Goal: Information Seeking & Learning: Learn about a topic

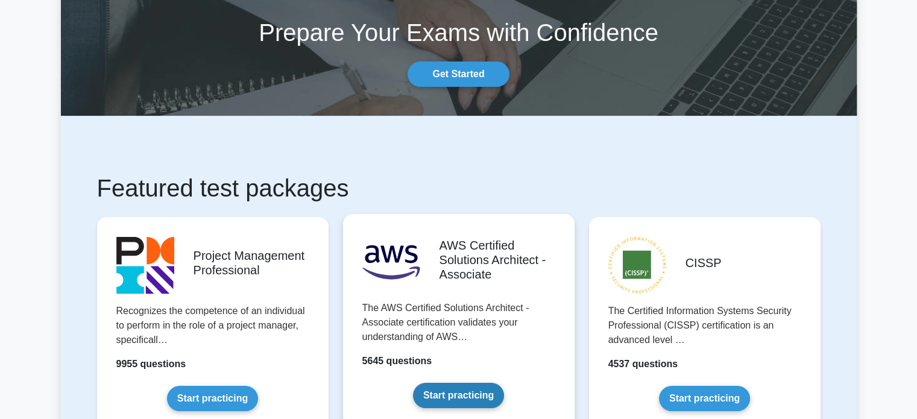
scroll to position [181, 0]
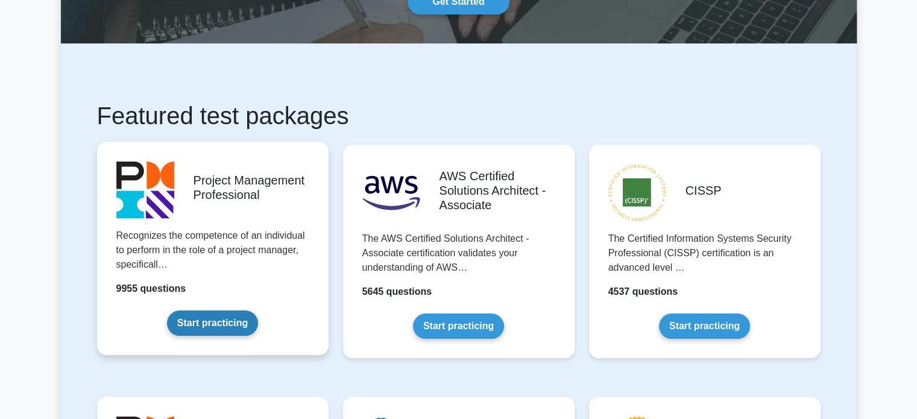
click at [221, 325] on link "Start practicing" at bounding box center [212, 322] width 91 height 25
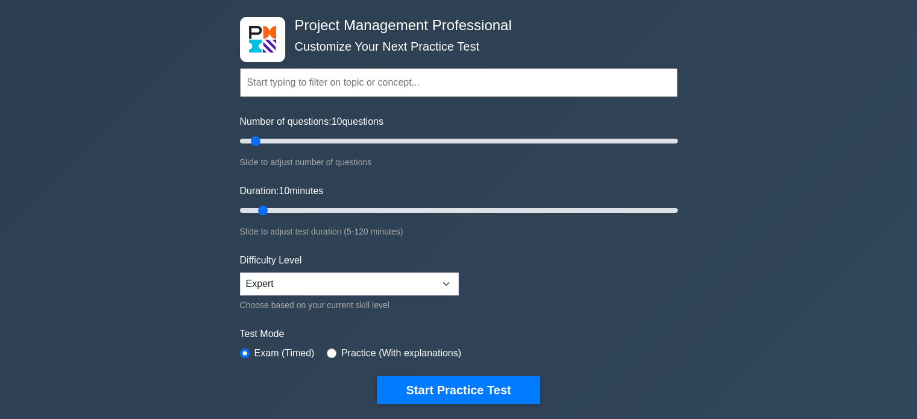
scroll to position [301, 0]
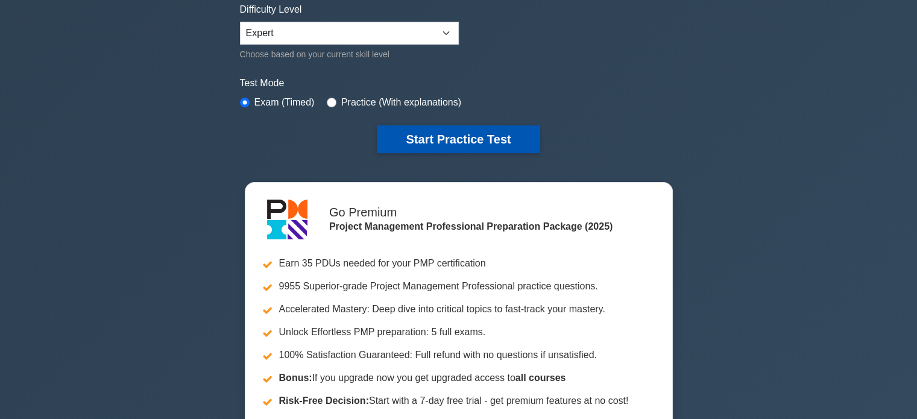
click at [476, 132] on button "Start Practice Test" at bounding box center [458, 139] width 163 height 28
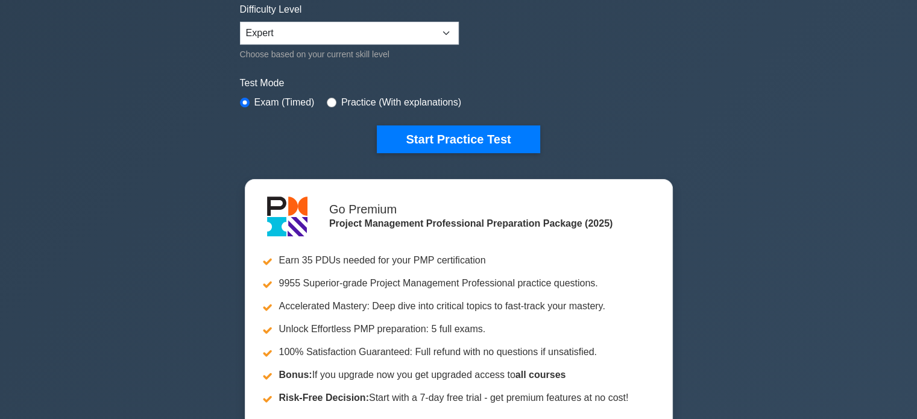
scroll to position [0, 0]
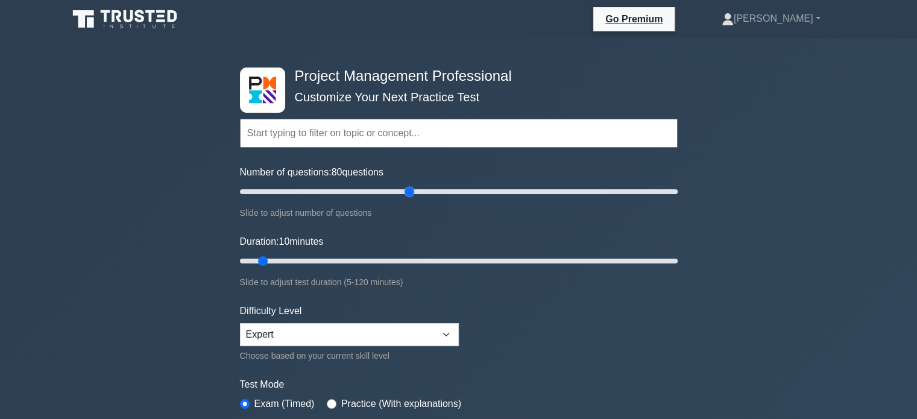
drag, startPoint x: 259, startPoint y: 193, endPoint x: 410, endPoint y: 195, distance: 151.9
type input "80"
click at [410, 195] on input "Number of questions: 80 questions" at bounding box center [459, 191] width 438 height 14
drag, startPoint x: 266, startPoint y: 260, endPoint x: 481, endPoint y: 257, distance: 215.2
type input "70"
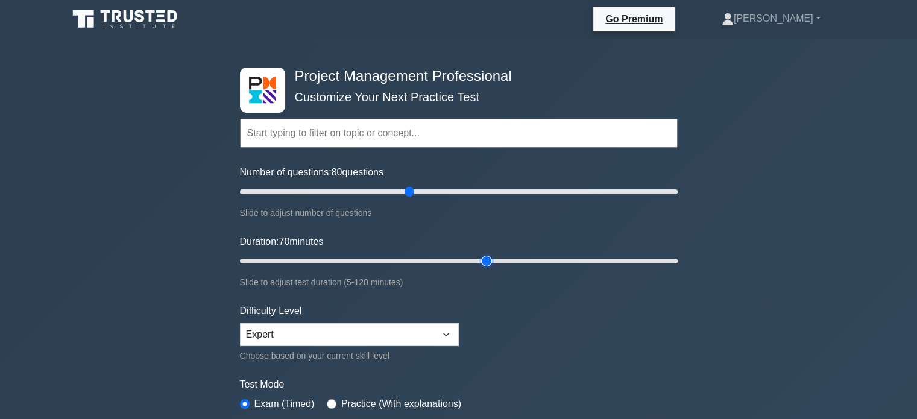
click at [481, 257] on input "Duration: 70 minutes" at bounding box center [459, 261] width 438 height 14
drag, startPoint x: 403, startPoint y: 189, endPoint x: 697, endPoint y: 204, distance: 294.5
type input "200"
click at [677, 199] on input "Number of questions: 200 questions" at bounding box center [459, 191] width 438 height 14
click at [328, 133] on input "text" at bounding box center [459, 133] width 438 height 29
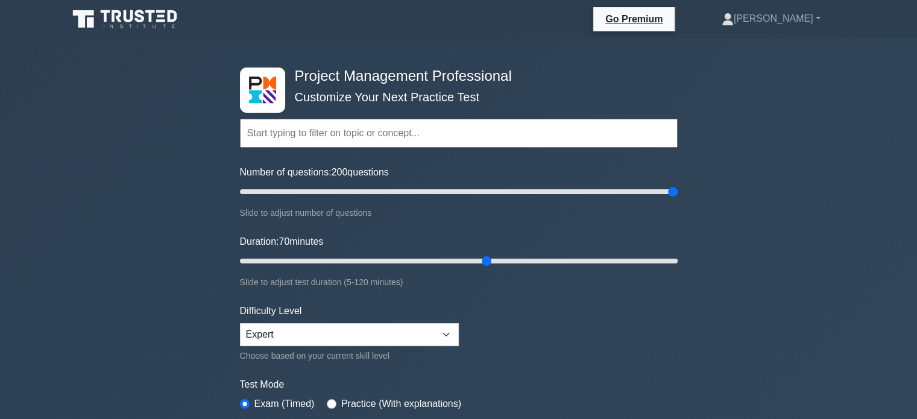
click at [380, 134] on input "text" at bounding box center [459, 133] width 438 height 29
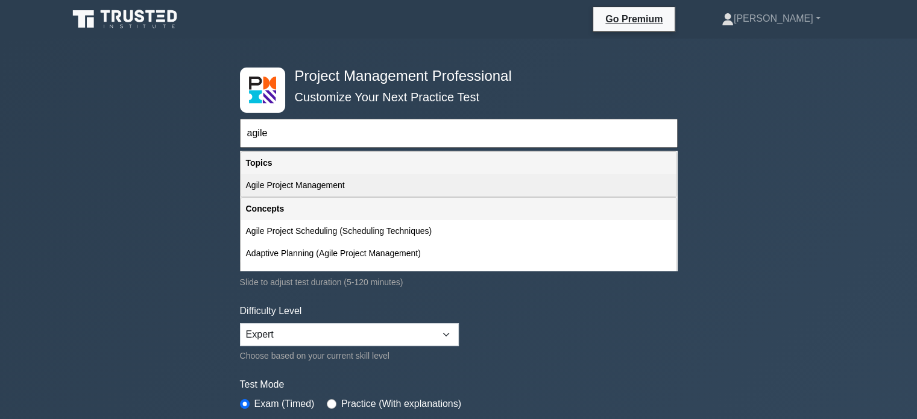
click at [309, 183] on div "Agile Project Management" at bounding box center [458, 185] width 435 height 22
type input "Agile Project Management"
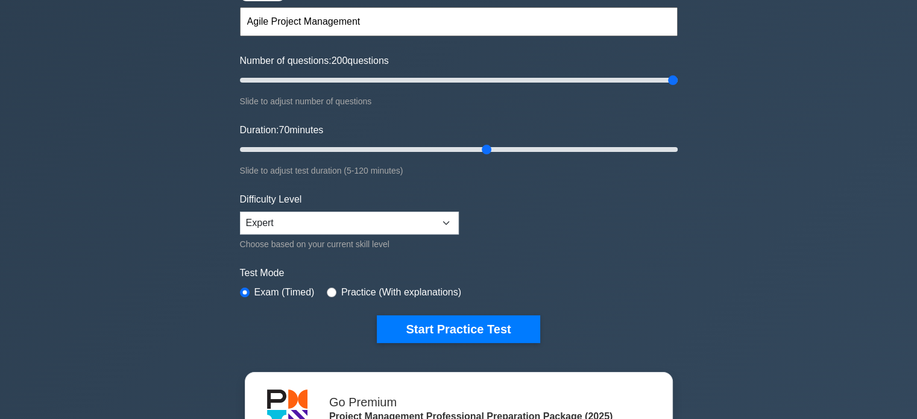
scroll to position [121, 0]
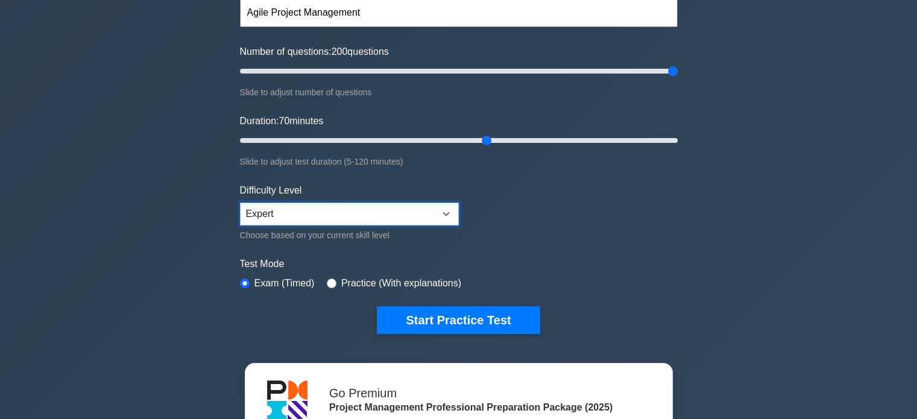
click at [417, 214] on select "Beginner Intermediate Expert" at bounding box center [349, 214] width 219 height 23
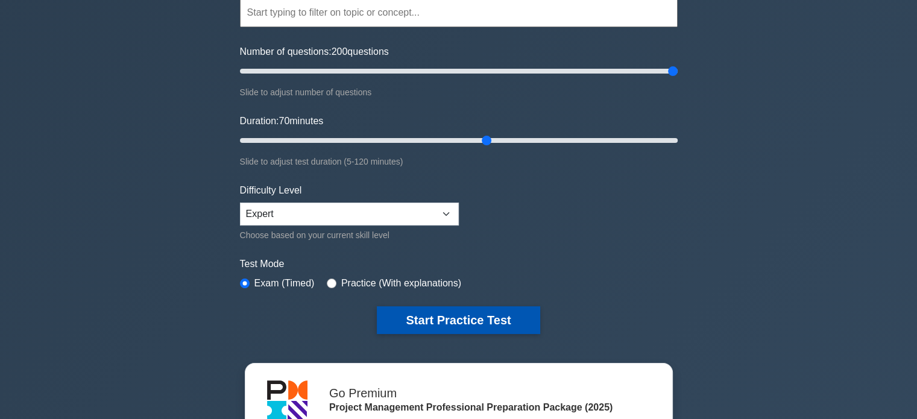
click at [417, 313] on button "Start Practice Test" at bounding box center [458, 320] width 163 height 28
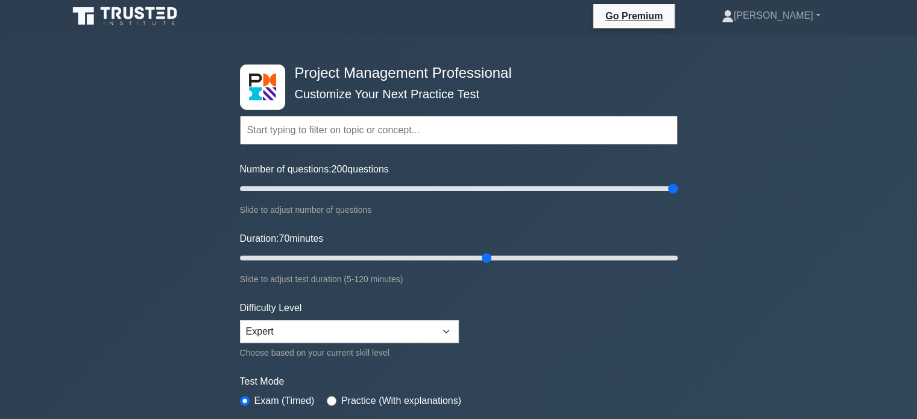
scroll to position [0, 0]
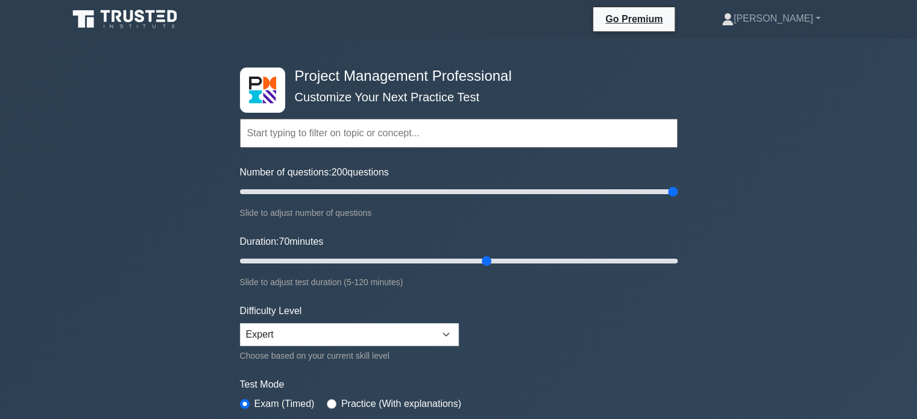
click at [356, 125] on input "text" at bounding box center [459, 133] width 438 height 29
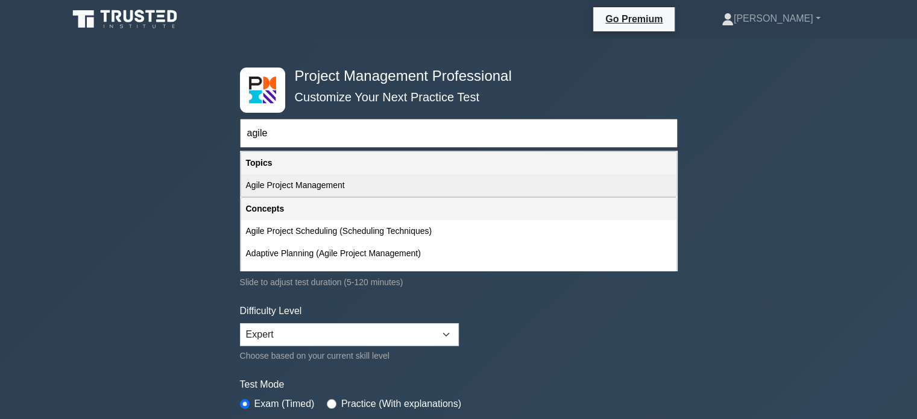
click at [313, 179] on div "Agile Project Management" at bounding box center [458, 185] width 435 height 22
type input "Agile Project Management"
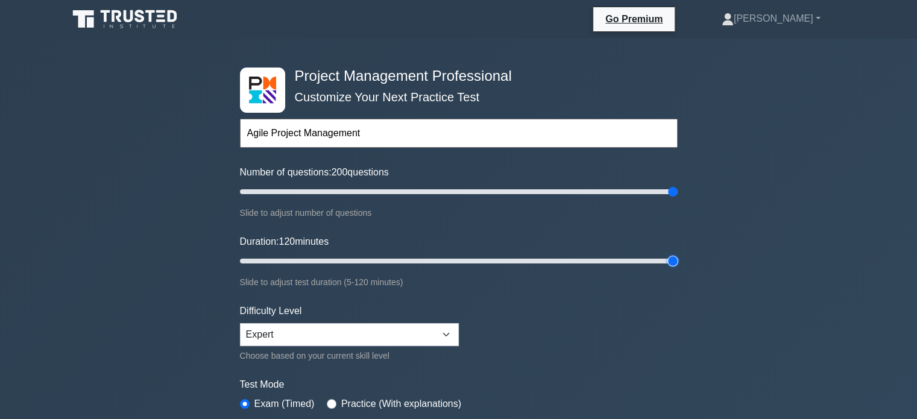
drag, startPoint x: 487, startPoint y: 262, endPoint x: 698, endPoint y: 268, distance: 211.0
type input "120"
click at [677, 268] on input "Duration: 120 minutes" at bounding box center [459, 261] width 438 height 14
drag, startPoint x: 656, startPoint y: 262, endPoint x: 439, endPoint y: 248, distance: 217.4
click at [439, 254] on input "Duration: 55 minutes" at bounding box center [459, 261] width 438 height 14
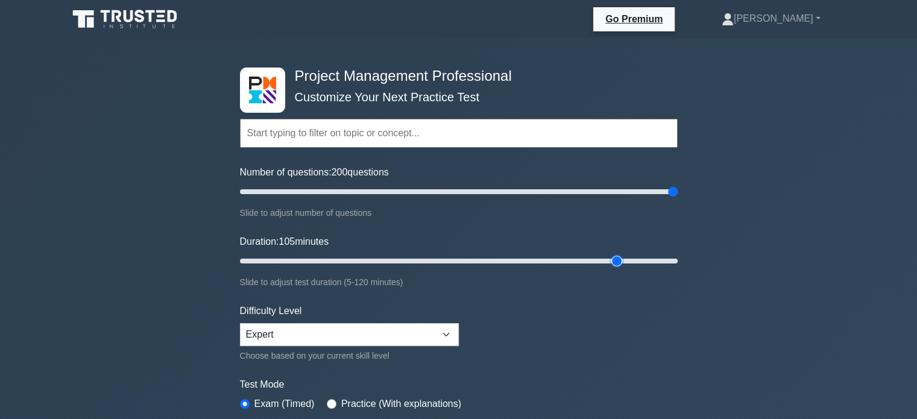
drag, startPoint x: 430, startPoint y: 258, endPoint x: 618, endPoint y: 271, distance: 187.9
type input "105"
click at [618, 268] on input "Duration: 105 minutes" at bounding box center [459, 261] width 438 height 14
click at [321, 137] on input "text" at bounding box center [459, 133] width 438 height 29
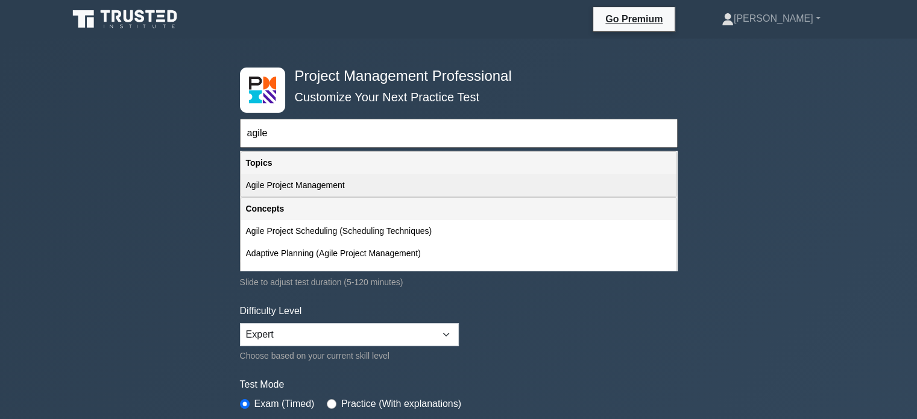
click at [307, 185] on div "Agile Project Management" at bounding box center [458, 185] width 435 height 22
type input "Agile Project Management"
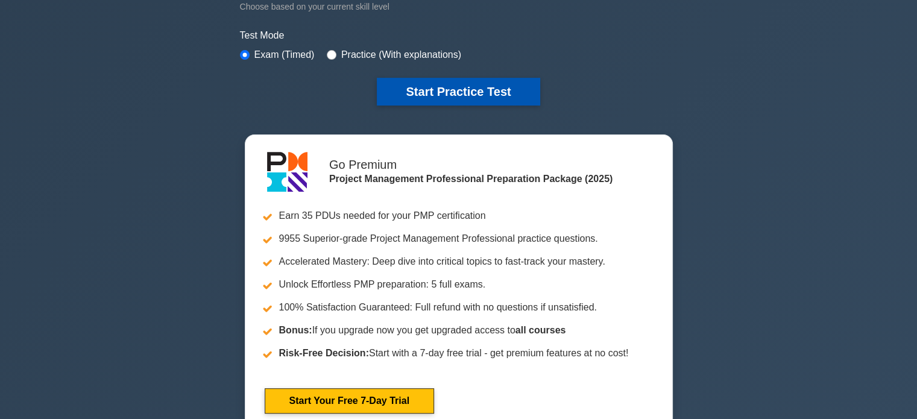
scroll to position [362, 0]
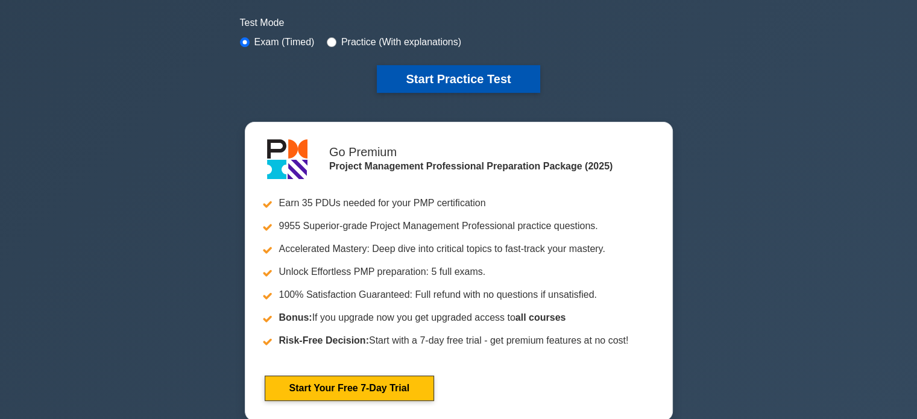
click at [459, 77] on button "Start Practice Test" at bounding box center [458, 79] width 163 height 28
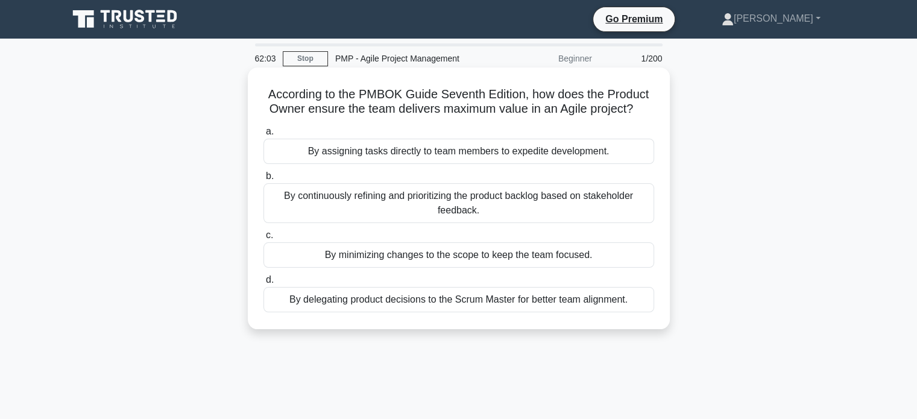
click at [350, 197] on div "By continuously refining and prioritizing the product backlog based on stakehol…" at bounding box center [458, 203] width 391 height 40
click at [263, 180] on input "b. By continuously refining and prioritizing the product backlog based on stake…" at bounding box center [263, 176] width 0 height 8
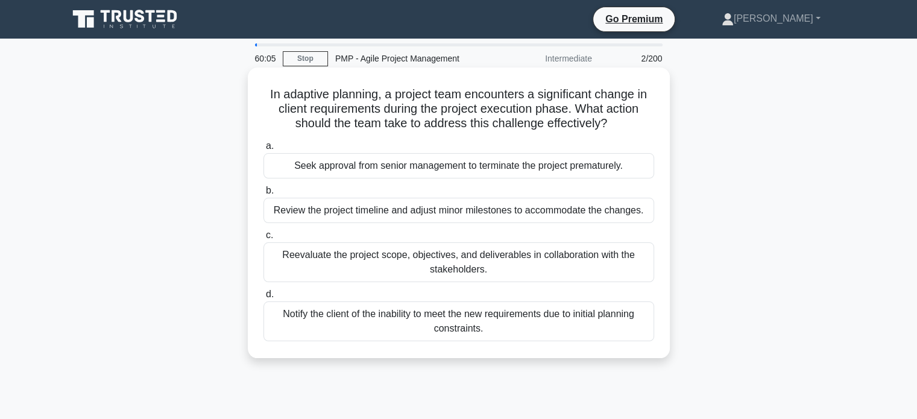
click at [499, 266] on div "Reevaluate the project scope, objectives, and deliverables in collaboration wit…" at bounding box center [458, 262] width 391 height 40
click at [263, 239] on input "c. Reevaluate the project scope, objectives, and deliverables in collaboration …" at bounding box center [263, 235] width 0 height 8
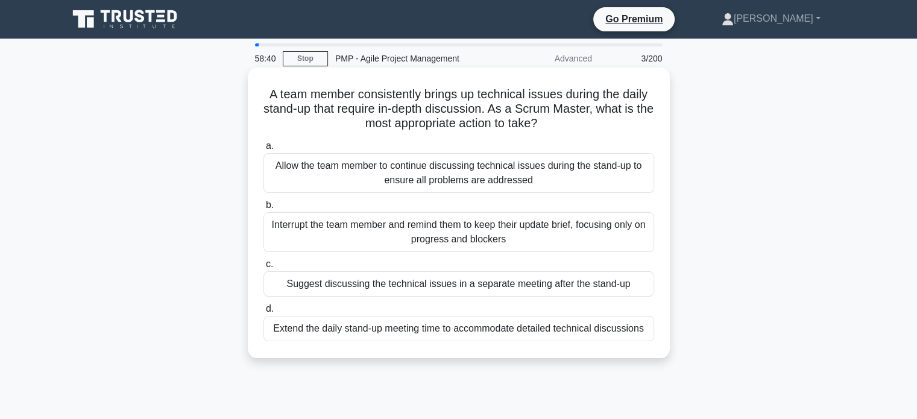
click at [487, 286] on div "Suggest discussing the technical issues in a separate meeting after the stand-up" at bounding box center [458, 283] width 391 height 25
click at [263, 268] on input "c. Suggest discussing the technical issues in a separate meeting after the stan…" at bounding box center [263, 264] width 0 height 8
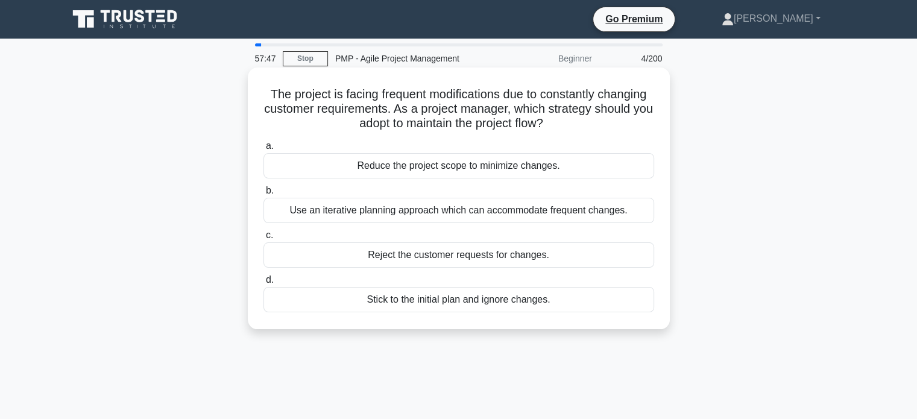
click at [312, 214] on div "Use an iterative planning approach which can accommodate frequent changes." at bounding box center [458, 210] width 391 height 25
click at [263, 195] on input "b. Use an iterative planning approach which can accommodate frequent changes." at bounding box center [263, 191] width 0 height 8
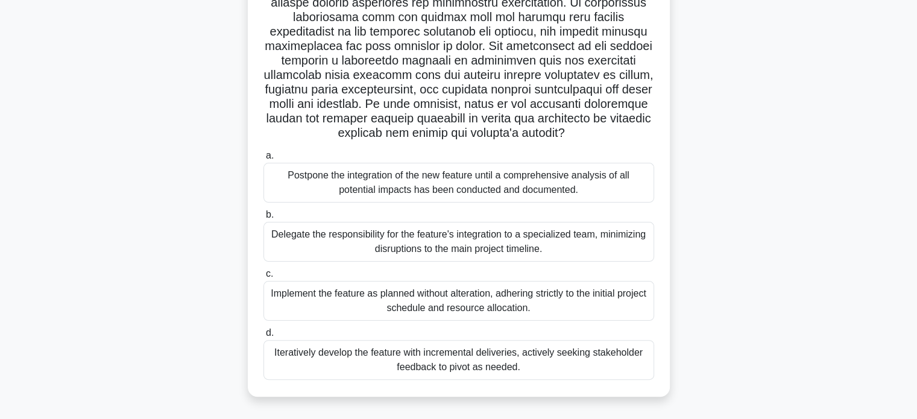
scroll to position [251, 0]
click at [532, 357] on div "Iteratively develop the feature with incremental deliveries, actively seeking s…" at bounding box center [458, 360] width 391 height 40
click at [263, 337] on input "d. Iteratively develop the feature with incremental deliveries, actively seekin…" at bounding box center [263, 333] width 0 height 8
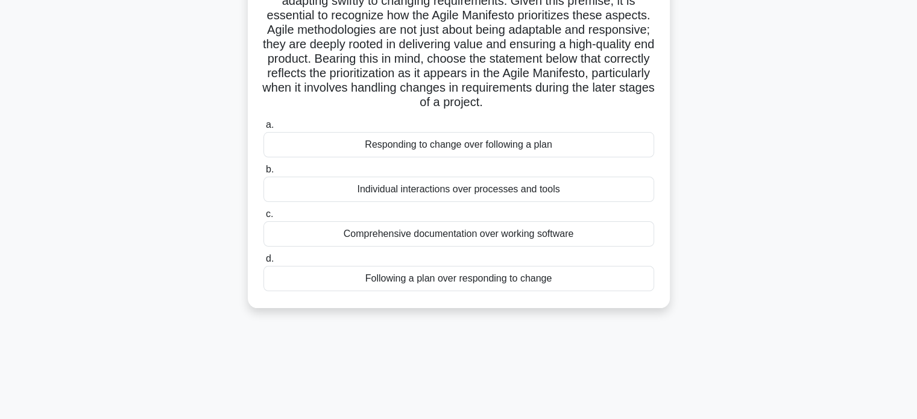
scroll to position [232, 0]
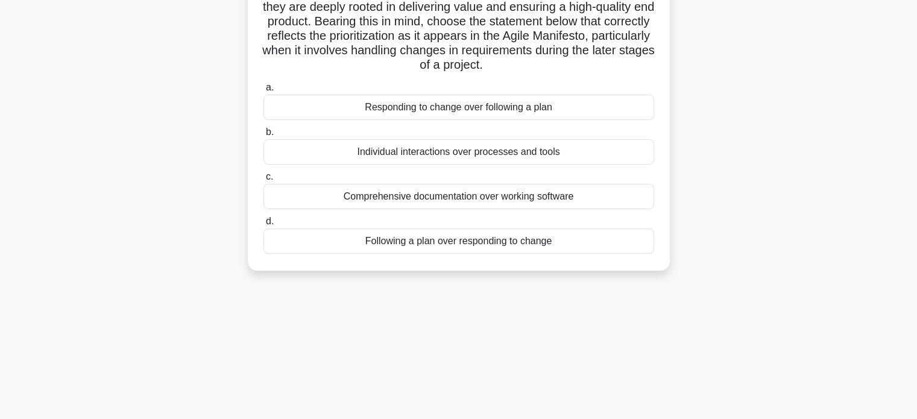
click at [465, 254] on div "Following a plan over responding to change" at bounding box center [458, 240] width 391 height 25
click at [263, 225] on input "d. Following a plan over responding to change" at bounding box center [263, 222] width 0 height 8
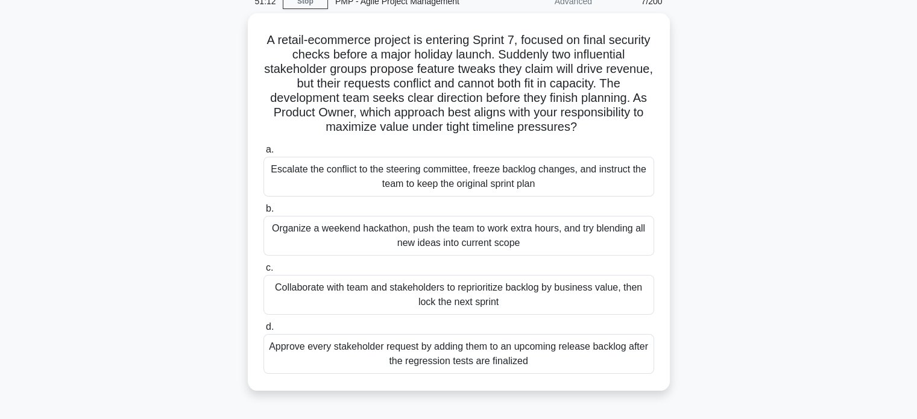
scroll to position [60, 0]
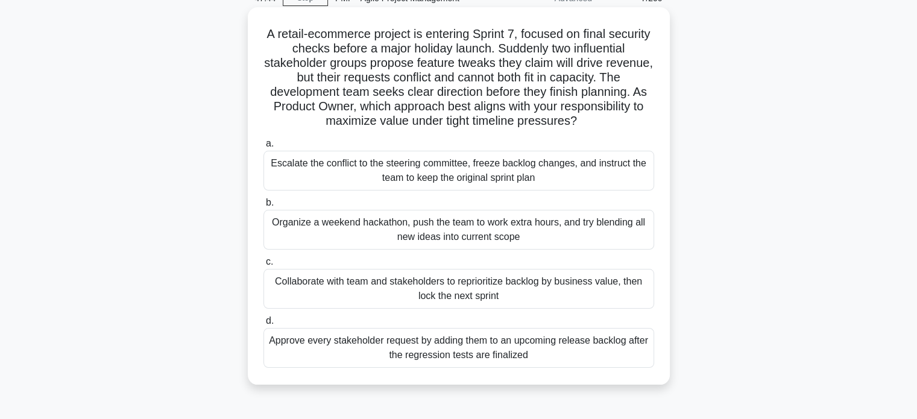
click at [482, 351] on div "Approve every stakeholder request by adding them to an upcoming release backlog…" at bounding box center [458, 348] width 391 height 40
click at [263, 325] on input "d. Approve every stakeholder request by adding them to an upcoming release back…" at bounding box center [263, 321] width 0 height 8
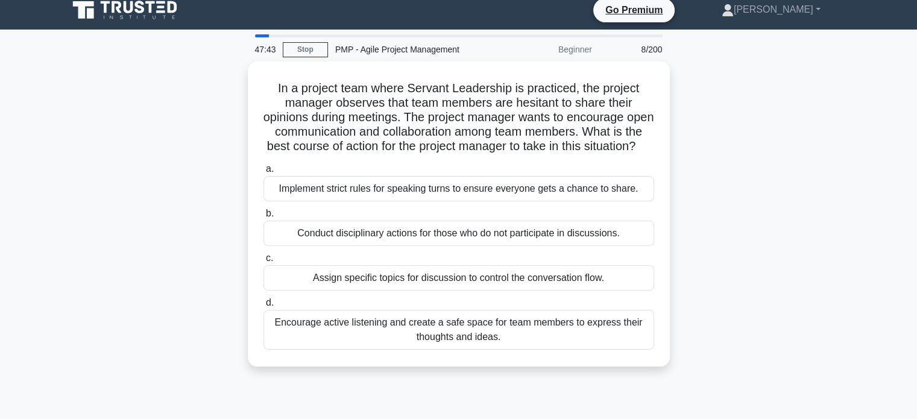
scroll to position [0, 0]
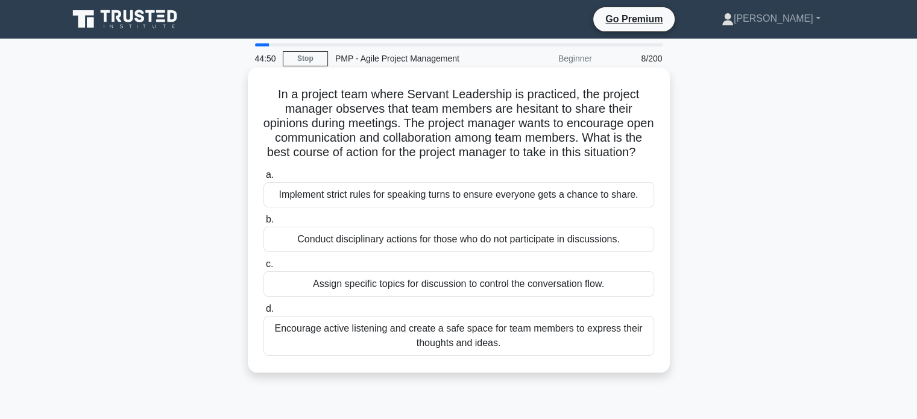
click at [526, 350] on div "Encourage active listening and create a safe space for team members to express …" at bounding box center [458, 336] width 391 height 40
click at [263, 313] on input "d. Encourage active listening and create a safe space for team members to expre…" at bounding box center [263, 309] width 0 height 8
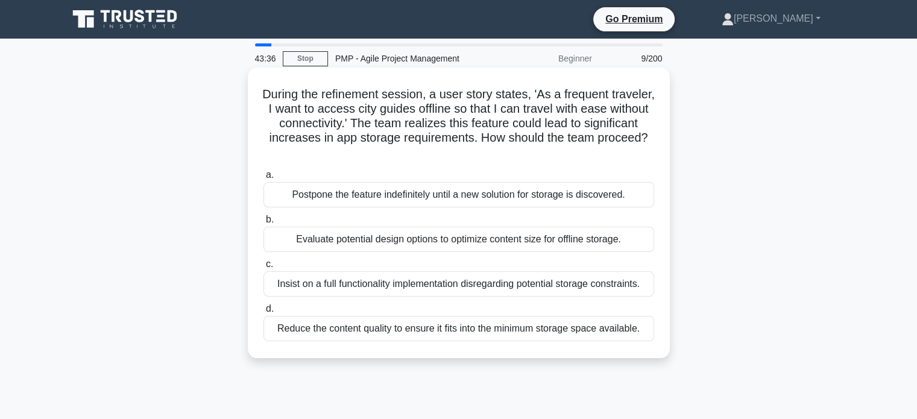
click at [425, 242] on div "Evaluate potential design options to optimize content size for offline storage." at bounding box center [458, 239] width 391 height 25
click at [263, 224] on input "b. Evaluate potential design options to optimize content size for offline stora…" at bounding box center [263, 220] width 0 height 8
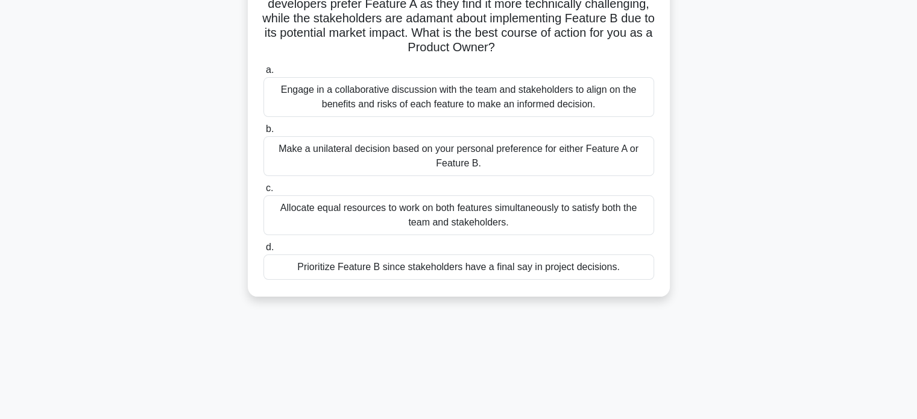
scroll to position [121, 0]
click at [415, 102] on div "Engage in a collaborative discussion with the team and stakeholders to align on…" at bounding box center [458, 96] width 391 height 40
click at [263, 73] on input "a. Engage in a collaborative discussion with the team and stakeholders to align…" at bounding box center [263, 69] width 0 height 8
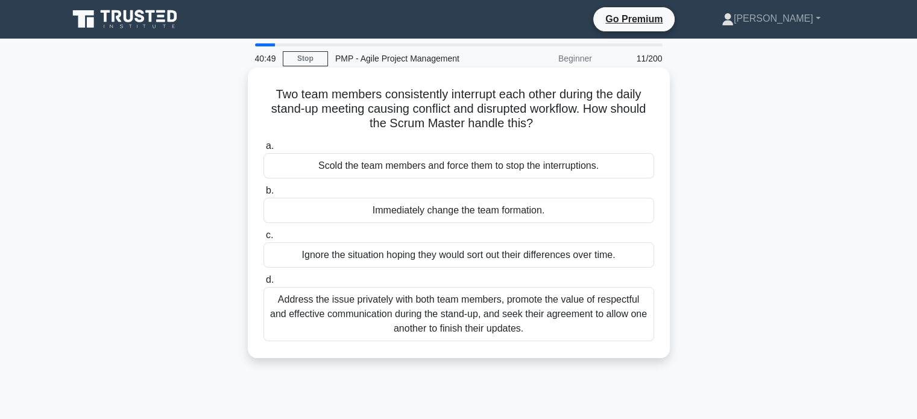
scroll to position [0, 0]
click at [433, 169] on div "Scold the team members and force them to stop the interruptions." at bounding box center [458, 165] width 391 height 25
click at [263, 150] on input "a. Scold the team members and force them to stop the interruptions." at bounding box center [263, 146] width 0 height 8
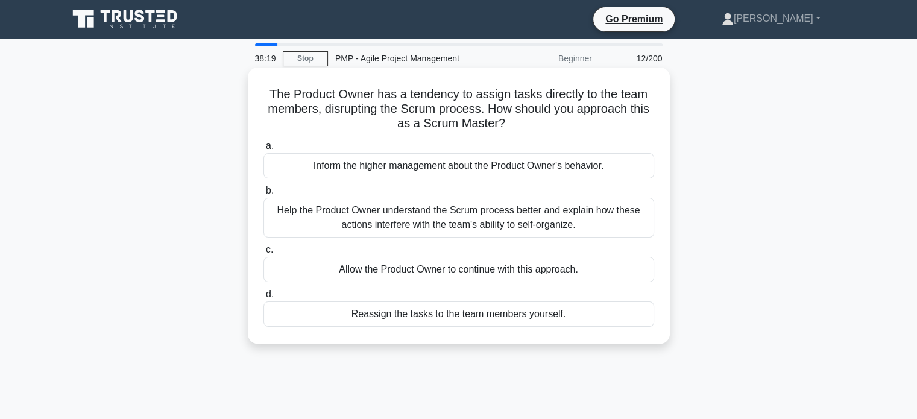
click at [468, 216] on div "Help the Product Owner understand the Scrum process better and explain how thes…" at bounding box center [458, 218] width 391 height 40
click at [263, 195] on input "b. Help the Product Owner understand the Scrum process better and explain how t…" at bounding box center [263, 191] width 0 height 8
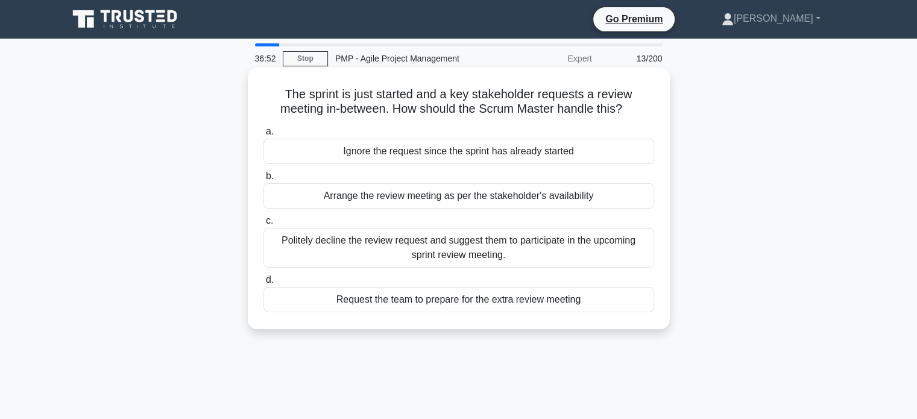
click at [467, 247] on div "Politely decline the review request and suggest them to participate in the upco…" at bounding box center [458, 248] width 391 height 40
click at [263, 225] on input "c. Politely decline the review request and suggest them to participate in the u…" at bounding box center [263, 221] width 0 height 8
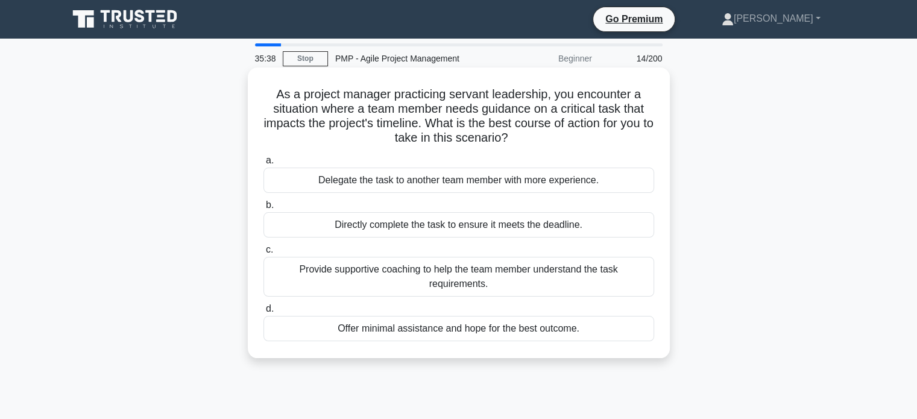
click at [293, 274] on div "Provide supportive coaching to help the team member understand the task require…" at bounding box center [458, 277] width 391 height 40
click at [263, 254] on input "c. Provide supportive coaching to help the team member understand the task requ…" at bounding box center [263, 250] width 0 height 8
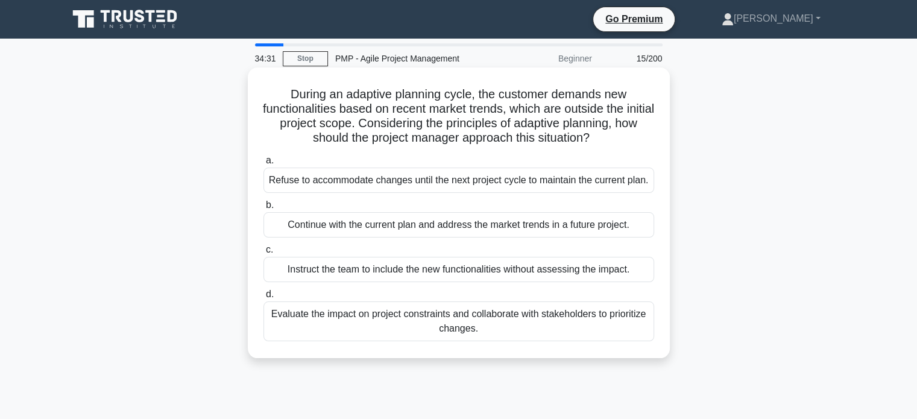
click at [530, 322] on div "Evaluate the impact on project constraints and collaborate with stakeholders to…" at bounding box center [458, 321] width 391 height 40
click at [263, 298] on input "d. Evaluate the impact on project constraints and collaborate with stakeholders…" at bounding box center [263, 295] width 0 height 8
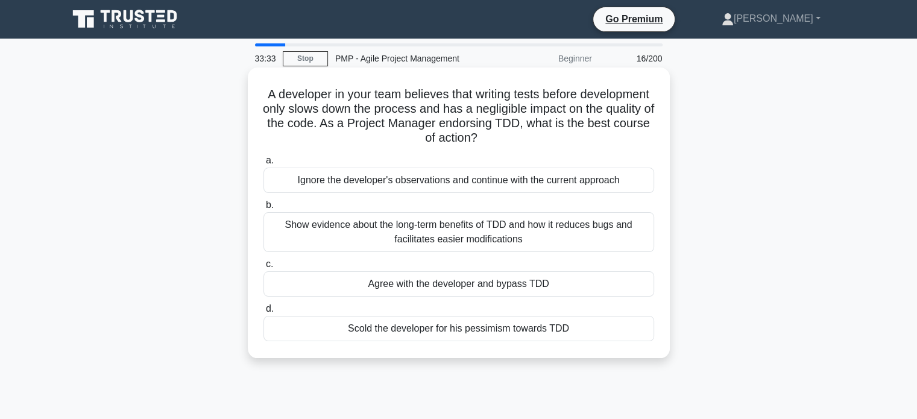
click at [485, 238] on div "Show evidence about the long-term benefits of TDD and how it reduces bugs and f…" at bounding box center [458, 232] width 391 height 40
click at [263, 209] on input "b. Show evidence about the long-term benefits of TDD and how it reduces bugs an…" at bounding box center [263, 205] width 0 height 8
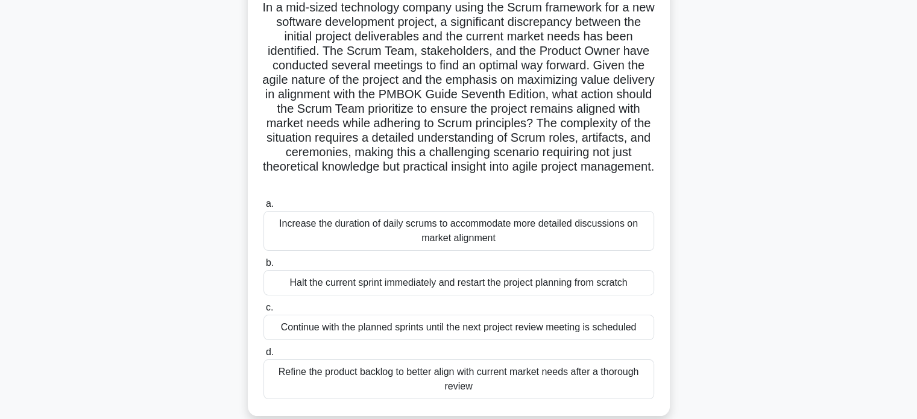
scroll to position [121, 0]
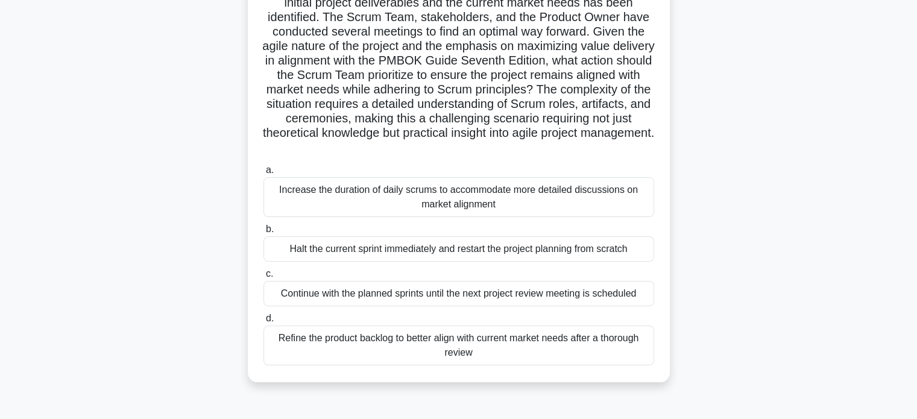
click at [449, 349] on div "Refine the product backlog to better align with current market needs after a th…" at bounding box center [458, 345] width 391 height 40
click at [263, 322] on input "d. Refine the product backlog to better align with current market needs after a…" at bounding box center [263, 319] width 0 height 8
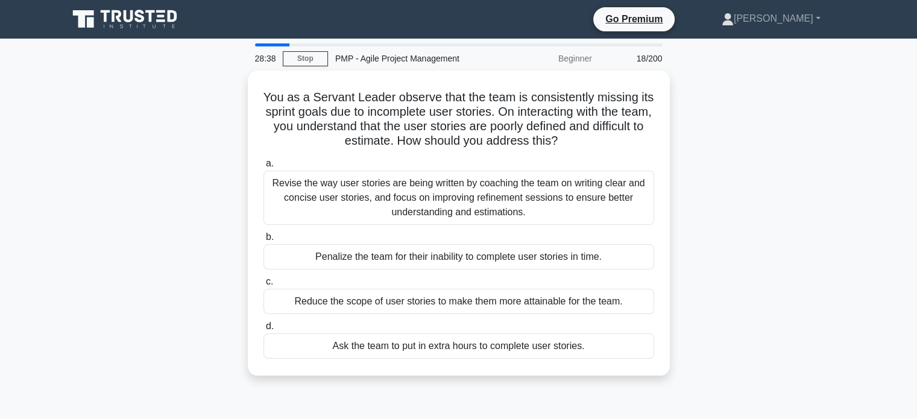
scroll to position [0, 0]
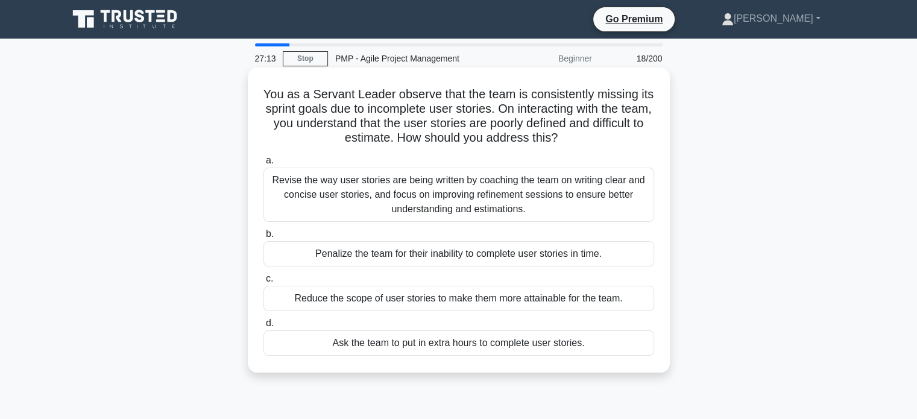
click at [431, 188] on div "Revise the way user stories are being written by coaching the team on writing c…" at bounding box center [458, 195] width 391 height 54
click at [263, 165] on input "a. Revise the way user stories are being written by coaching the team on writin…" at bounding box center [263, 161] width 0 height 8
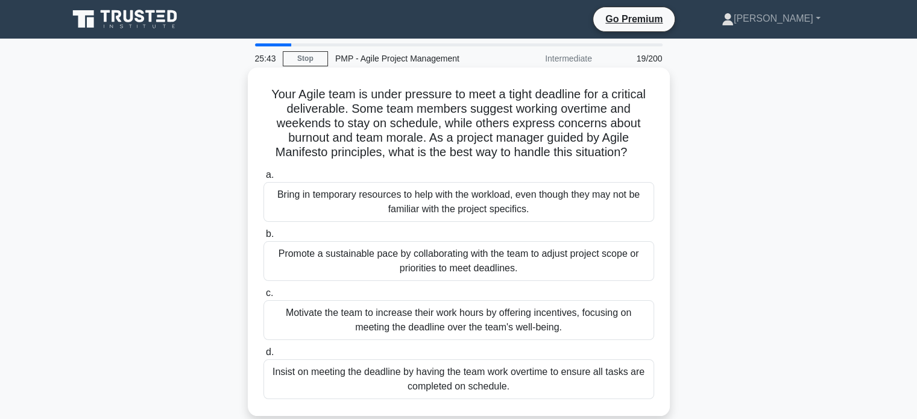
click at [418, 264] on div "Promote a sustainable pace by collaborating with the team to adjust project sco…" at bounding box center [458, 261] width 391 height 40
click at [263, 238] on input "b. Promote a sustainable pace by collaborating with the team to adjust project …" at bounding box center [263, 234] width 0 height 8
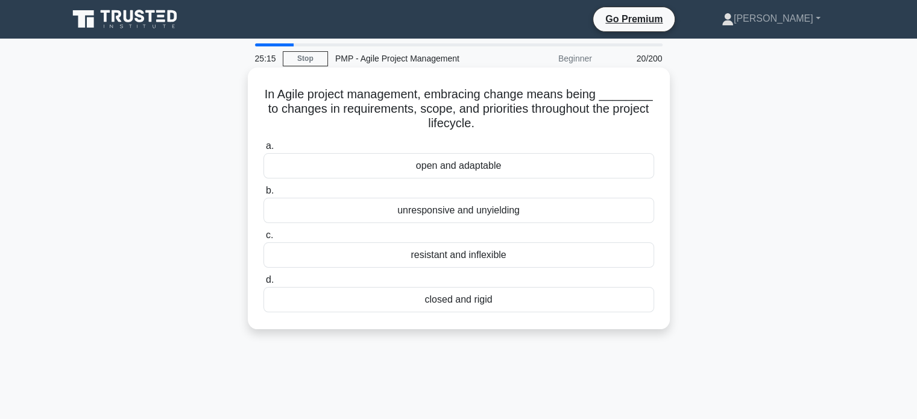
click at [473, 169] on div "open and adaptable" at bounding box center [458, 165] width 391 height 25
click at [263, 150] on input "a. open and adaptable" at bounding box center [263, 146] width 0 height 8
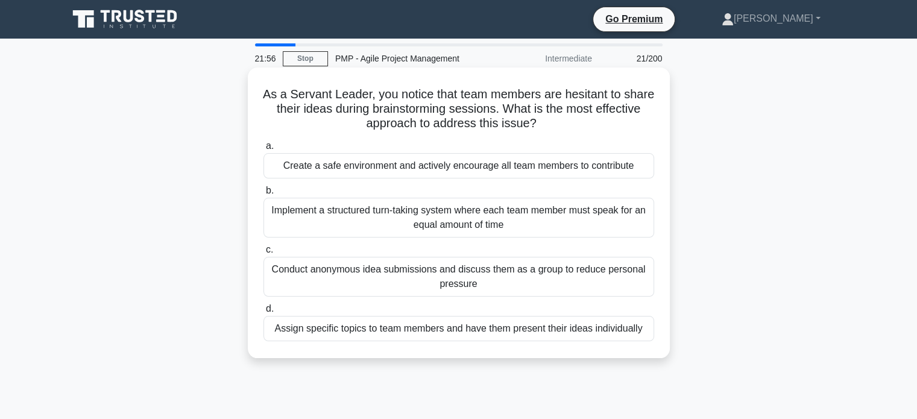
click at [357, 165] on div "Create a safe environment and actively encourage all team members to contribute" at bounding box center [458, 165] width 391 height 25
click at [263, 150] on input "a. Create a safe environment and actively encourage all team members to contrib…" at bounding box center [263, 146] width 0 height 8
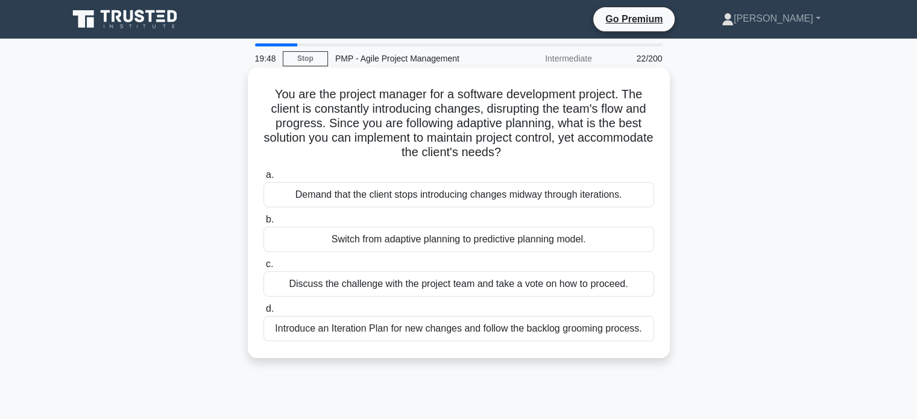
click at [492, 332] on div "Introduce an Iteration Plan for new changes and follow the backlog grooming pro…" at bounding box center [458, 328] width 391 height 25
click at [263, 313] on input "d. Introduce an Iteration Plan for new changes and follow the backlog grooming …" at bounding box center [263, 309] width 0 height 8
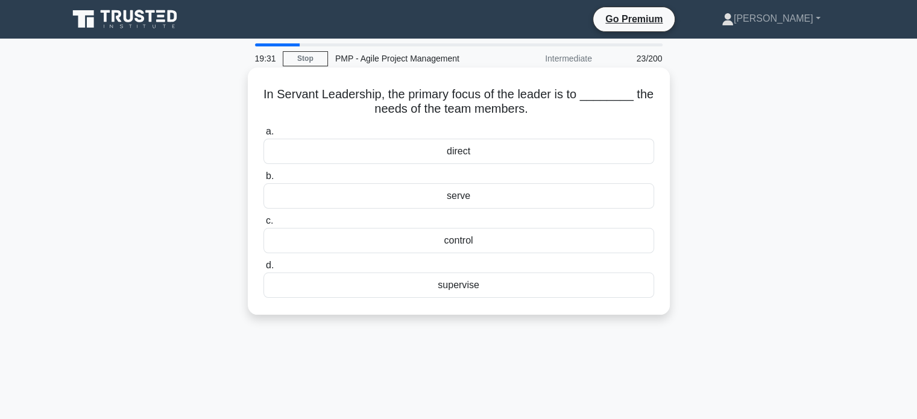
click at [468, 195] on div "serve" at bounding box center [458, 195] width 391 height 25
click at [263, 180] on input "b. serve" at bounding box center [263, 176] width 0 height 8
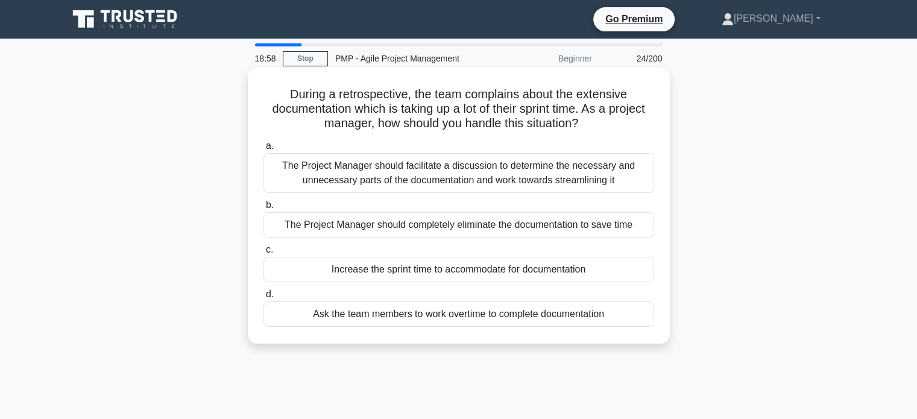
click at [318, 175] on div "The Project Manager should facilitate a discussion to determine the necessary a…" at bounding box center [458, 173] width 391 height 40
click at [263, 150] on input "a. The Project Manager should facilitate a discussion to determine the necessar…" at bounding box center [263, 146] width 0 height 8
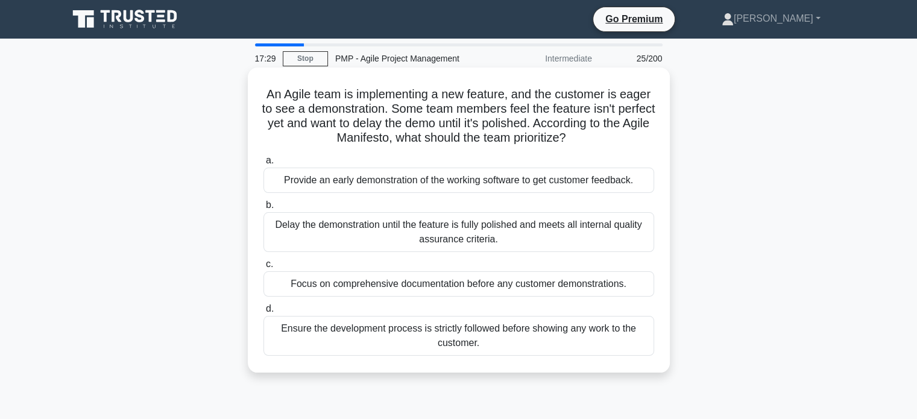
click at [368, 183] on div "Provide an early demonstration of the working software to get customer feedback." at bounding box center [458, 180] width 391 height 25
click at [263, 165] on input "a. Provide an early demonstration of the working software to get customer feedb…" at bounding box center [263, 161] width 0 height 8
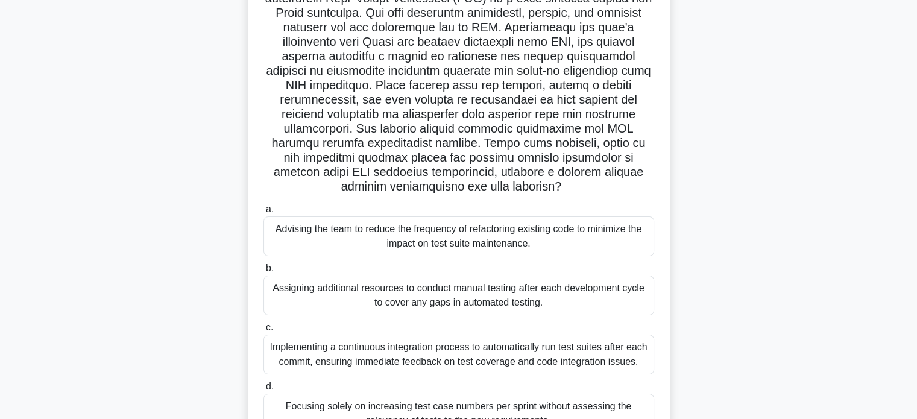
scroll to position [181, 0]
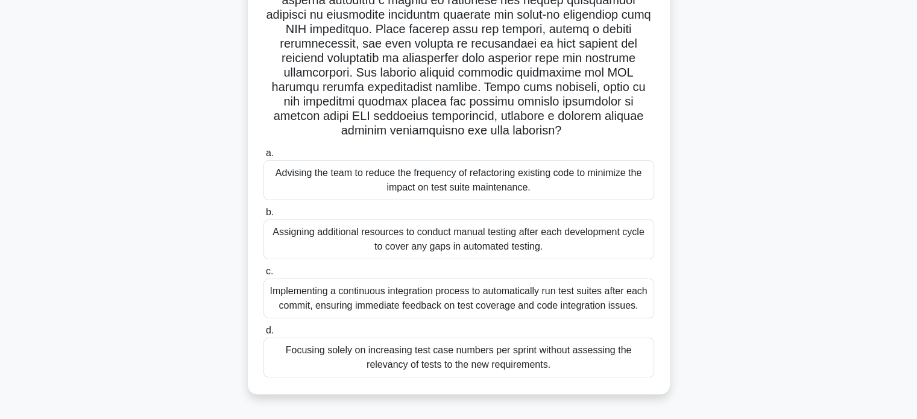
click at [488, 305] on div "Implementing a continuous integration process to automatically run test suites …" at bounding box center [458, 298] width 391 height 40
click at [263, 275] on input "c. Implementing a continuous integration process to automatically run test suit…" at bounding box center [263, 272] width 0 height 8
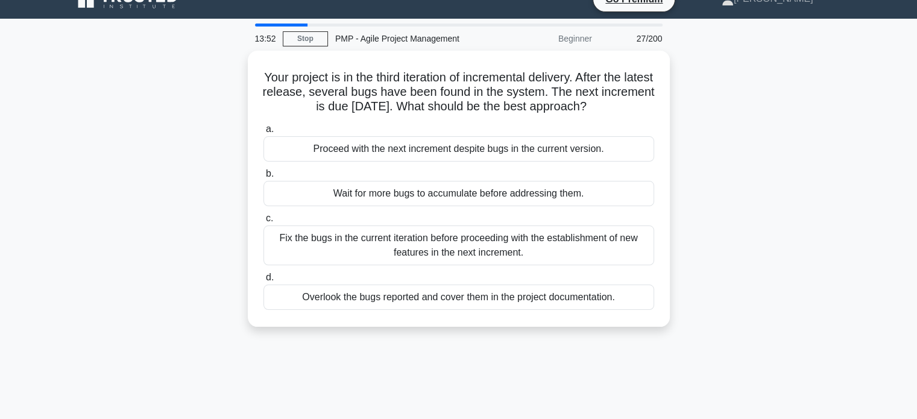
scroll to position [0, 0]
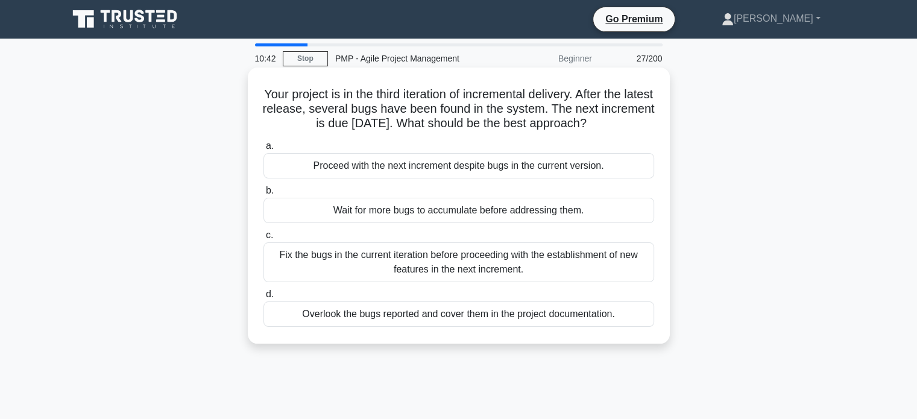
click at [448, 268] on div "Fix the bugs in the current iteration before proceeding with the establishment …" at bounding box center [458, 262] width 391 height 40
click at [263, 239] on input "c. Fix the bugs in the current iteration before proceeding with the establishme…" at bounding box center [263, 235] width 0 height 8
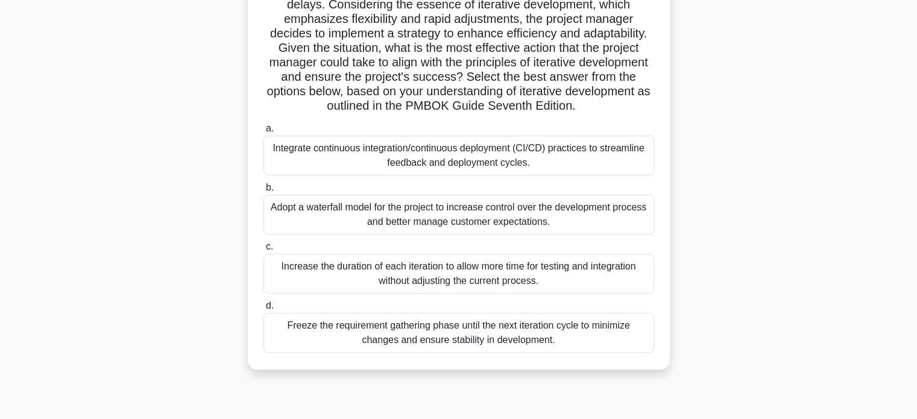
scroll to position [181, 0]
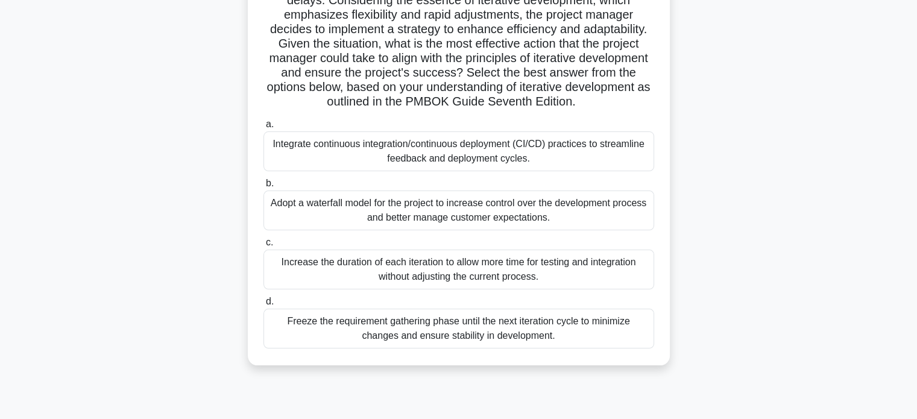
click at [516, 149] on div "Integrate continuous integration/continuous deployment (CI/CD) practices to str…" at bounding box center [458, 151] width 391 height 40
click at [263, 128] on input "a. Integrate continuous integration/continuous deployment (CI/CD) practices to …" at bounding box center [263, 125] width 0 height 8
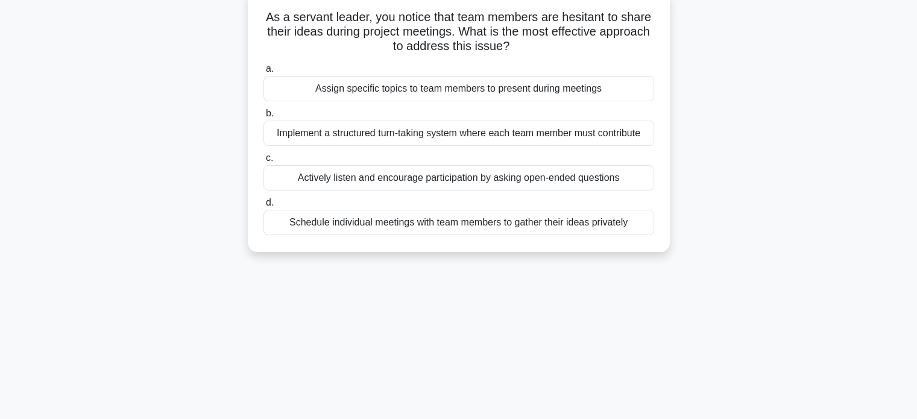
scroll to position [0, 0]
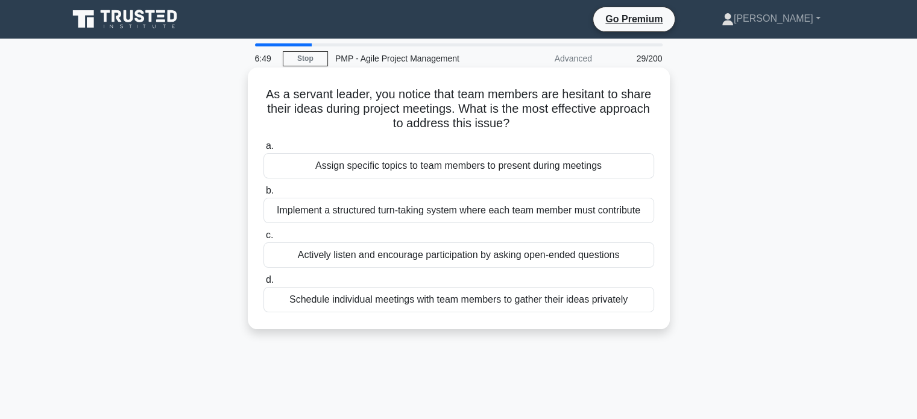
click at [349, 302] on div "Schedule individual meetings with team members to gather their ideas privately" at bounding box center [458, 299] width 391 height 25
click at [263, 284] on input "d. Schedule individual meetings with team members to gather their ideas private…" at bounding box center [263, 280] width 0 height 8
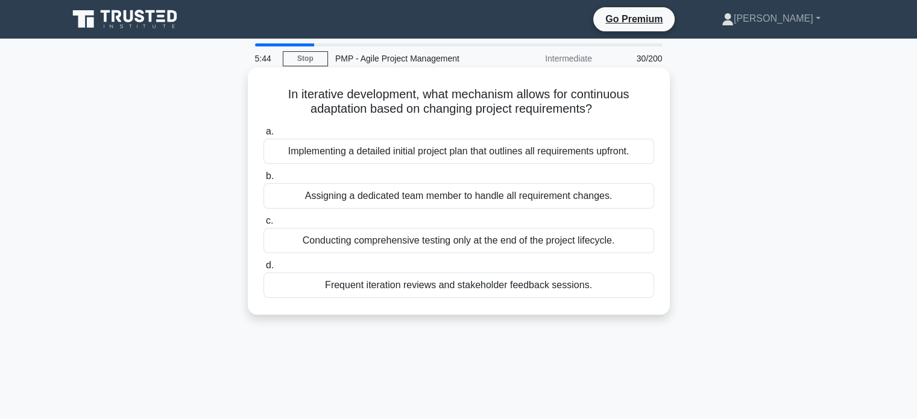
click at [371, 281] on div "Frequent iteration reviews and stakeholder feedback sessions." at bounding box center [458, 284] width 391 height 25
click at [263, 269] on input "d. Frequent iteration reviews and stakeholder feedback sessions." at bounding box center [263, 266] width 0 height 8
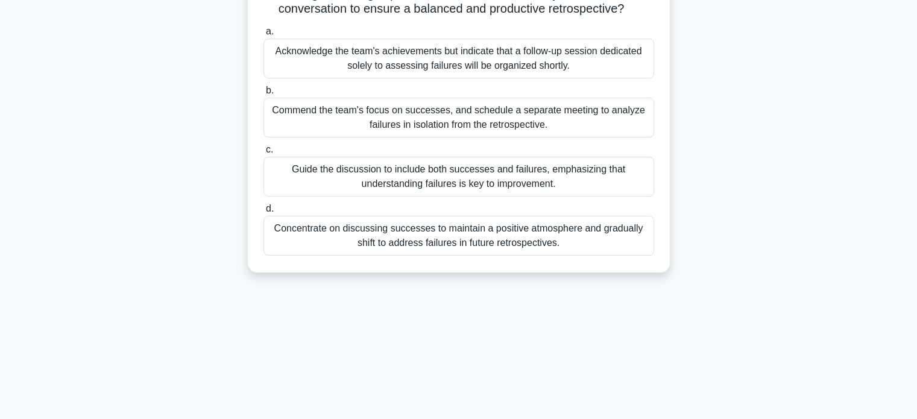
scroll to position [121, 0]
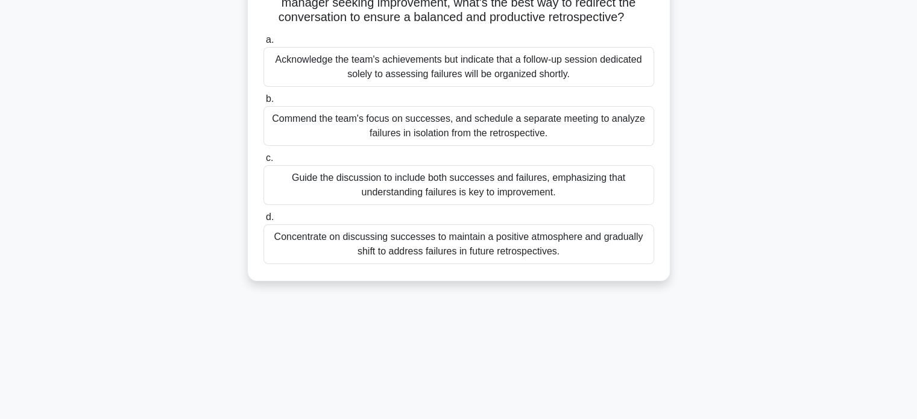
click at [444, 183] on div "Guide the discussion to include both successes and failures, emphasizing that u…" at bounding box center [458, 185] width 391 height 40
click at [263, 162] on input "c. Guide the discussion to include both successes and failures, emphasizing tha…" at bounding box center [263, 158] width 0 height 8
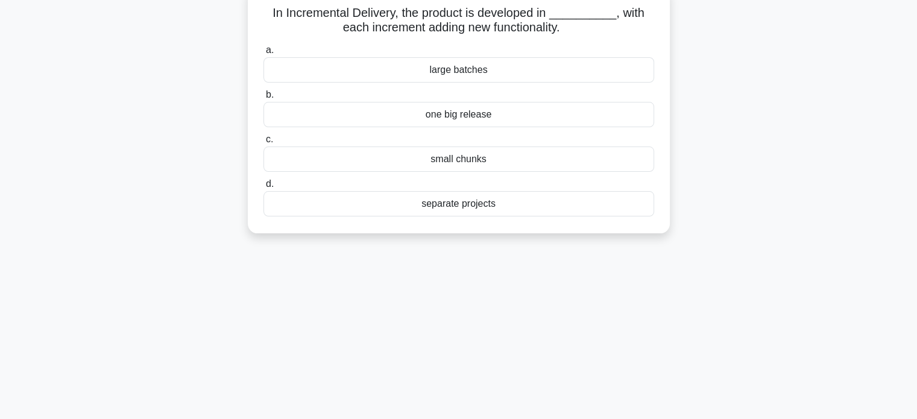
scroll to position [0, 0]
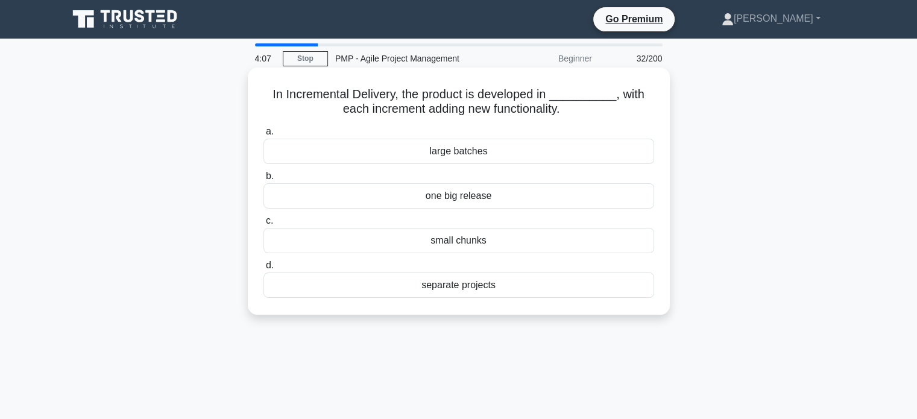
click at [461, 243] on div "small chunks" at bounding box center [458, 240] width 391 height 25
click at [263, 225] on input "c. small chunks" at bounding box center [263, 221] width 0 height 8
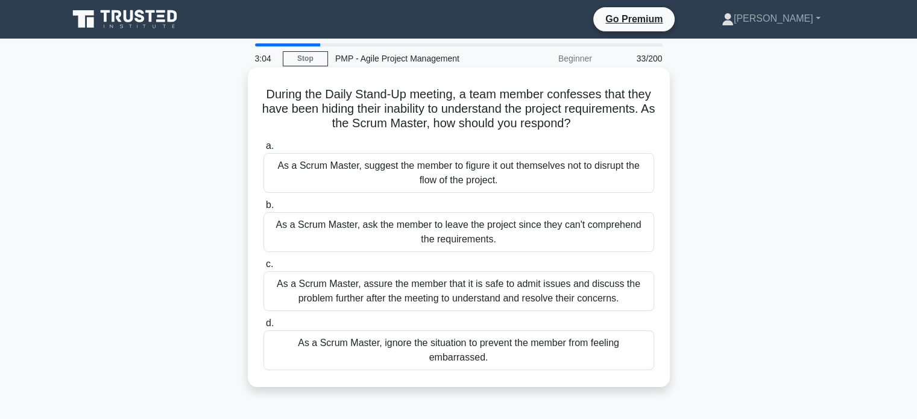
click at [517, 298] on div "As a Scrum Master, assure the member that it is safe to admit issues and discus…" at bounding box center [458, 291] width 391 height 40
click at [263, 268] on input "c. As a Scrum Master, assure the member that it is safe to admit issues and dis…" at bounding box center [263, 264] width 0 height 8
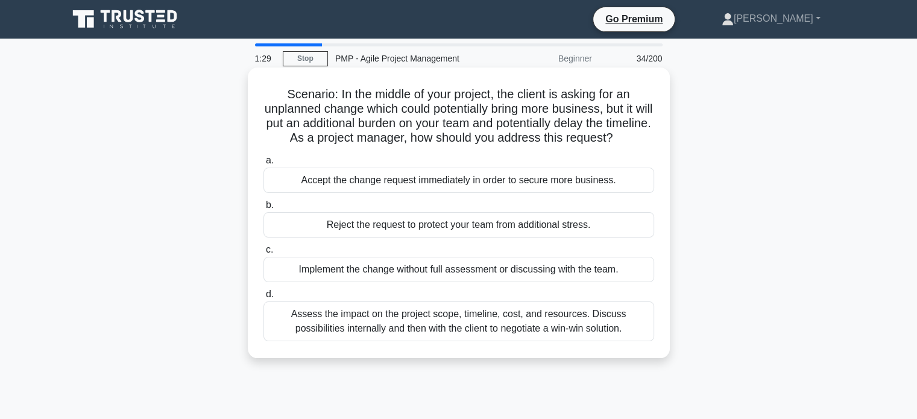
click at [515, 341] on div "Assess the impact on the project scope, timeline, cost, and resources. Discuss …" at bounding box center [458, 321] width 391 height 40
click at [263, 298] on input "d. Assess the impact on the project scope, timeline, cost, and resources. Discu…" at bounding box center [263, 295] width 0 height 8
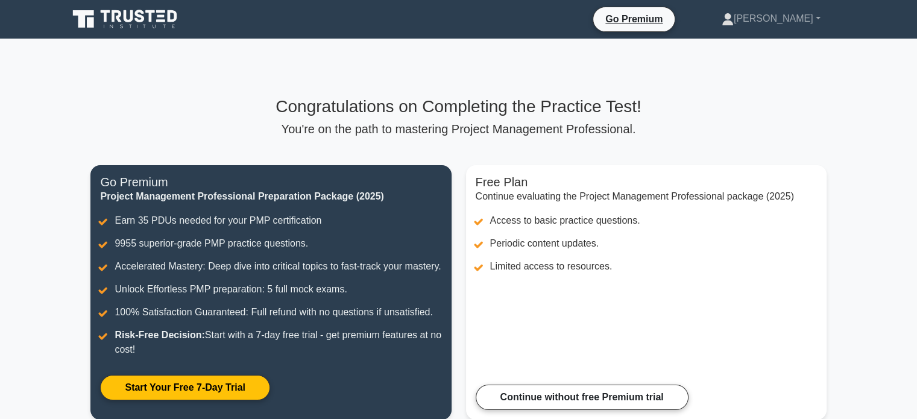
click at [507, 98] on h3 "Congratulations on Completing the Practice Test!" at bounding box center [457, 106] width 735 height 20
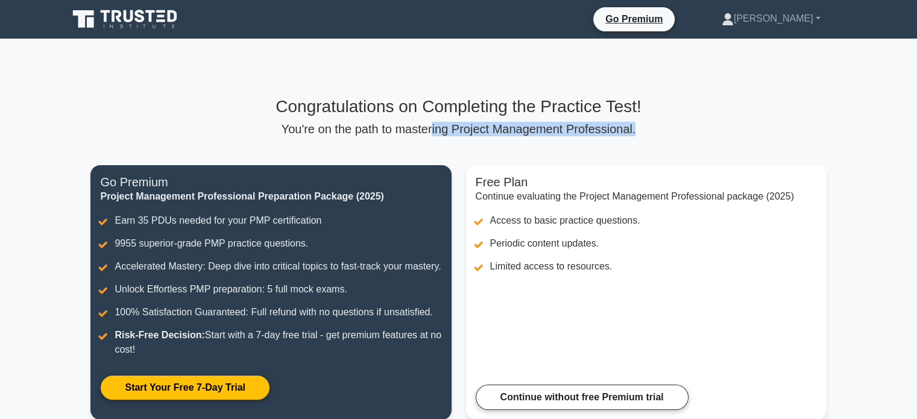
drag, startPoint x: 434, startPoint y: 119, endPoint x: 646, endPoint y: 123, distance: 212.2
click at [646, 123] on div "Congratulations on Completing the Practice Test! You're on the path to masterin…" at bounding box center [457, 116] width 735 height 40
click at [649, 127] on p "You're on the path to mastering Project Management Professional." at bounding box center [457, 129] width 735 height 14
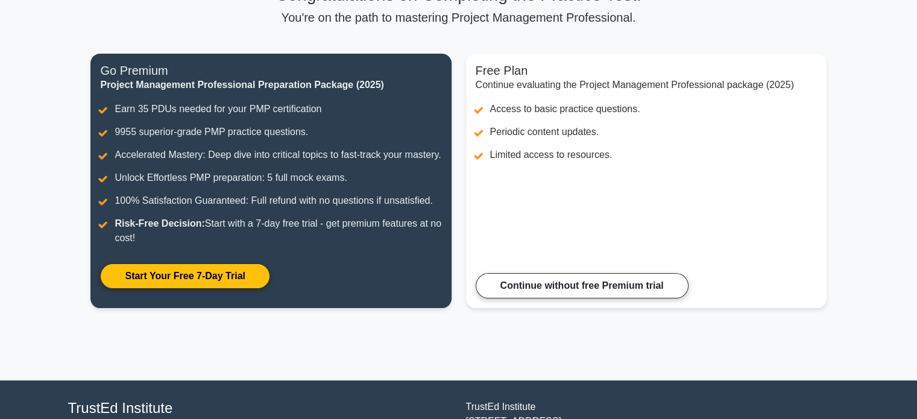
scroll to position [121, 0]
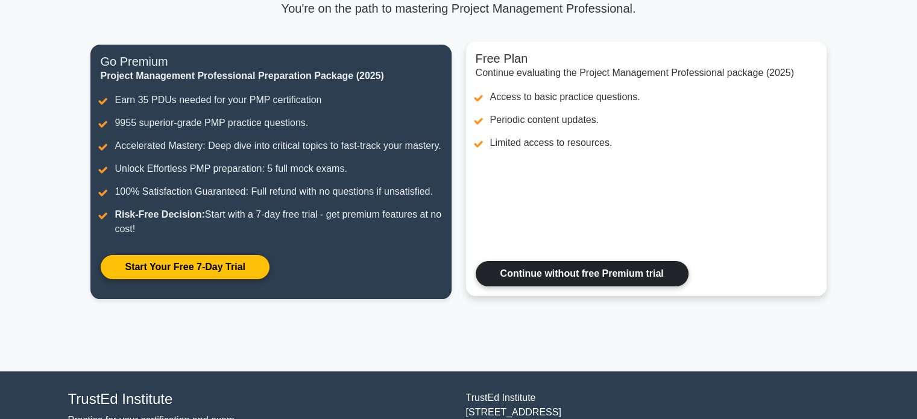
click at [535, 261] on link "Continue without free Premium trial" at bounding box center [582, 273] width 213 height 25
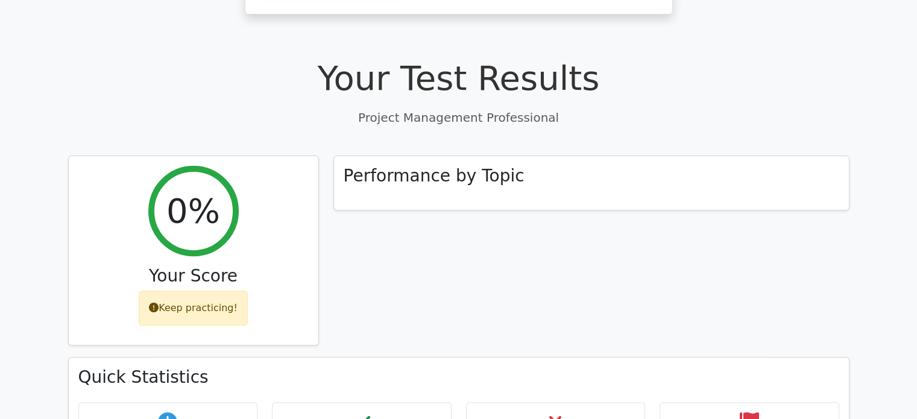
scroll to position [362, 0]
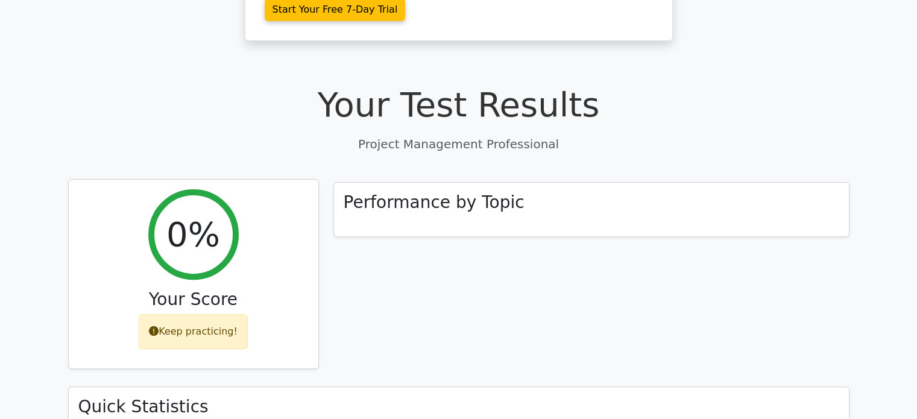
click at [201, 214] on h2 "0%" at bounding box center [193, 234] width 54 height 40
click at [206, 214] on h2 "0%" at bounding box center [193, 234] width 54 height 40
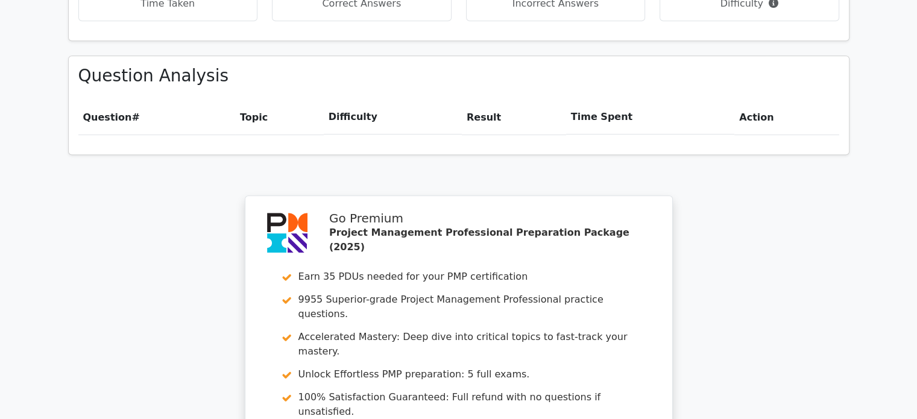
scroll to position [1085, 0]
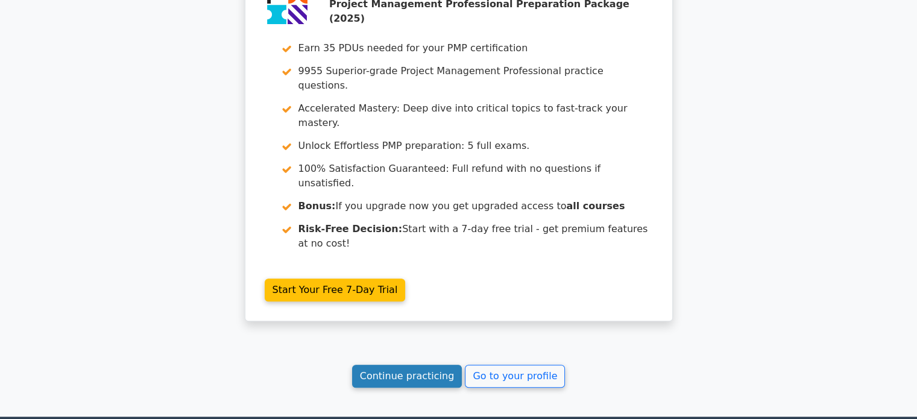
click at [424, 365] on link "Continue practicing" at bounding box center [407, 376] width 110 height 23
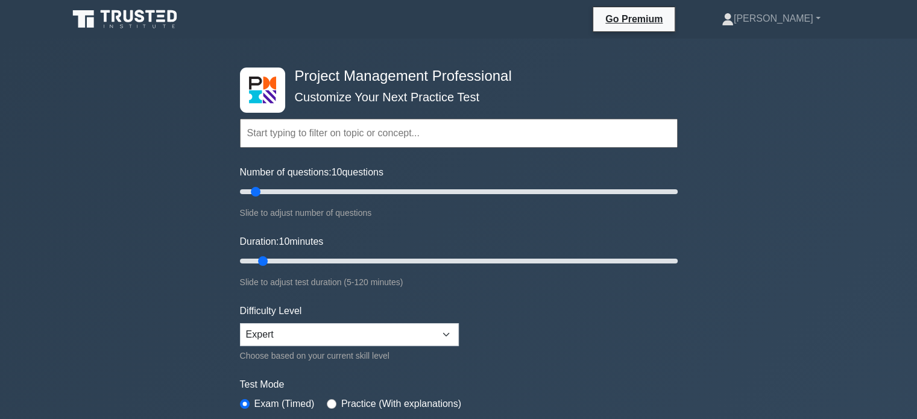
click at [322, 127] on input "text" at bounding box center [459, 133] width 438 height 29
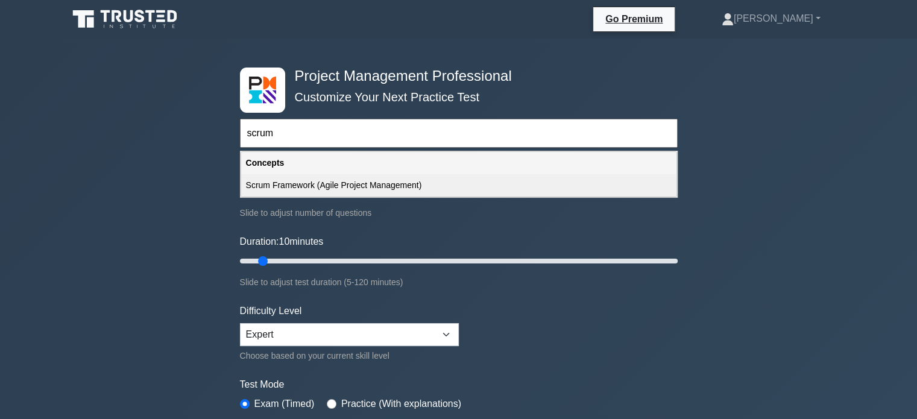
click at [317, 186] on div "Scrum Framework (Agile Project Management)" at bounding box center [458, 185] width 435 height 22
type input "Scrum Framework (Agile Project Management)"
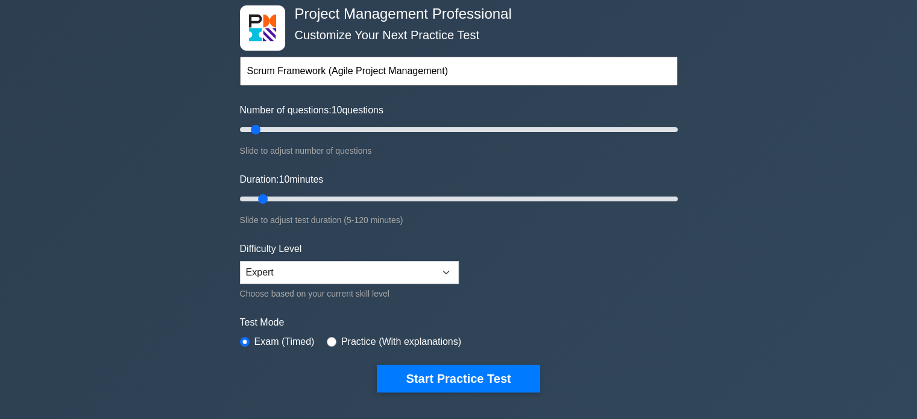
scroll to position [60, 0]
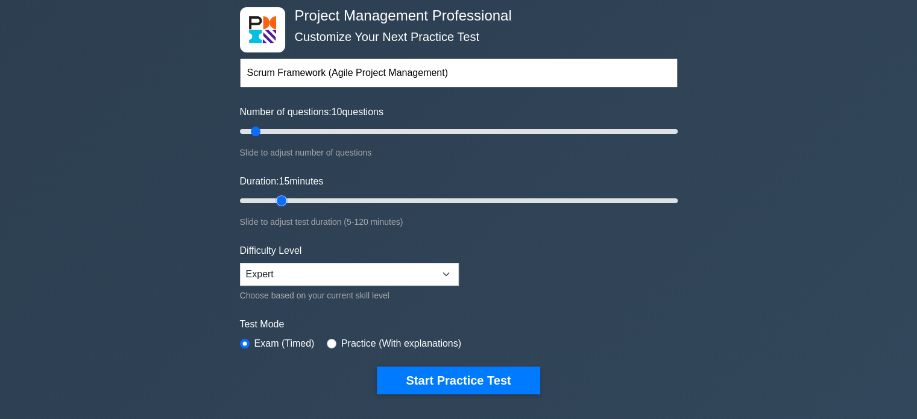
drag, startPoint x: 262, startPoint y: 197, endPoint x: 277, endPoint y: 197, distance: 15.1
type input "15"
click at [277, 197] on input "Duration: 15 minutes" at bounding box center [459, 200] width 438 height 14
drag, startPoint x: 284, startPoint y: 197, endPoint x: 292, endPoint y: 197, distance: 7.2
type input "20"
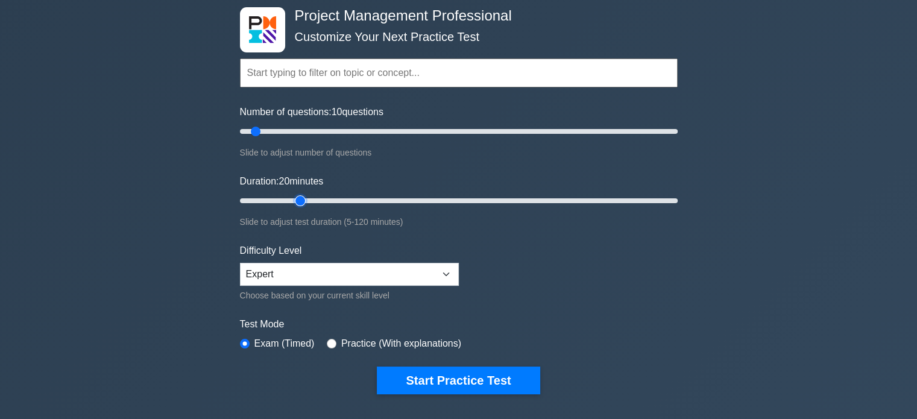
click at [292, 197] on input "Duration: 20 minutes" at bounding box center [459, 200] width 438 height 14
drag, startPoint x: 258, startPoint y: 131, endPoint x: 277, endPoint y: 131, distance: 19.3
type input "20"
click at [277, 131] on input "Number of questions: 20 questions" at bounding box center [459, 131] width 438 height 14
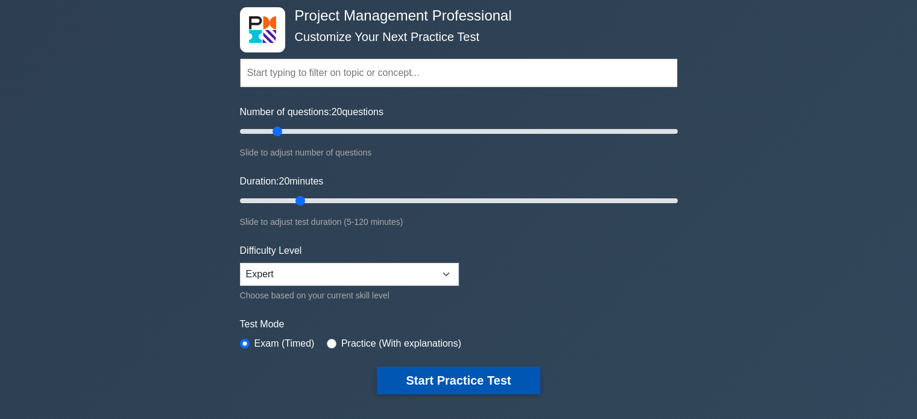
click at [445, 379] on button "Start Practice Test" at bounding box center [458, 380] width 163 height 28
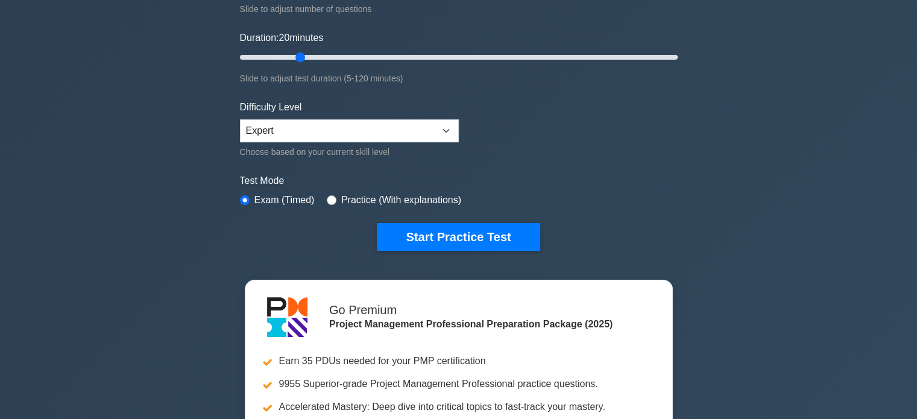
scroll to position [241, 0]
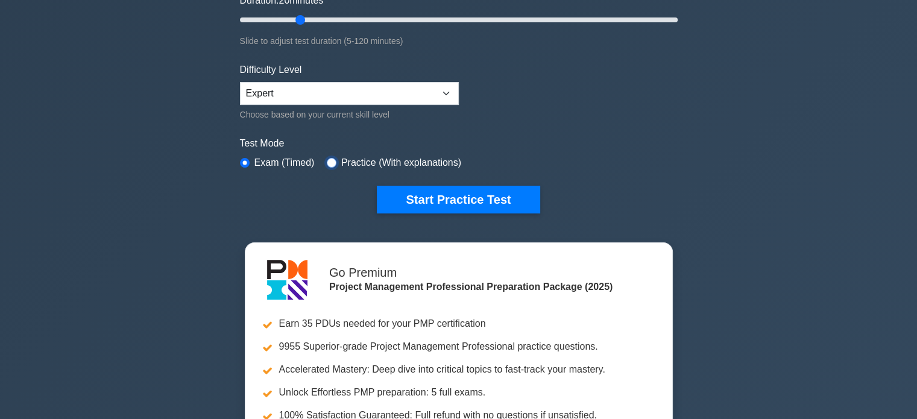
click at [331, 163] on input "radio" at bounding box center [332, 163] width 10 height 10
radio input "true"
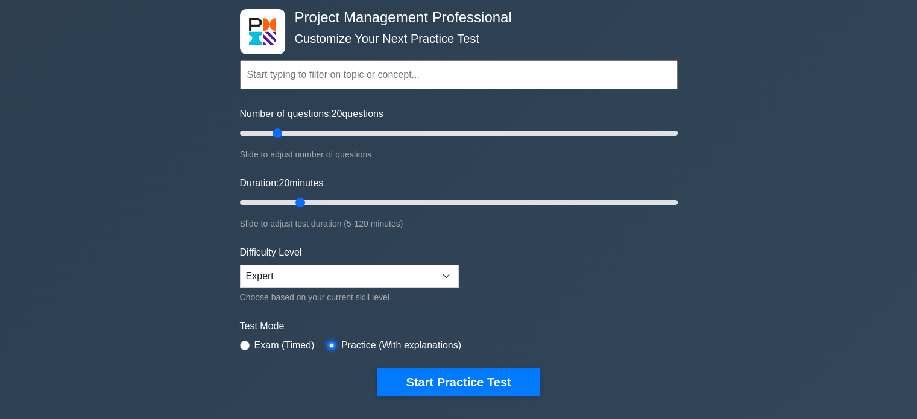
scroll to position [60, 0]
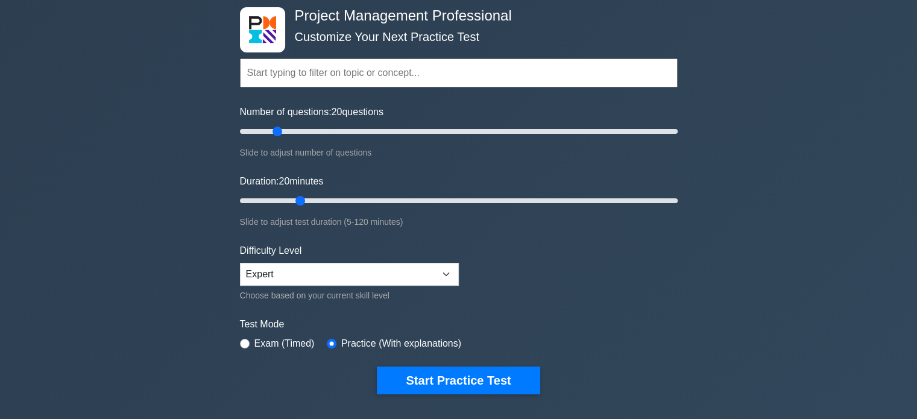
click at [338, 74] on input "text" at bounding box center [459, 72] width 438 height 29
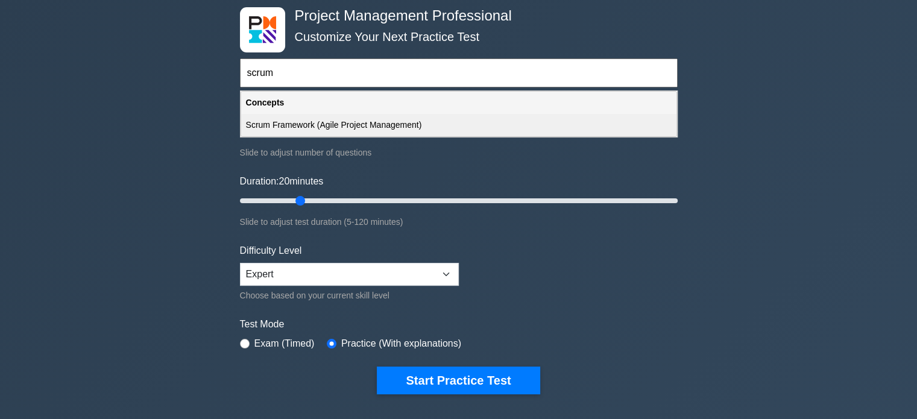
click at [328, 120] on div "Scrum Framework (Agile Project Management)" at bounding box center [458, 125] width 435 height 22
type input "Scrum Framework (Agile Project Management)"
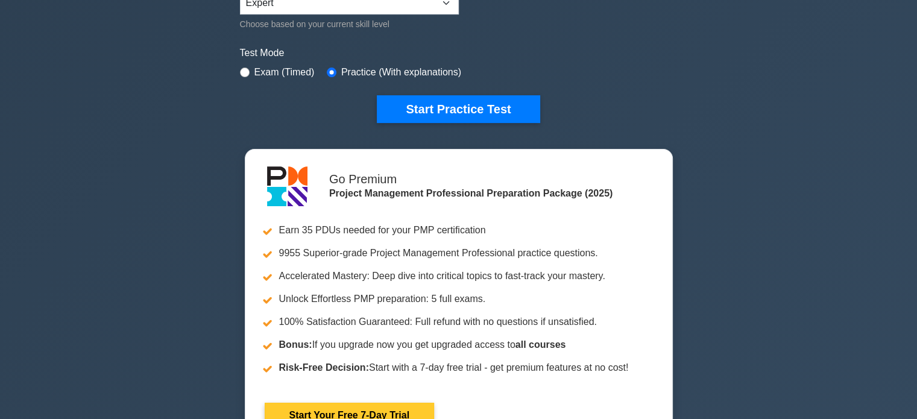
scroll to position [362, 0]
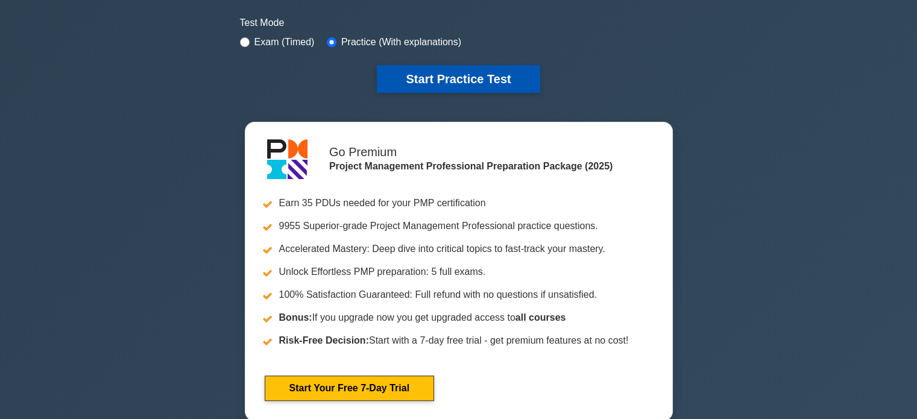
click at [423, 78] on button "Start Practice Test" at bounding box center [458, 79] width 163 height 28
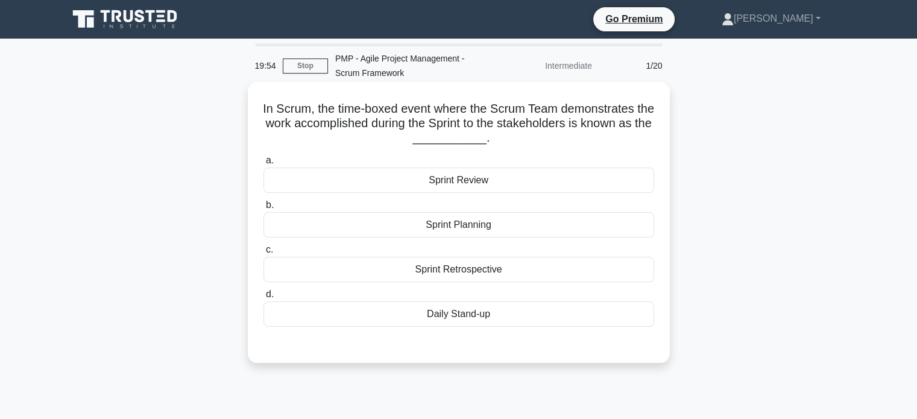
click at [265, 165] on label "a. Sprint Review" at bounding box center [458, 173] width 391 height 40
click at [263, 165] on input "a. Sprint Review" at bounding box center [263, 161] width 0 height 8
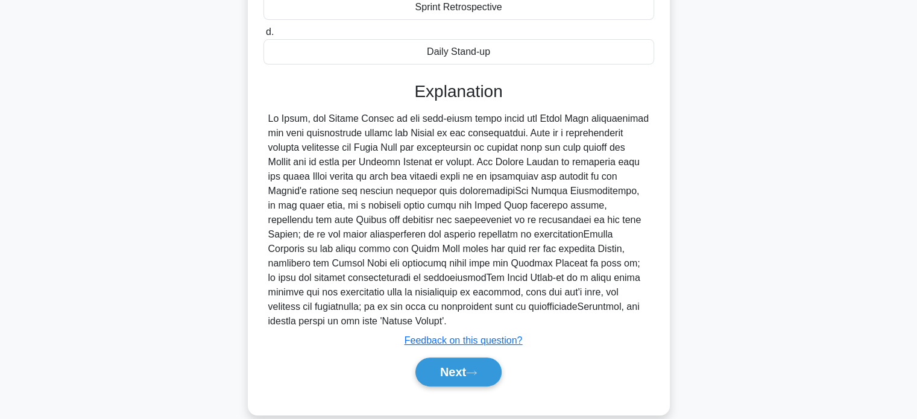
scroll to position [280, 0]
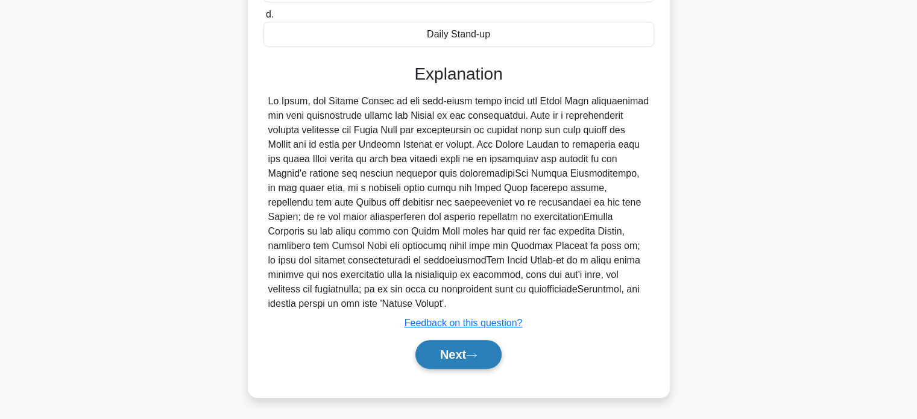
click at [477, 354] on icon at bounding box center [471, 355] width 11 height 7
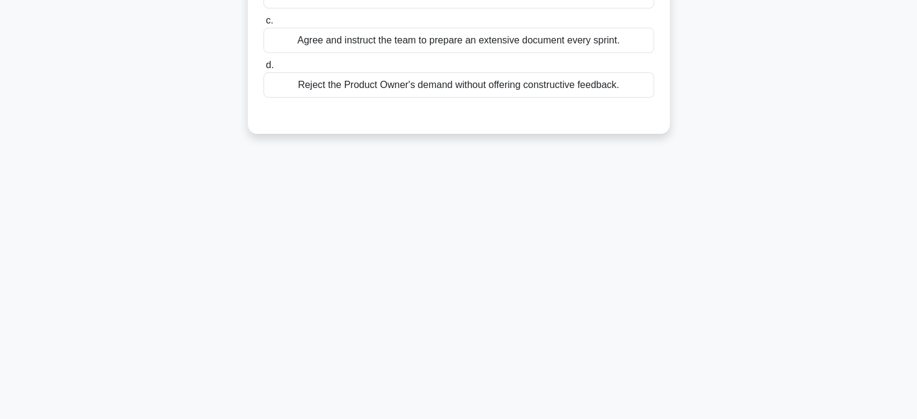
scroll to position [0, 0]
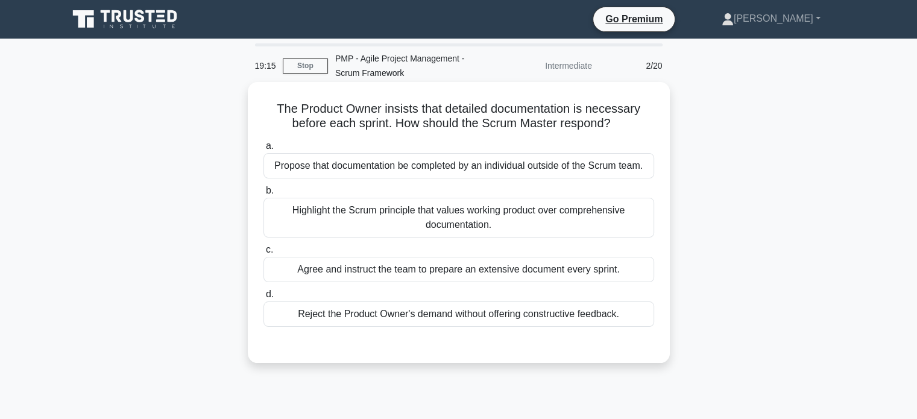
click at [470, 222] on div "Highlight the Scrum principle that values working product over comprehensive do…" at bounding box center [458, 218] width 391 height 40
click at [263, 195] on input "b. Highlight the Scrum principle that values working product over comprehensive…" at bounding box center [263, 191] width 0 height 8
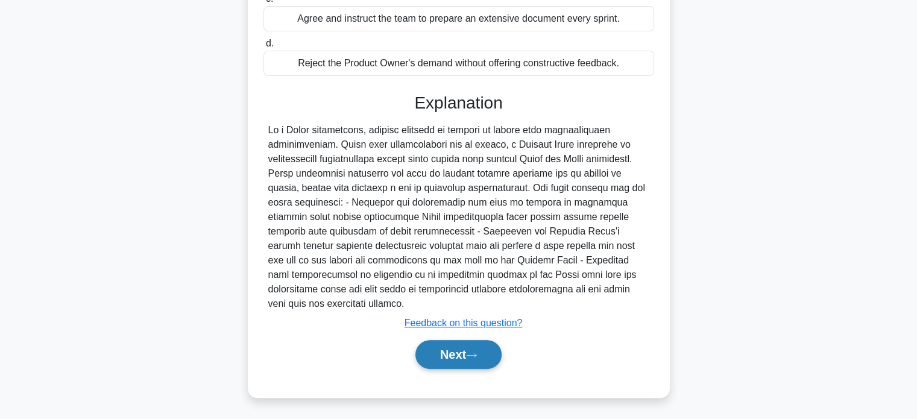
scroll to position [251, 0]
click at [485, 359] on button "Next" at bounding box center [458, 354] width 86 height 29
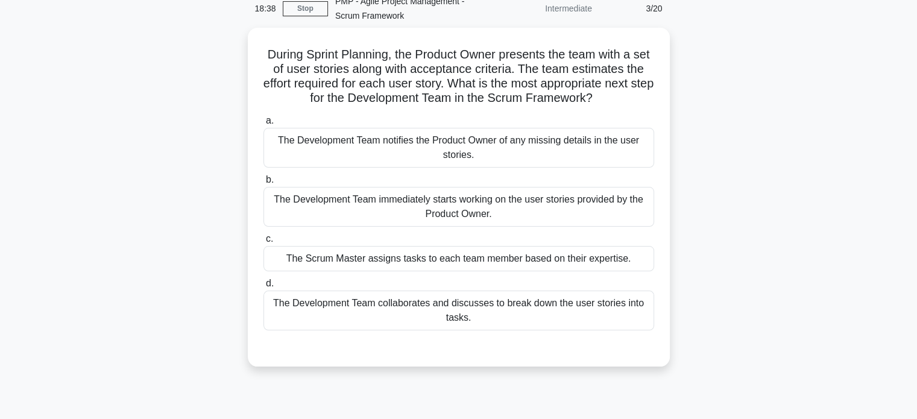
scroll to position [60, 0]
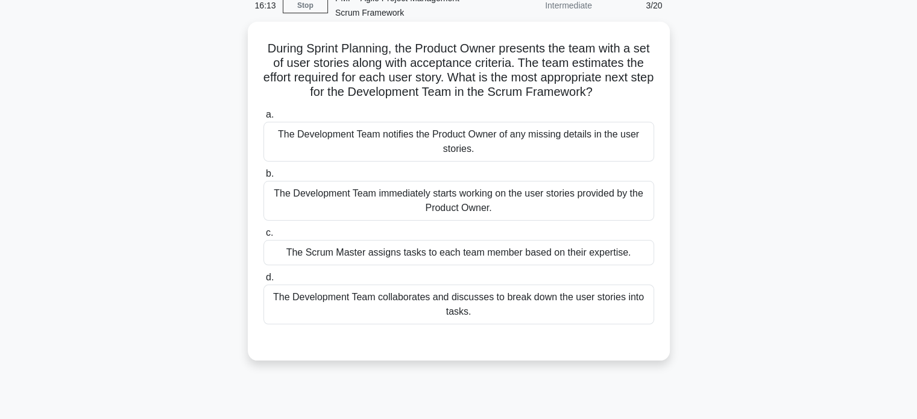
click at [504, 134] on div "The Development Team notifies the Product Owner of any missing details in the u…" at bounding box center [458, 142] width 391 height 40
click at [263, 119] on input "a. The Development Team notifies the Product Owner of any missing details in th…" at bounding box center [263, 115] width 0 height 8
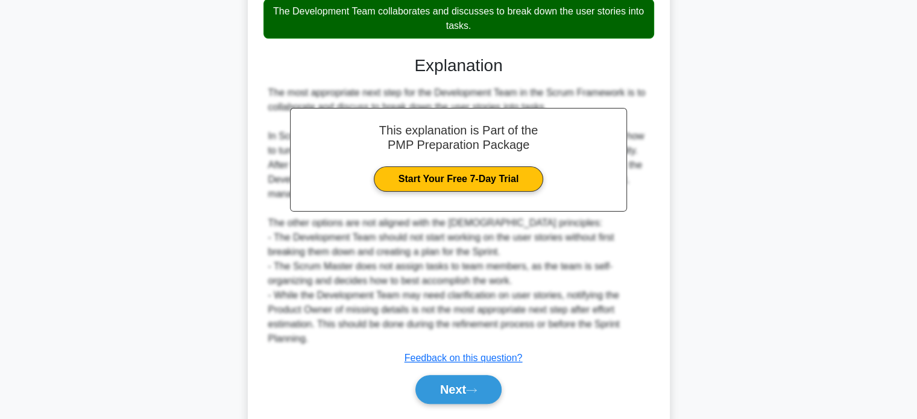
scroll to position [382, 0]
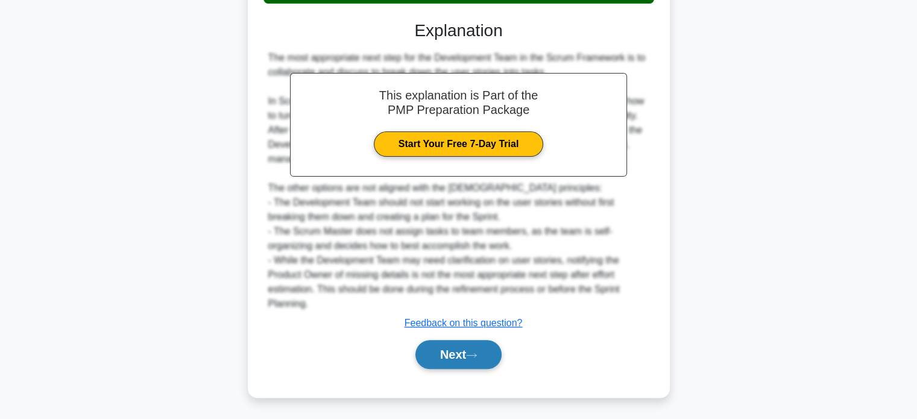
click at [483, 354] on button "Next" at bounding box center [458, 354] width 86 height 29
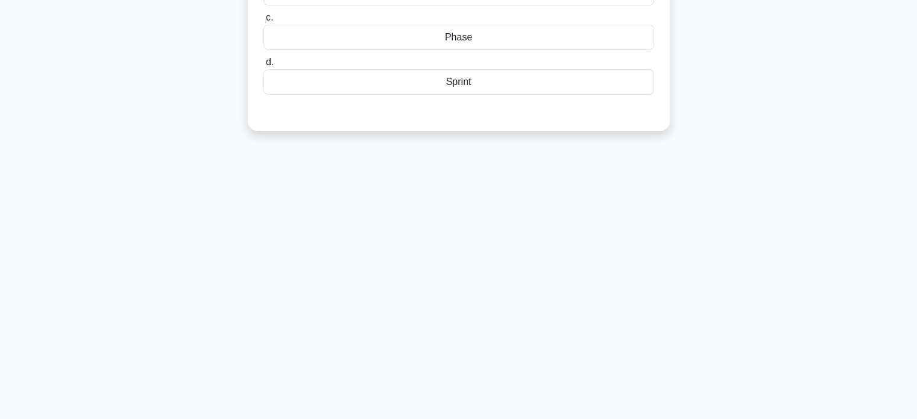
scroll to position [0, 0]
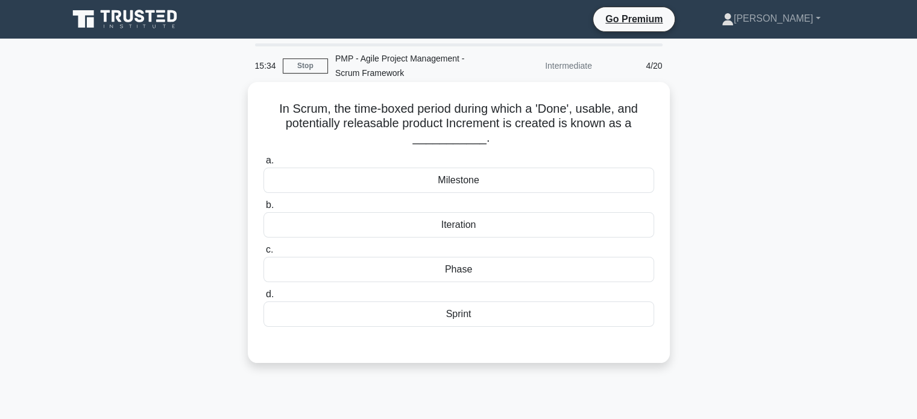
click at [470, 226] on div "Iteration" at bounding box center [458, 224] width 391 height 25
click at [263, 209] on input "b. Iteration" at bounding box center [263, 205] width 0 height 8
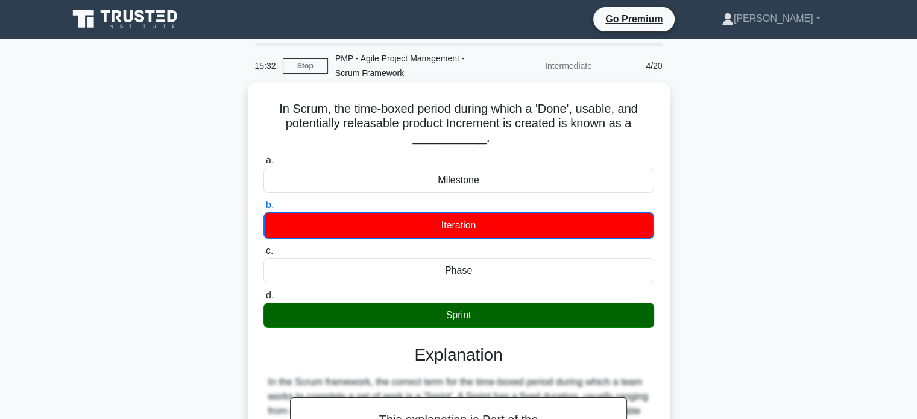
click at [472, 319] on div "Sprint" at bounding box center [458, 315] width 391 height 25
click at [263, 300] on input "d. Sprint" at bounding box center [263, 296] width 0 height 8
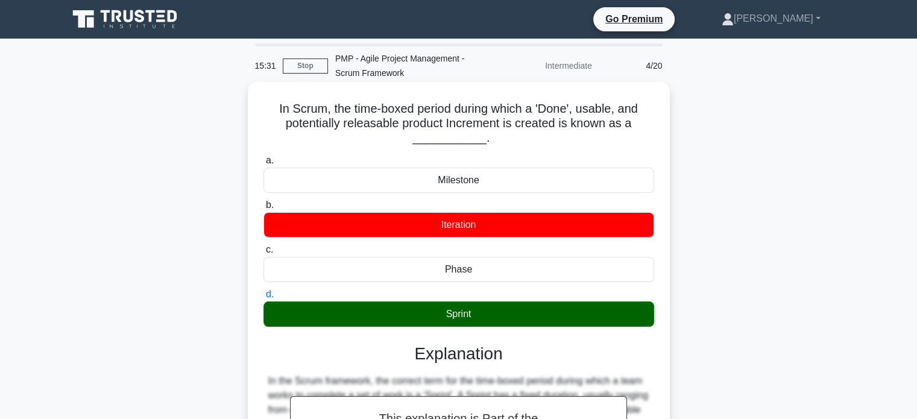
click at [470, 313] on div "Sprint" at bounding box center [458, 313] width 391 height 25
click at [263, 298] on input "d. Sprint" at bounding box center [263, 295] width 0 height 8
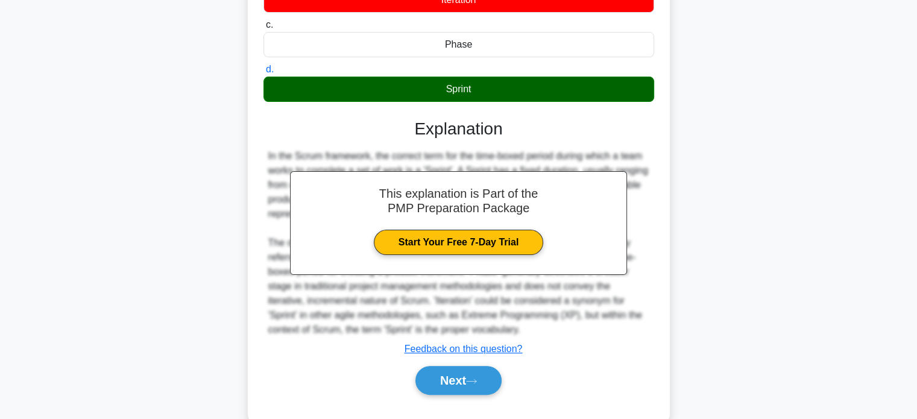
scroll to position [241, 0]
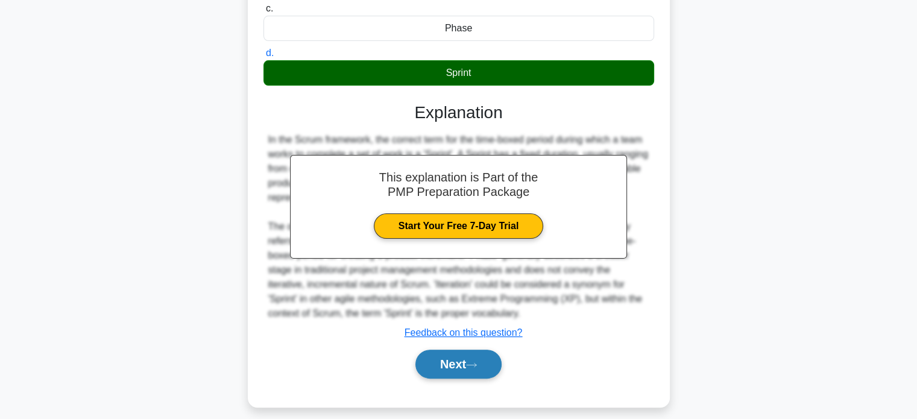
click at [477, 362] on icon at bounding box center [471, 365] width 11 height 7
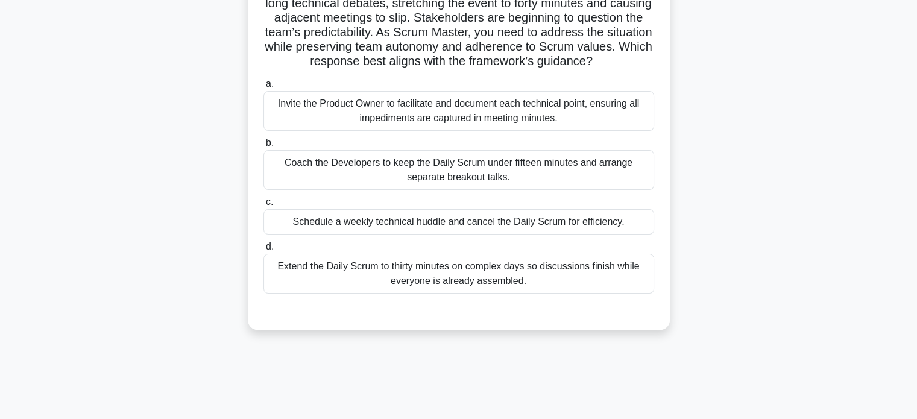
scroll to position [121, 0]
click at [552, 180] on div "Coach the Developers to keep the Daily Scrum under fifteen minutes and arrange …" at bounding box center [458, 169] width 391 height 40
click at [263, 146] on input "b. Coach the Developers to keep the Daily Scrum under fifteen minutes and arran…" at bounding box center [263, 143] width 0 height 8
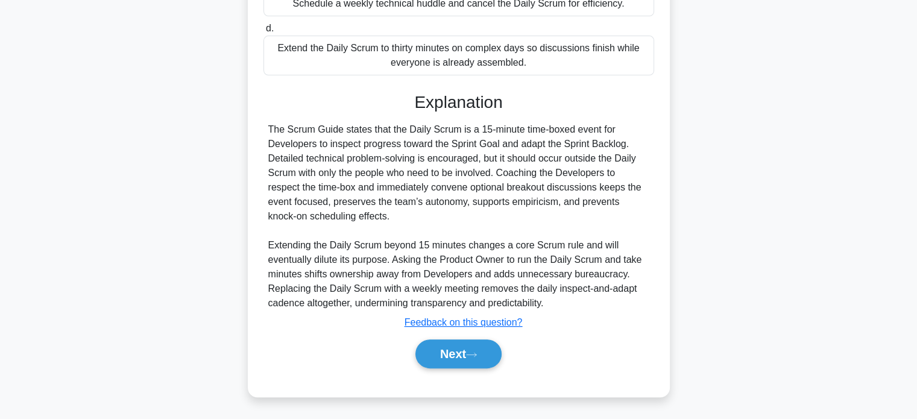
scroll to position [352, 0]
click at [470, 354] on icon at bounding box center [471, 354] width 11 height 7
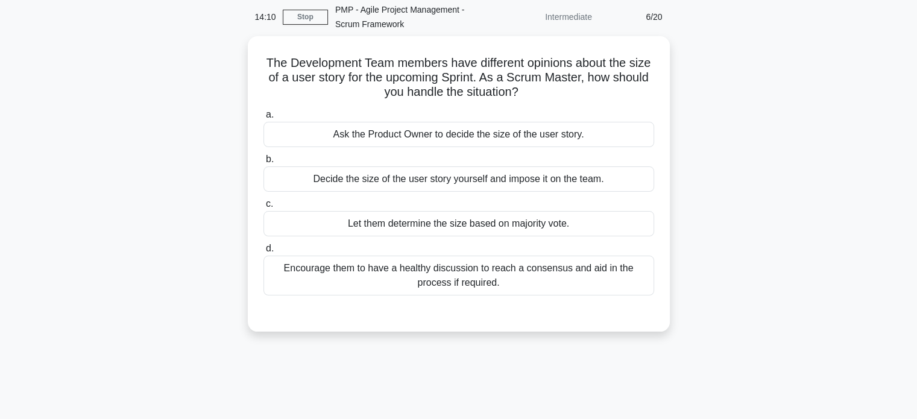
scroll to position [0, 0]
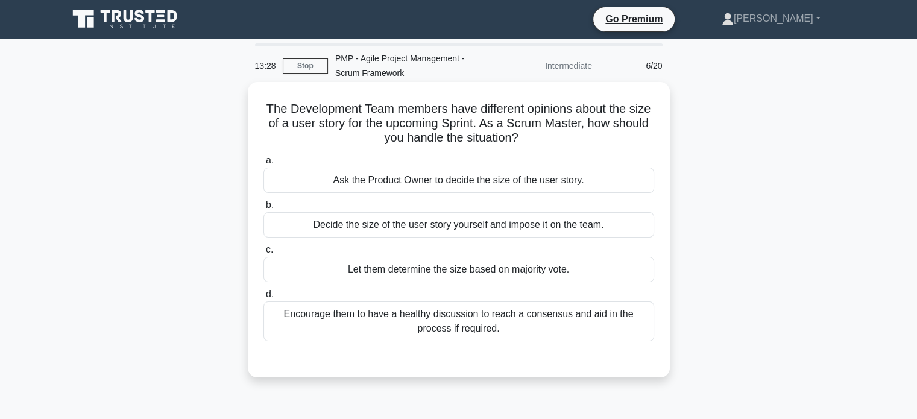
click at [512, 325] on div "Encourage them to have a healthy discussion to reach a consensus and aid in the…" at bounding box center [458, 321] width 391 height 40
click at [263, 298] on input "d. Encourage them to have a healthy discussion to reach a consensus and aid in …" at bounding box center [263, 295] width 0 height 8
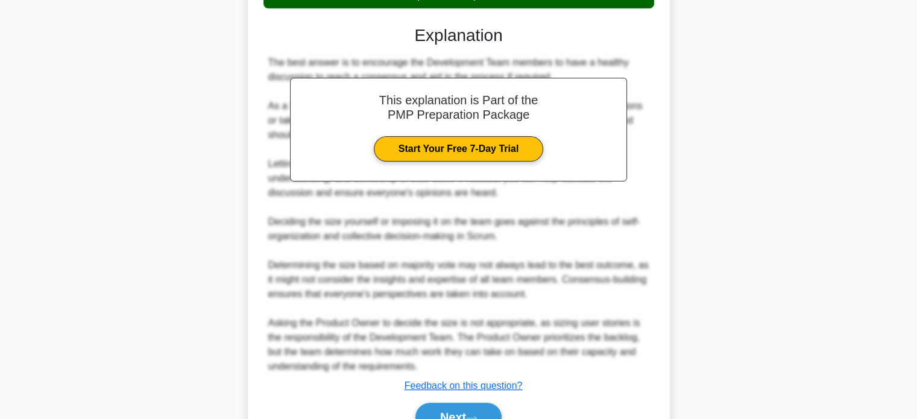
scroll to position [395, 0]
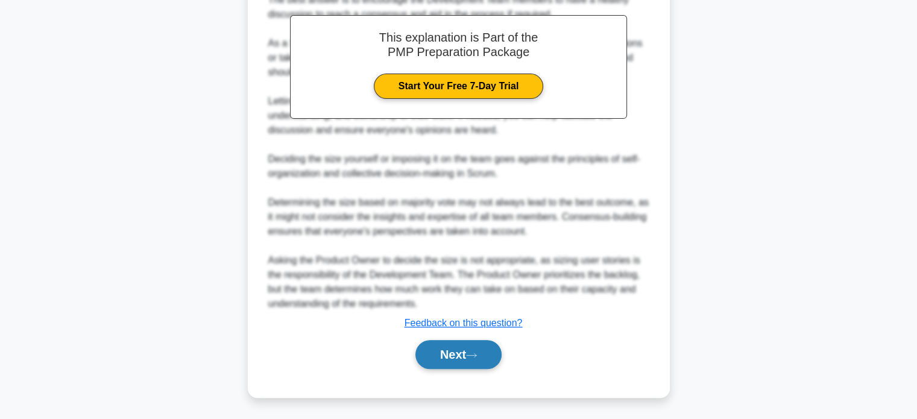
click at [456, 356] on button "Next" at bounding box center [458, 354] width 86 height 29
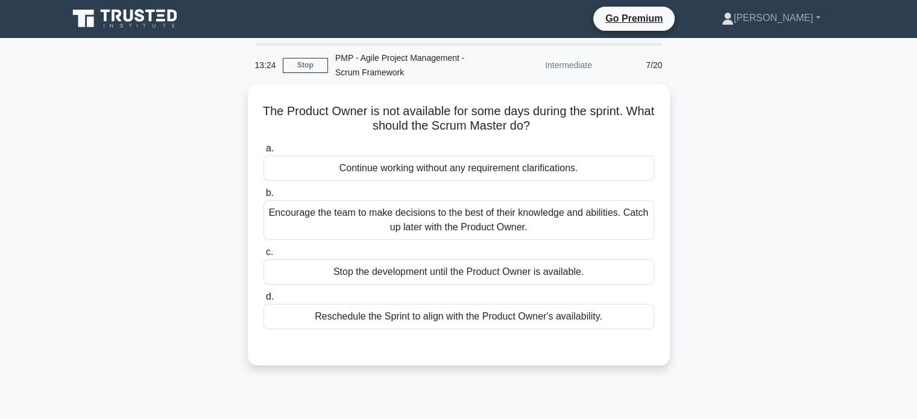
scroll to position [0, 0]
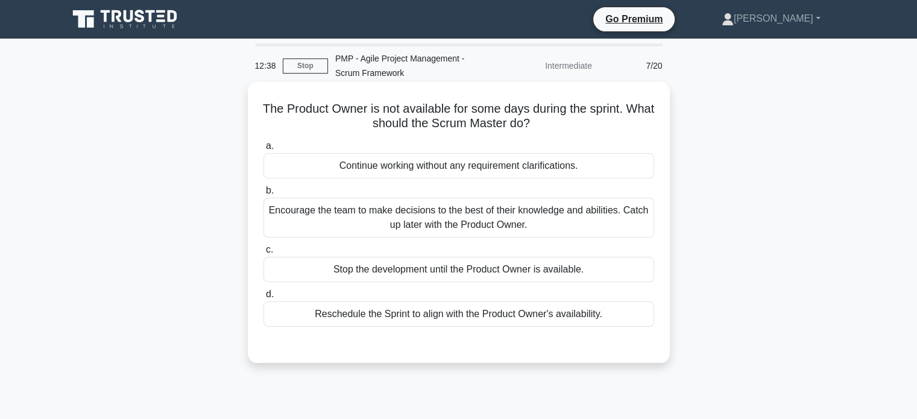
click at [535, 215] on div "Encourage the team to make decisions to the best of their knowledge and abiliti…" at bounding box center [458, 218] width 391 height 40
click at [263, 195] on input "b. Encourage the team to make decisions to the best of their knowledge and abil…" at bounding box center [263, 191] width 0 height 8
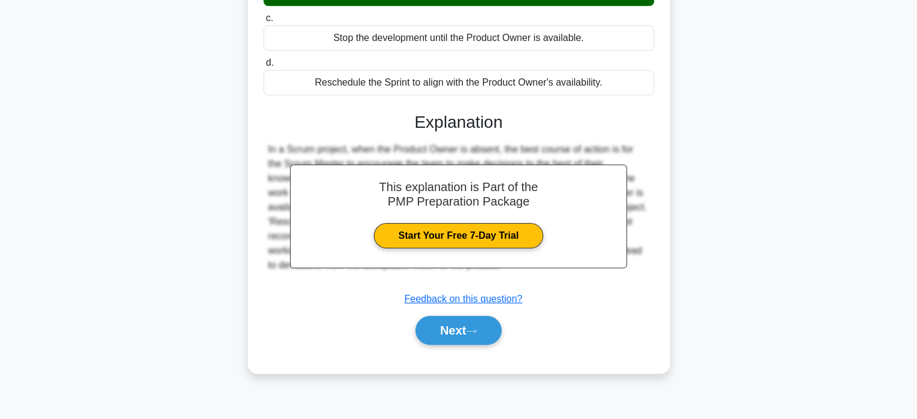
scroll to position [232, 0]
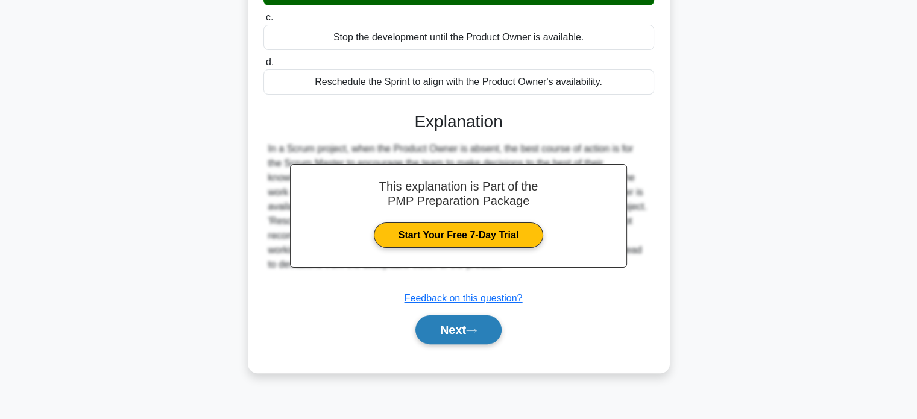
click at [471, 335] on button "Next" at bounding box center [458, 329] width 86 height 29
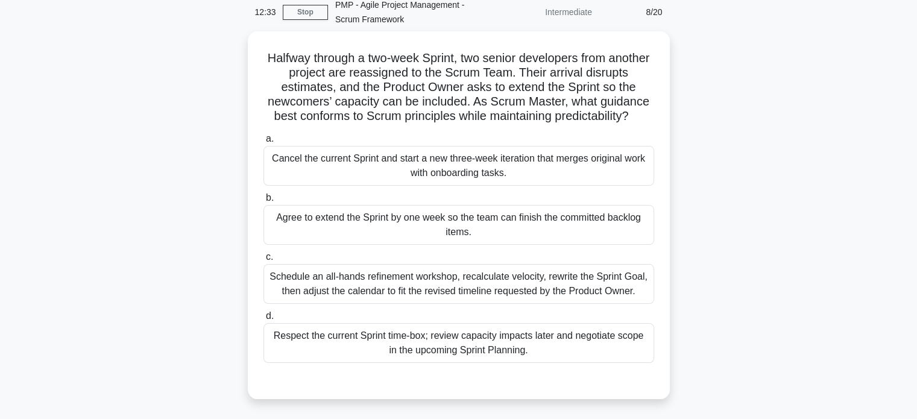
scroll to position [60, 0]
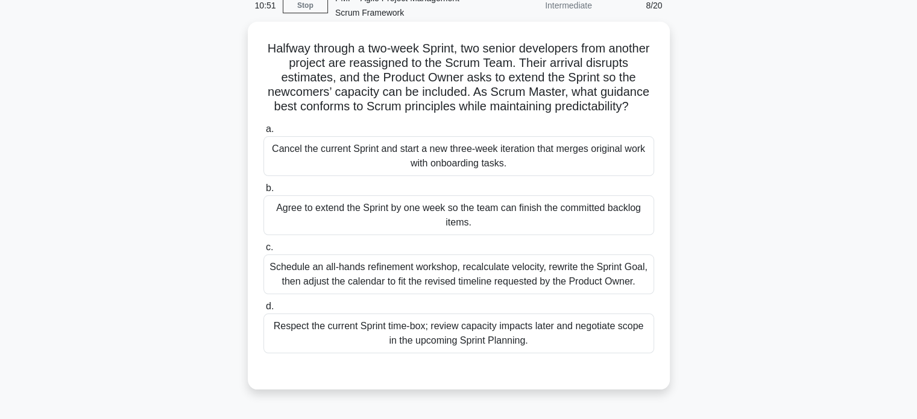
click at [506, 332] on div "Respect the current Sprint time-box; review capacity impacts later and negotiat…" at bounding box center [458, 333] width 391 height 40
click at [263, 310] on input "d. Respect the current Sprint time-box; review capacity impacts later and negot…" at bounding box center [263, 307] width 0 height 8
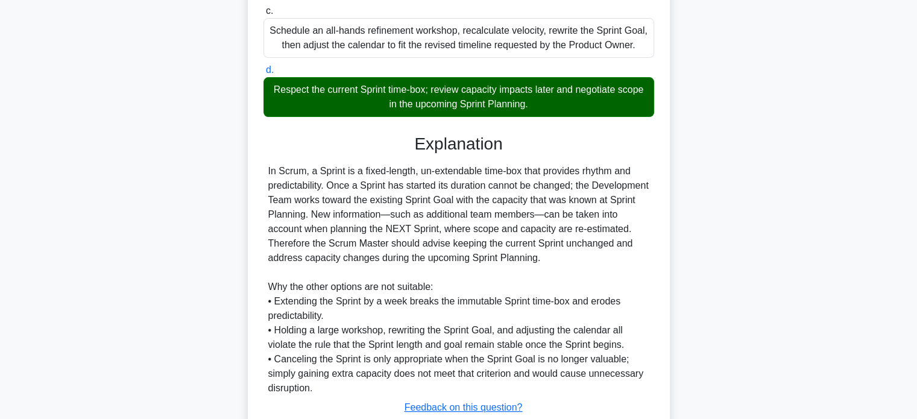
scroll to position [301, 0]
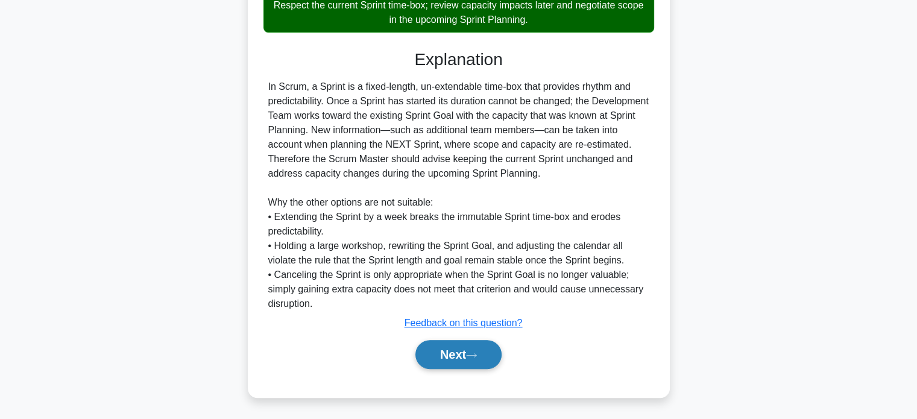
click at [460, 349] on button "Next" at bounding box center [458, 354] width 86 height 29
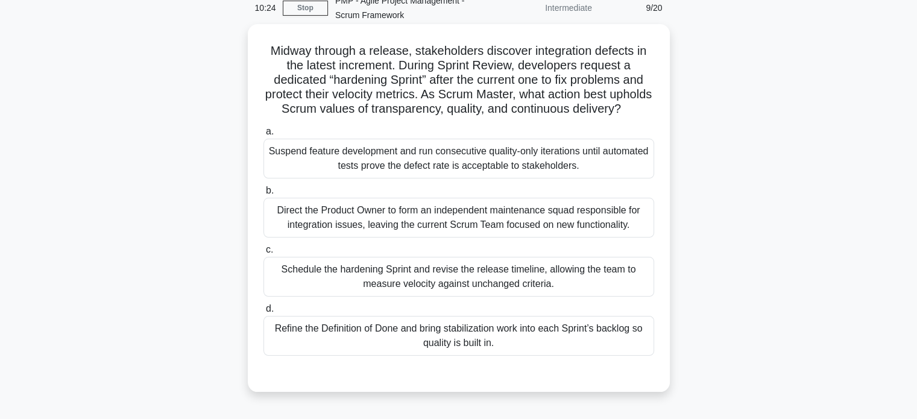
scroll to position [60, 0]
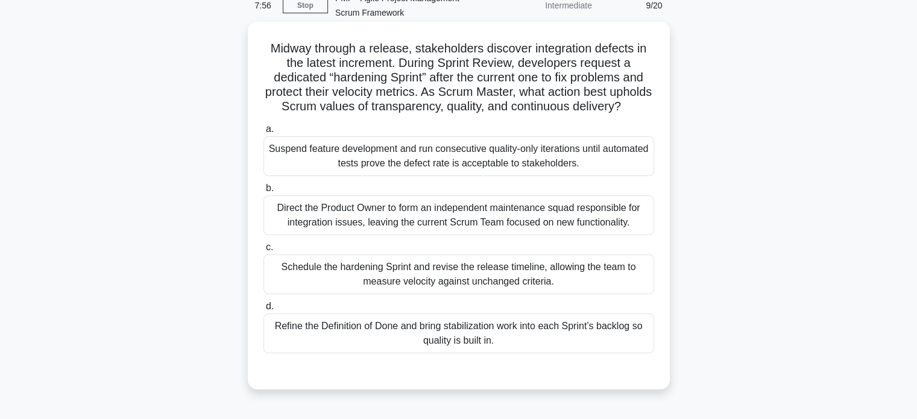
click at [488, 290] on div "Schedule the hardening Sprint and revise the release timeline, allowing the tea…" at bounding box center [458, 274] width 391 height 40
click at [263, 251] on input "c. Schedule the hardening Sprint and revise the release timeline, allowing the …" at bounding box center [263, 247] width 0 height 8
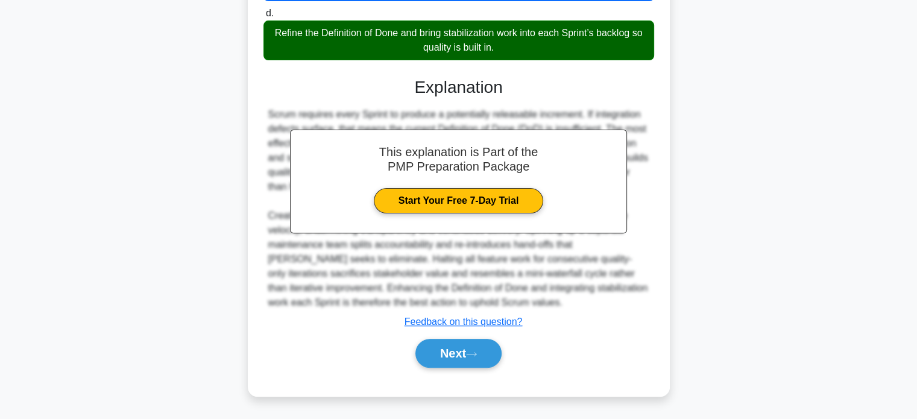
scroll to position [362, 0]
click at [468, 354] on button "Next" at bounding box center [458, 353] width 86 height 29
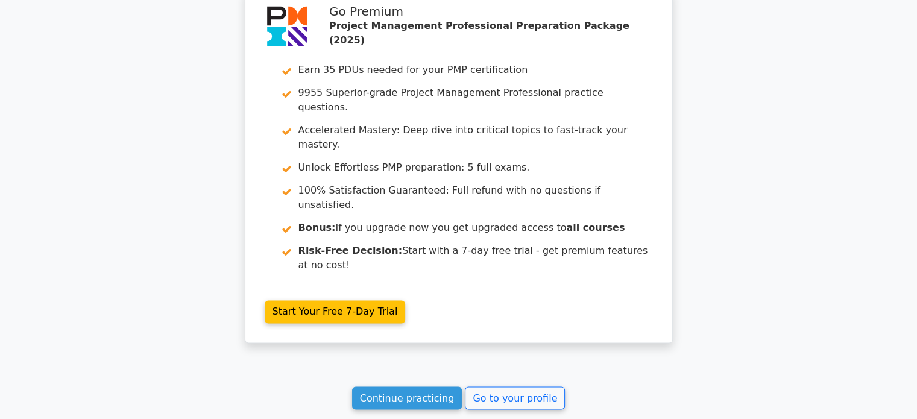
scroll to position [1991, 0]
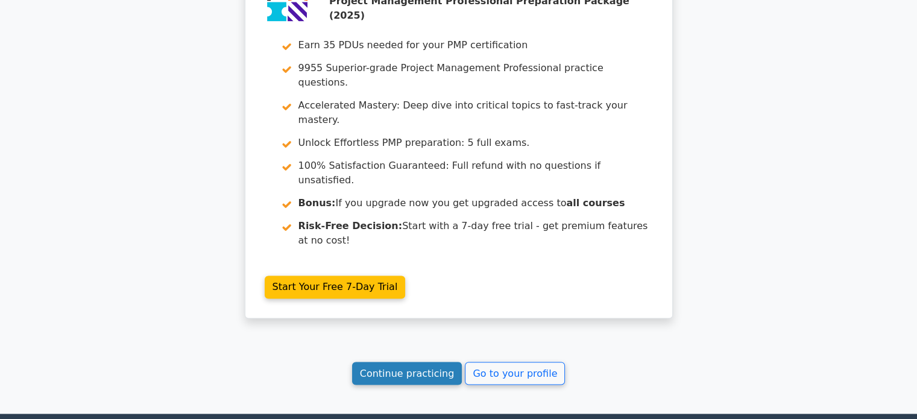
click at [426, 362] on link "Continue practicing" at bounding box center [407, 373] width 110 height 23
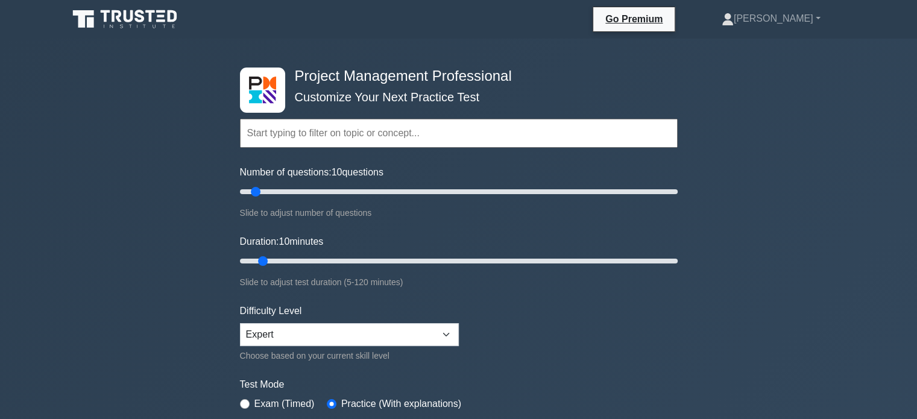
click at [336, 134] on input "text" at bounding box center [459, 133] width 438 height 29
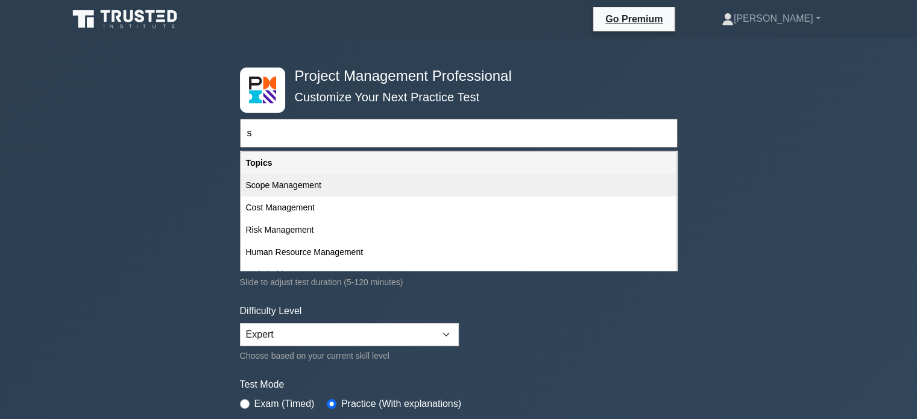
click at [289, 184] on div "Scope Management" at bounding box center [458, 185] width 435 height 22
type input "Scope Management"
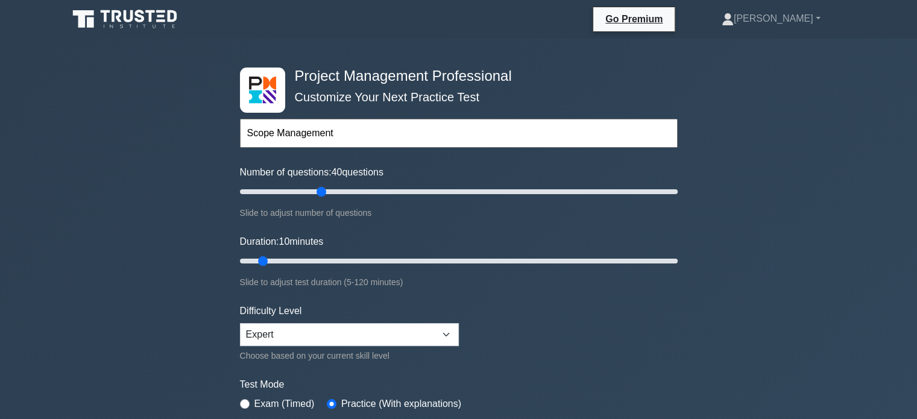
drag, startPoint x: 261, startPoint y: 190, endPoint x: 318, endPoint y: 190, distance: 57.3
type input "40"
click at [318, 190] on input "Number of questions: 40 questions" at bounding box center [459, 191] width 438 height 14
drag, startPoint x: 265, startPoint y: 260, endPoint x: 313, endPoint y: 257, distance: 48.9
type input "25"
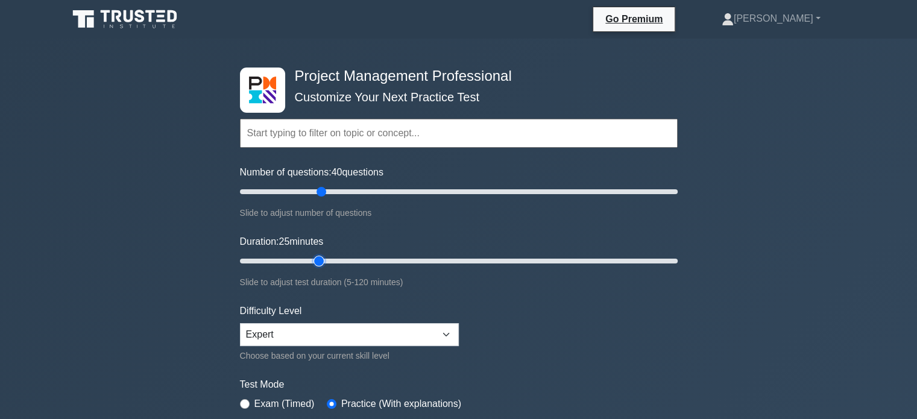
click at [313, 257] on input "Duration: 25 minutes" at bounding box center [459, 261] width 438 height 14
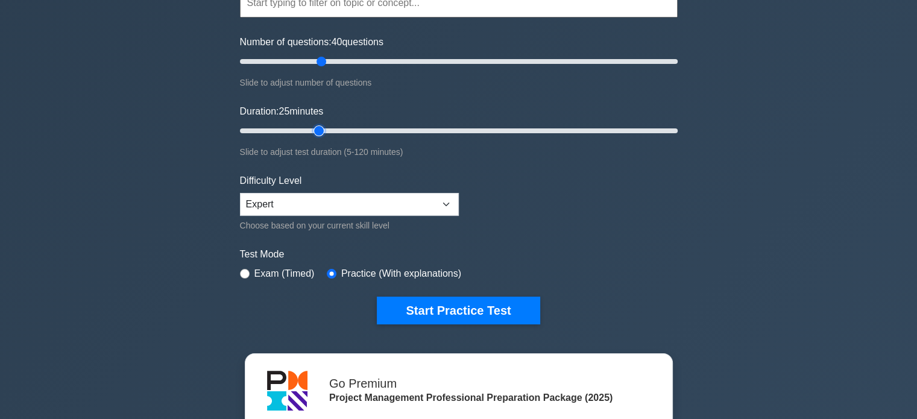
scroll to position [181, 0]
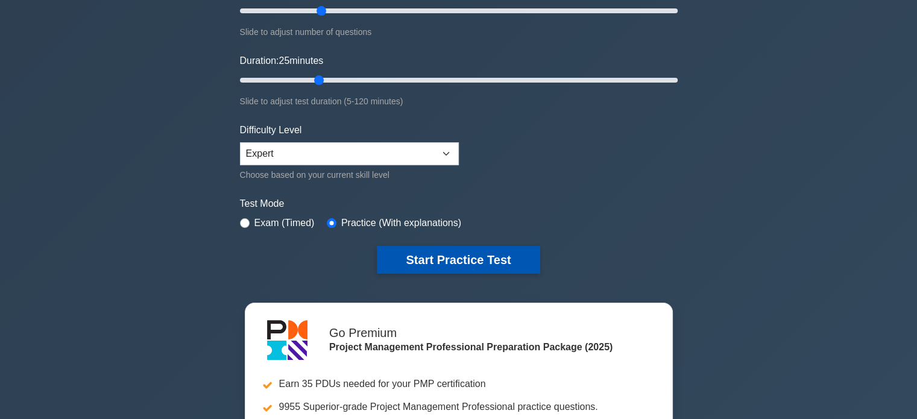
click at [453, 260] on button "Start Practice Test" at bounding box center [458, 260] width 163 height 28
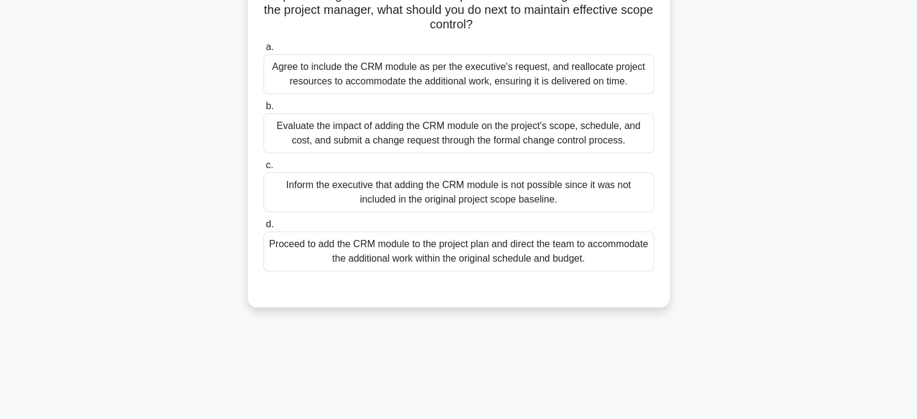
scroll to position [181, 0]
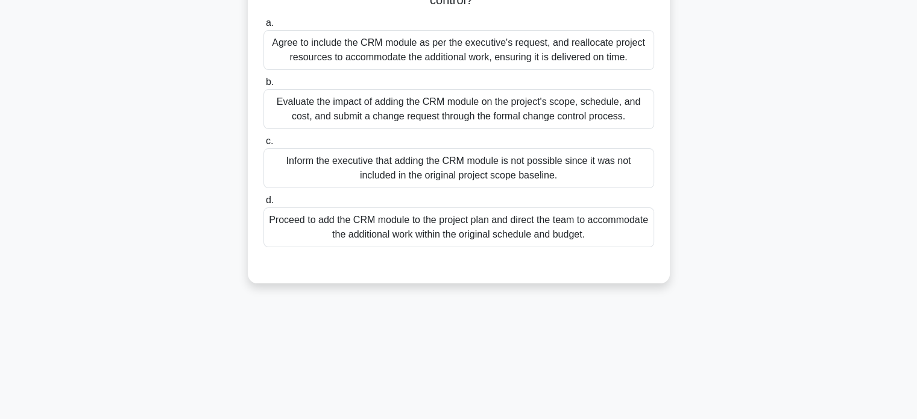
click at [494, 173] on div "Inform the executive that adding the CRM module is not possible since it was no…" at bounding box center [458, 168] width 391 height 40
click at [263, 145] on input "c. Inform the executive that adding the CRM module is not possible since it was…" at bounding box center [263, 141] width 0 height 8
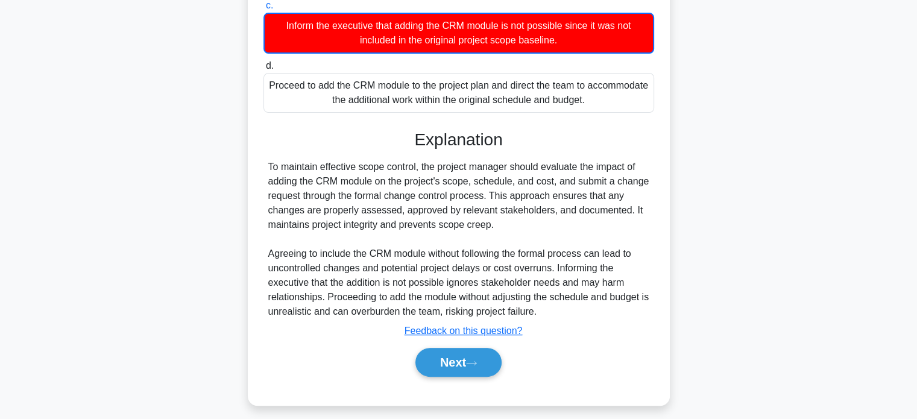
scroll to position [324, 0]
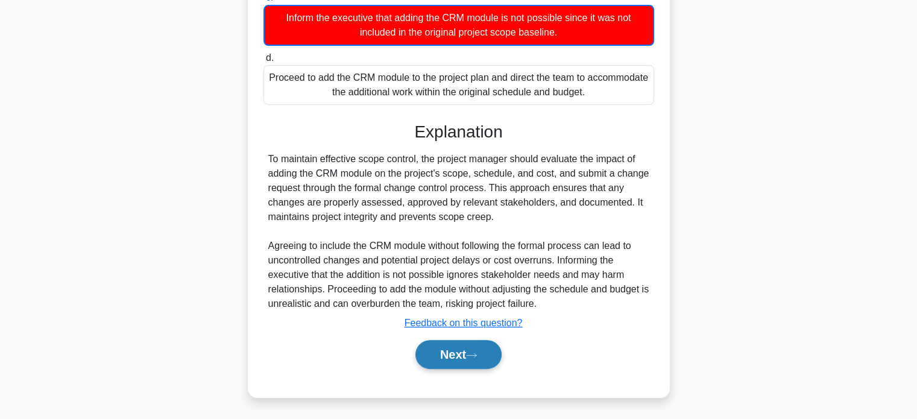
click at [451, 354] on button "Next" at bounding box center [458, 354] width 86 height 29
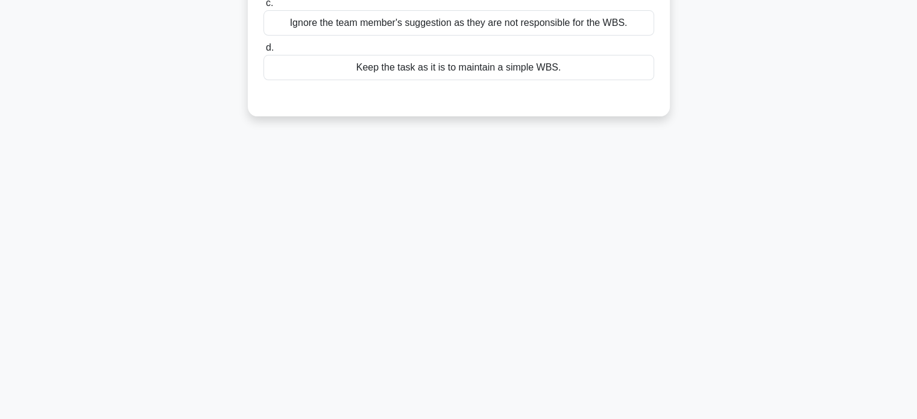
scroll to position [0, 0]
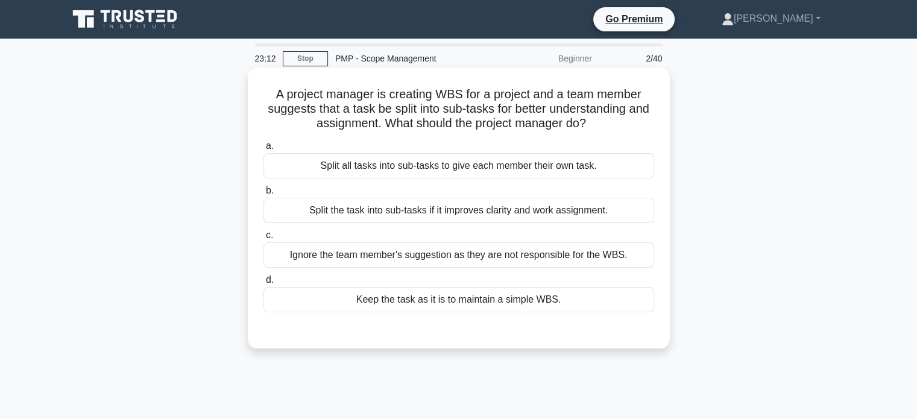
click at [444, 214] on div "Split the task into sub-tasks if it improves clarity and work assignment." at bounding box center [458, 210] width 391 height 25
click at [263, 195] on input "b. Split the task into sub-tasks if it improves clarity and work assignment." at bounding box center [263, 191] width 0 height 8
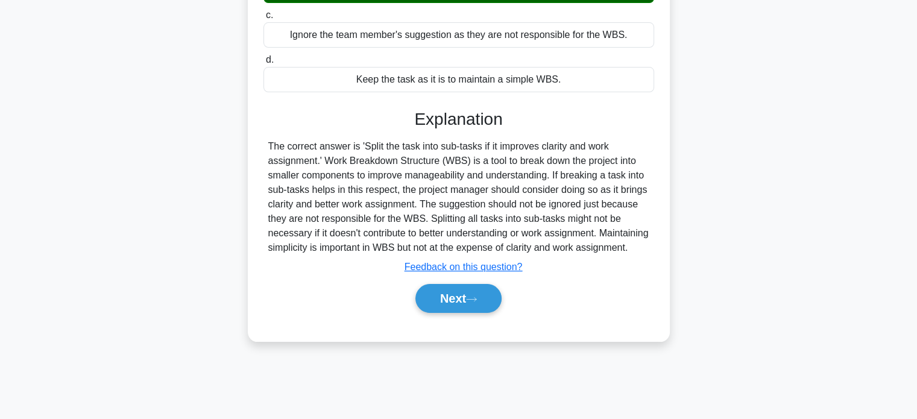
scroll to position [232, 0]
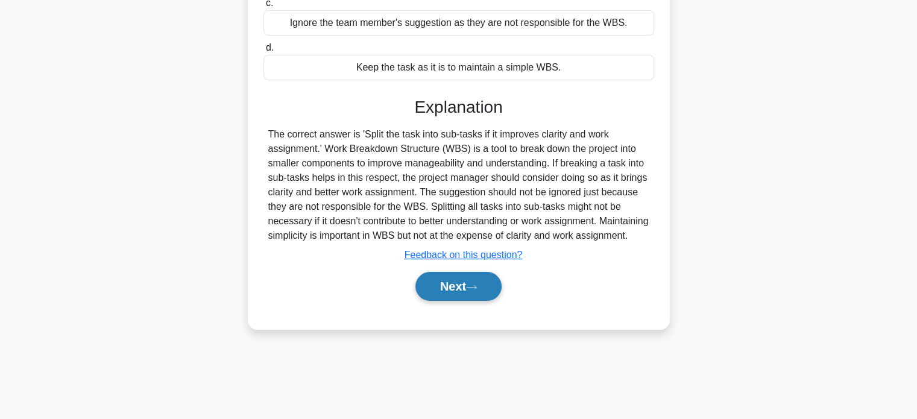
click at [472, 301] on button "Next" at bounding box center [458, 286] width 86 height 29
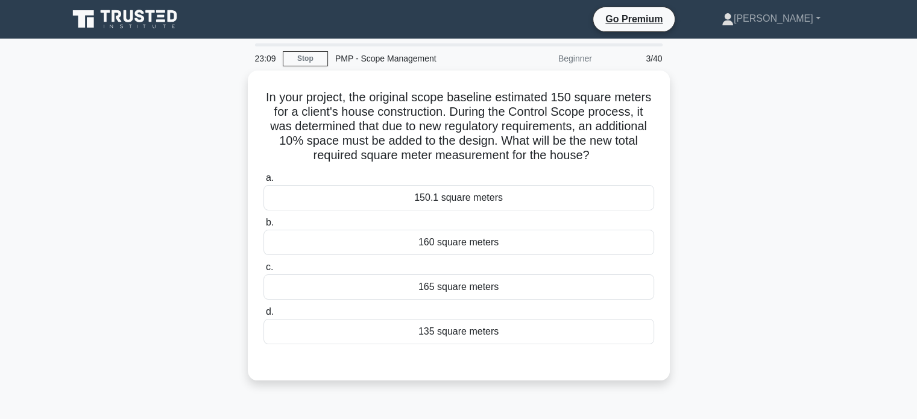
scroll to position [0, 0]
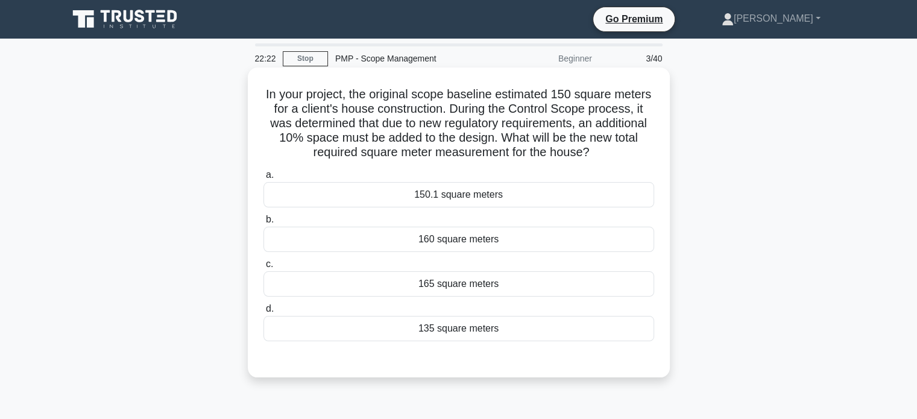
click at [453, 285] on div "165 square meters" at bounding box center [458, 283] width 391 height 25
click at [263, 268] on input "c. 165 square meters" at bounding box center [263, 264] width 0 height 8
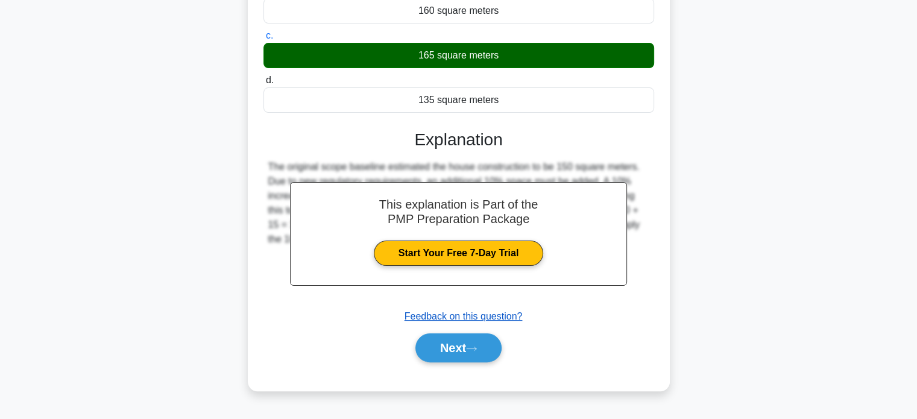
scroll to position [232, 0]
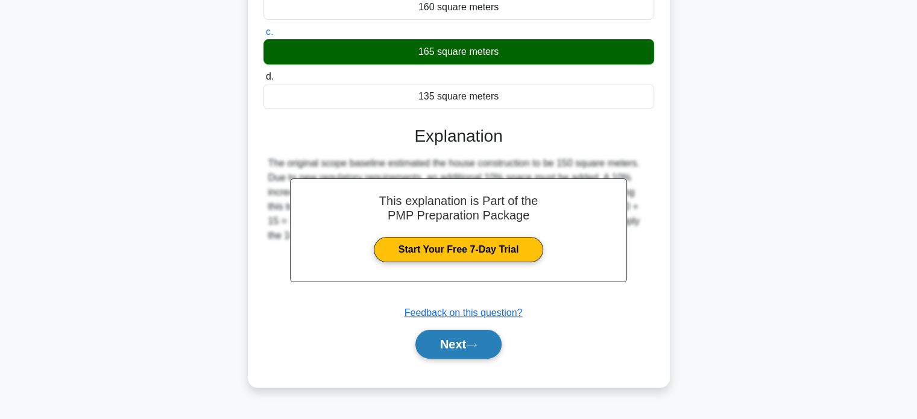
click at [451, 343] on button "Next" at bounding box center [458, 344] width 86 height 29
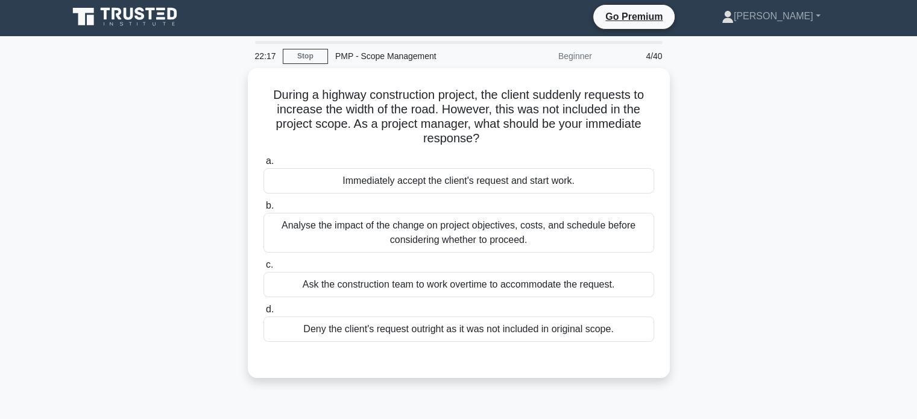
scroll to position [0, 0]
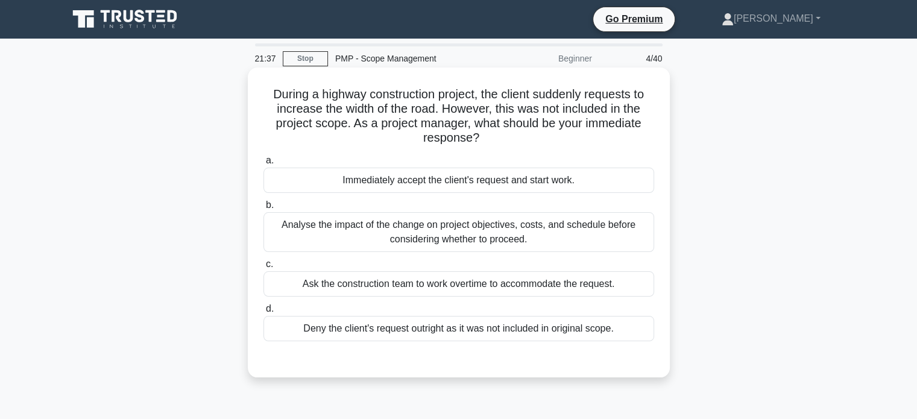
click at [564, 334] on div "Deny the client's request outright as it was not included in original scope." at bounding box center [458, 328] width 391 height 25
click at [263, 313] on input "d. Deny the client's request outright as it was not included in original scope." at bounding box center [263, 309] width 0 height 8
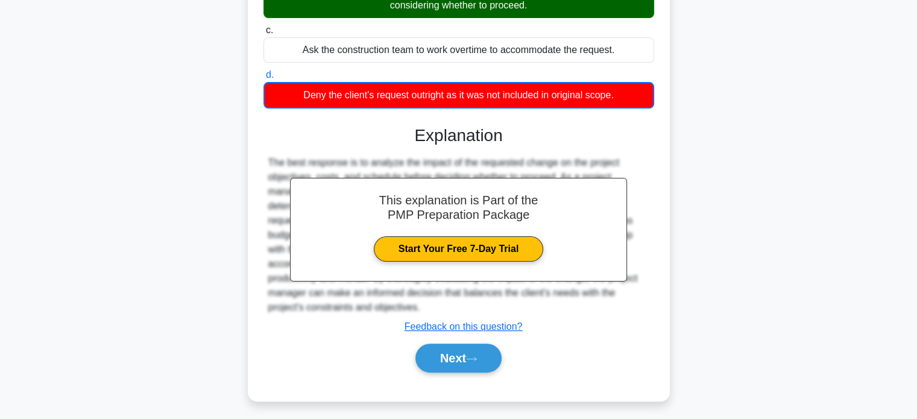
scroll to position [237, 0]
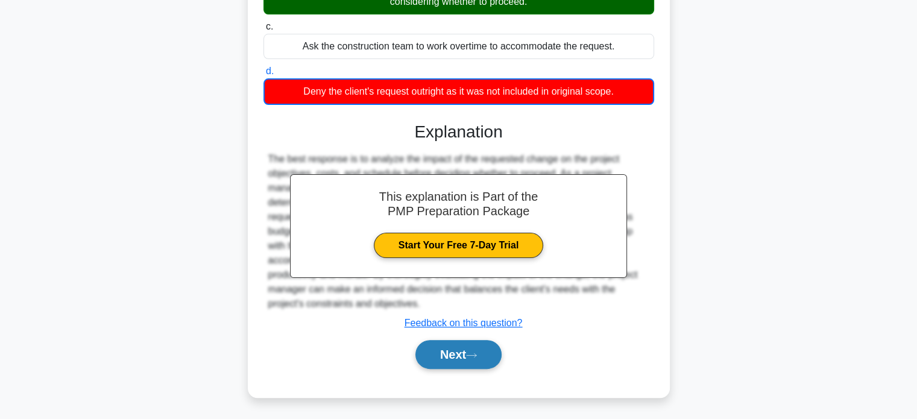
click at [436, 347] on button "Next" at bounding box center [458, 354] width 86 height 29
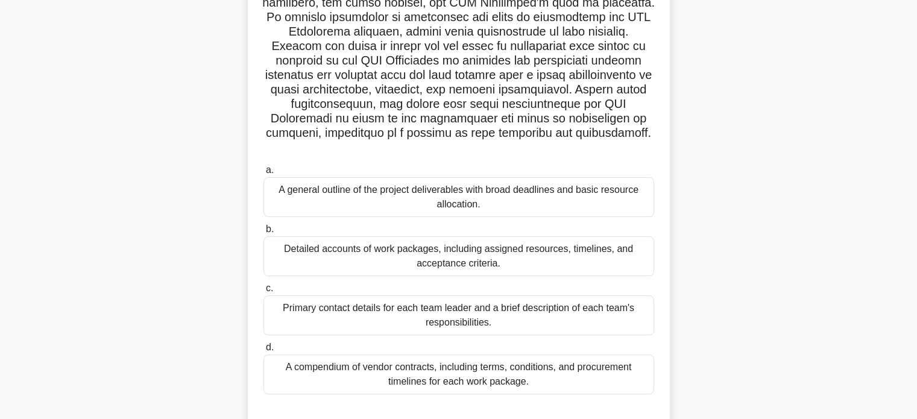
scroll to position [299, 0]
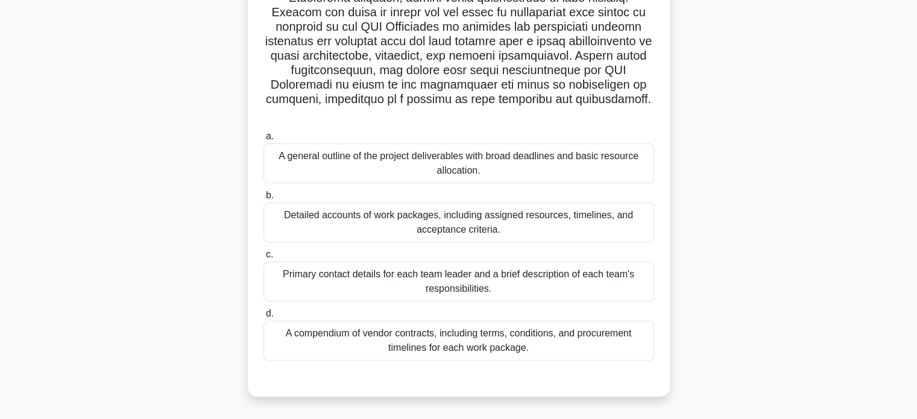
click at [509, 231] on div "Detailed accounts of work packages, including assigned resources, timelines, an…" at bounding box center [458, 223] width 391 height 40
click at [263, 199] on input "b. Detailed accounts of work packages, including assigned resources, timelines,…" at bounding box center [263, 196] width 0 height 8
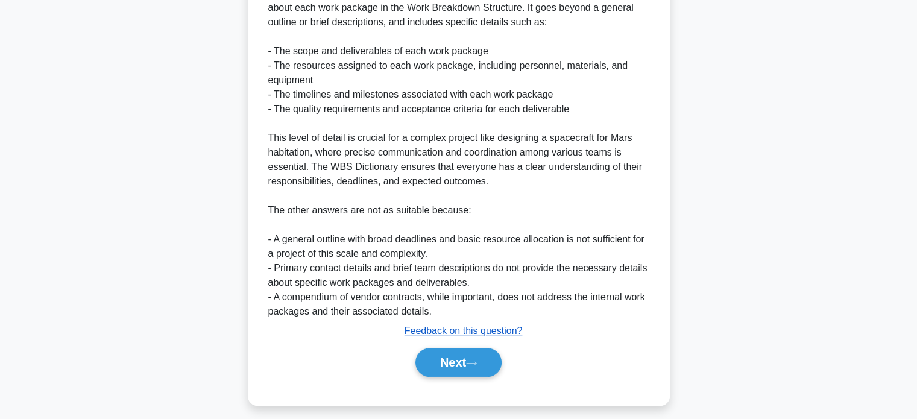
scroll to position [771, 0]
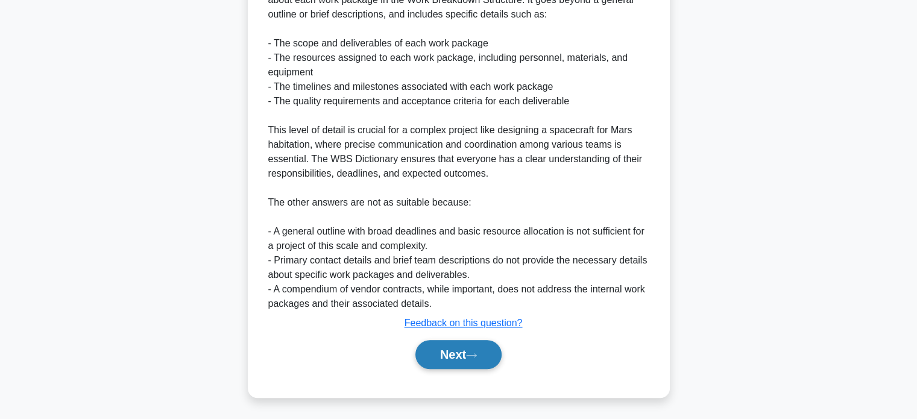
click at [463, 354] on button "Next" at bounding box center [458, 354] width 86 height 29
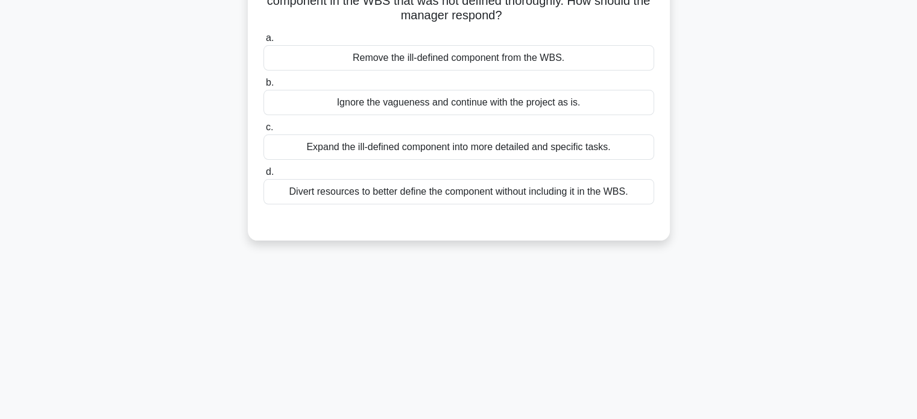
scroll to position [0, 0]
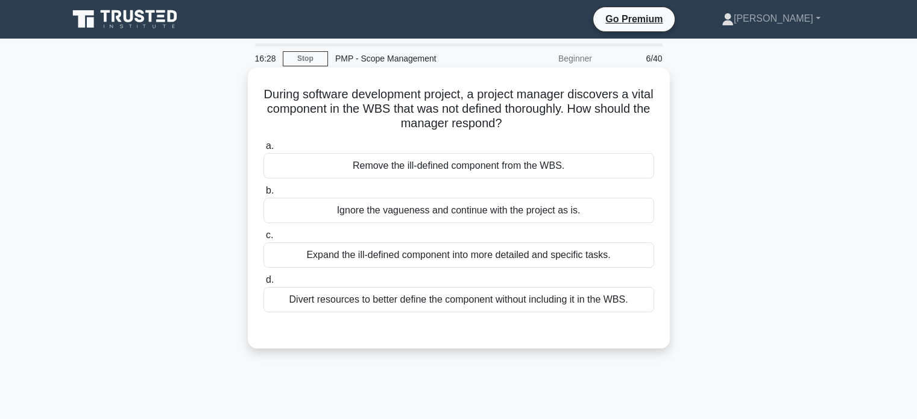
click at [457, 258] on div "Expand the ill-defined component into more detailed and specific tasks." at bounding box center [458, 254] width 391 height 25
click at [263, 239] on input "c. Expand the ill-defined component into more detailed and specific tasks." at bounding box center [263, 235] width 0 height 8
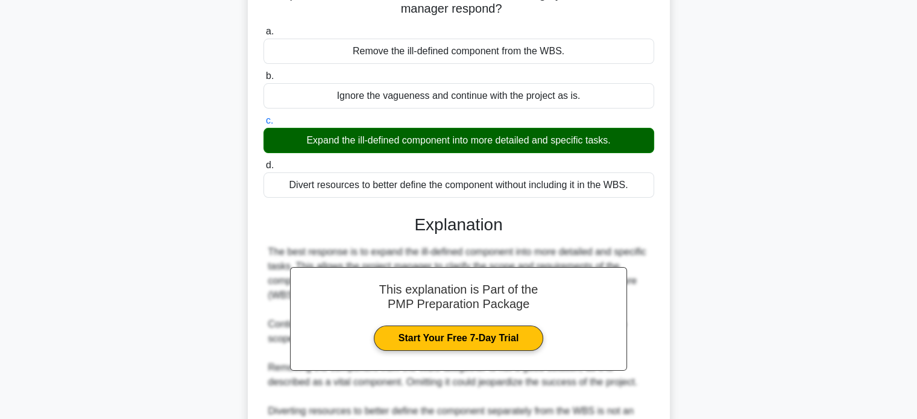
scroll to position [265, 0]
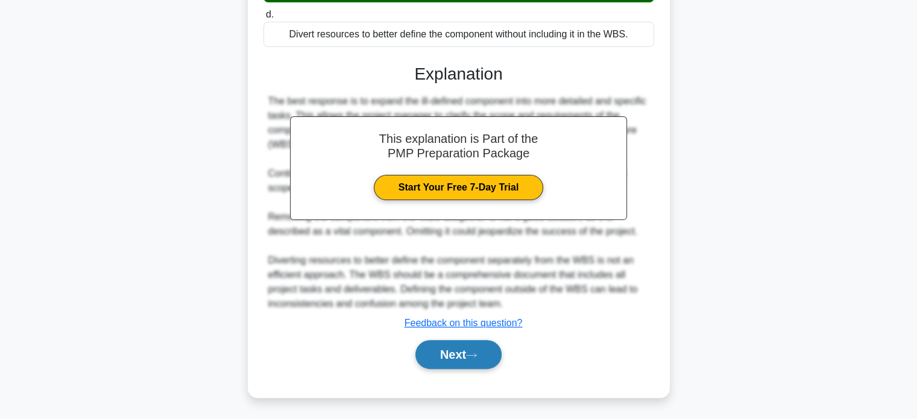
click at [450, 354] on button "Next" at bounding box center [458, 354] width 86 height 29
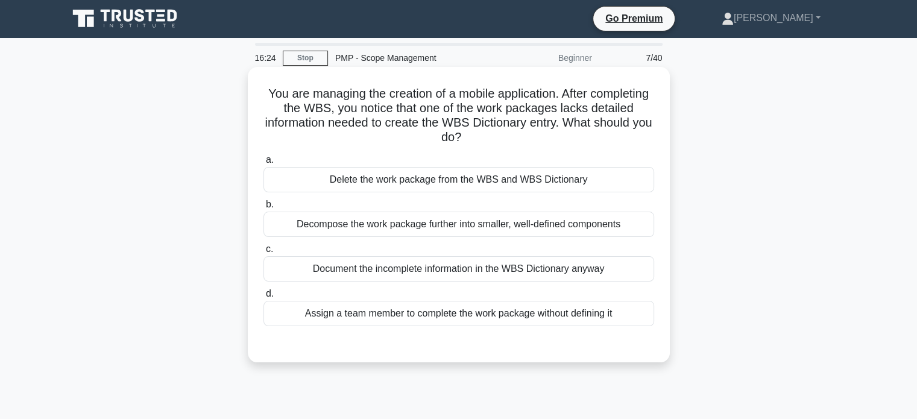
scroll to position [0, 0]
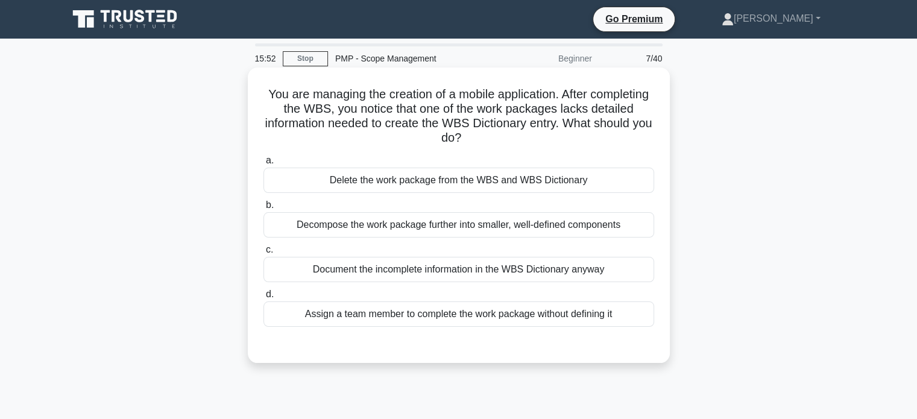
click at [439, 275] on div "Document the incomplete information in the WBS Dictionary anyway" at bounding box center [458, 269] width 391 height 25
click at [263, 254] on input "c. Document the incomplete information in the WBS Dictionary anyway" at bounding box center [263, 250] width 0 height 8
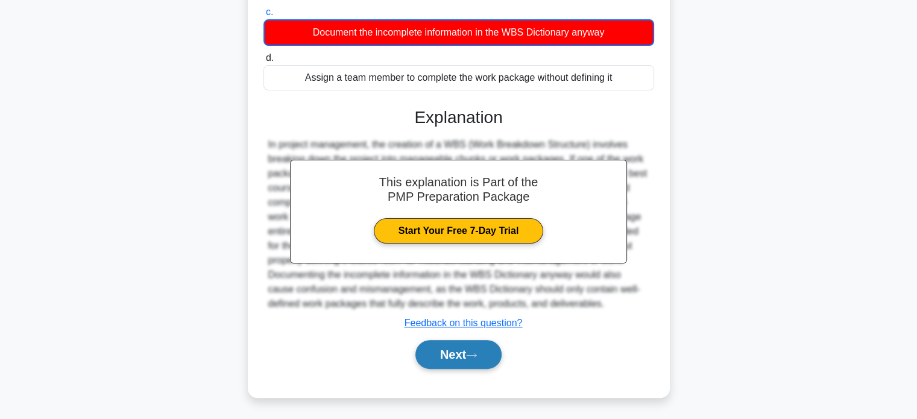
click at [444, 363] on button "Next" at bounding box center [458, 354] width 86 height 29
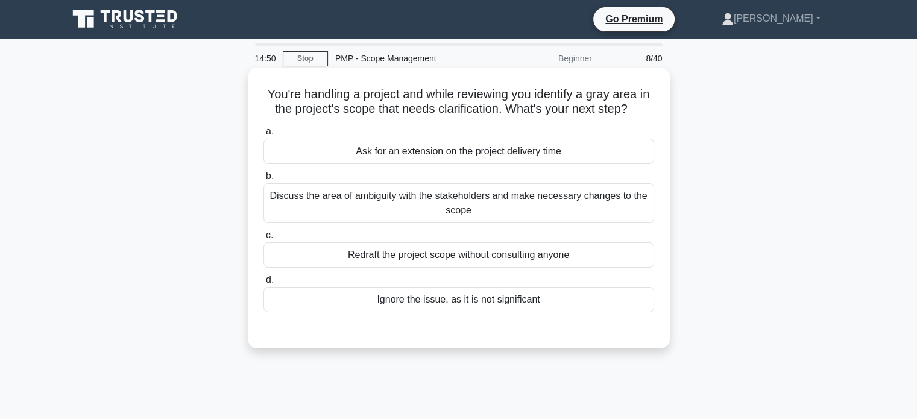
click at [509, 197] on div "Discuss the area of ambiguity with the stakeholders and make necessary changes …" at bounding box center [458, 203] width 391 height 40
click at [263, 180] on input "b. Discuss the area of ambiguity with the stakeholders and make necessary chang…" at bounding box center [263, 176] width 0 height 8
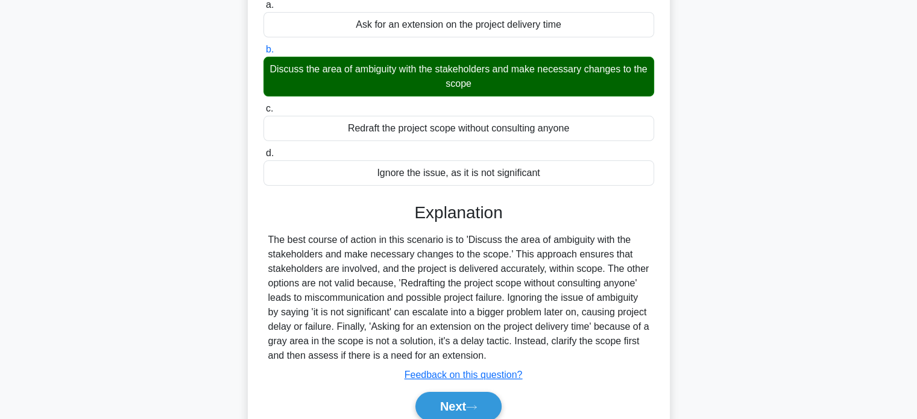
scroll to position [232, 0]
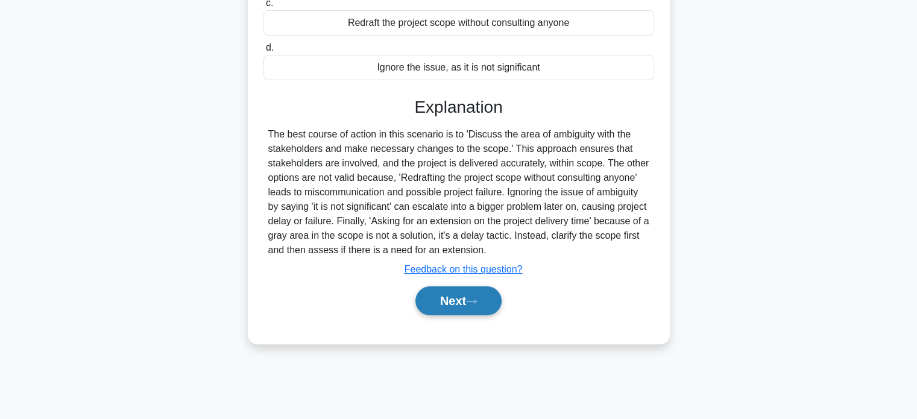
click at [477, 294] on button "Next" at bounding box center [458, 300] width 86 height 29
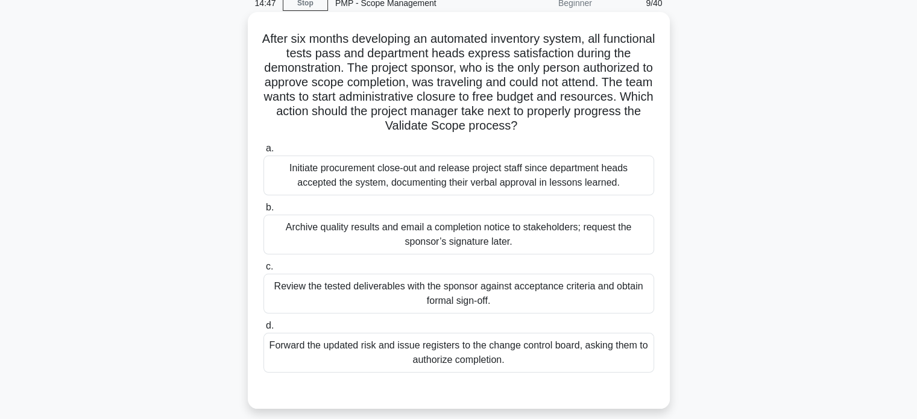
scroll to position [60, 0]
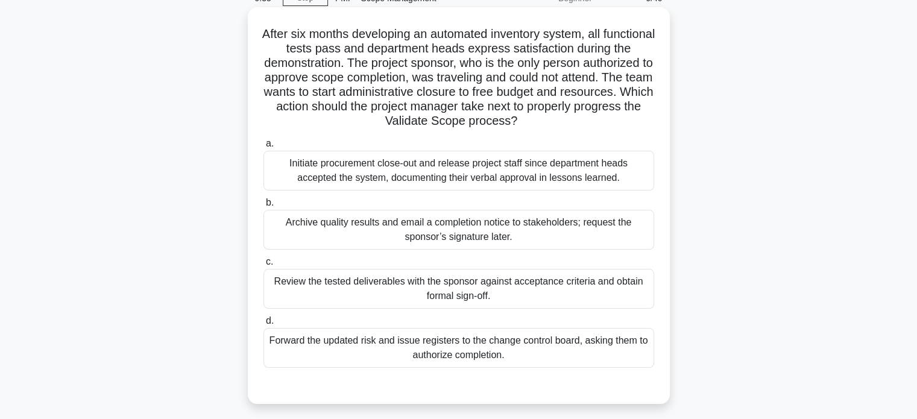
click at [374, 286] on div "Review the tested deliverables with the sponsor against acceptance criteria and…" at bounding box center [458, 289] width 391 height 40
click at [263, 266] on input "c. Review the tested deliverables with the sponsor against acceptance criteria …" at bounding box center [263, 262] width 0 height 8
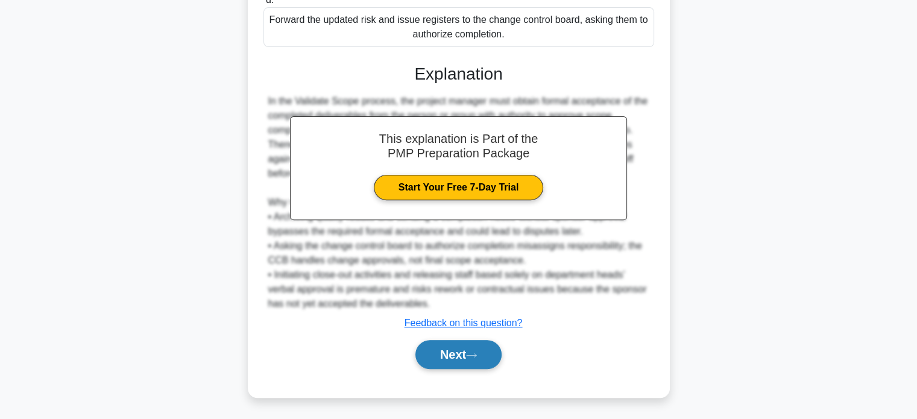
click at [473, 344] on button "Next" at bounding box center [458, 354] width 86 height 29
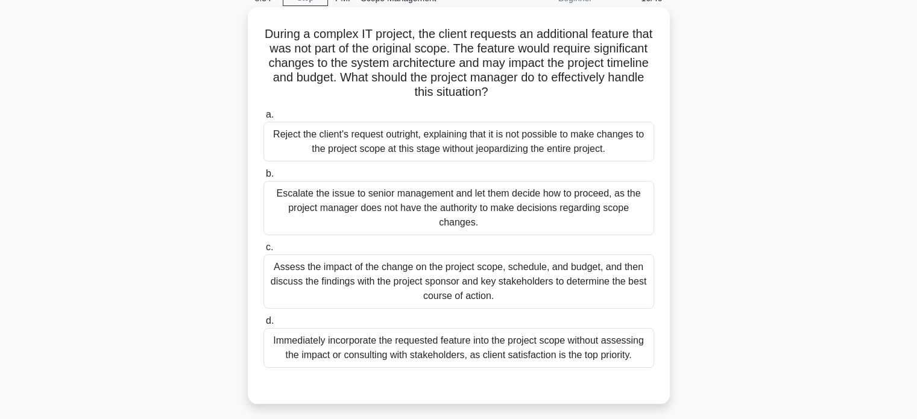
click at [309, 267] on div "Assess the impact of the change on the project scope, schedule, and budget, and…" at bounding box center [458, 281] width 391 height 54
click at [263, 251] on input "c. Assess the impact of the change on the project scope, schedule, and budget, …" at bounding box center [263, 247] width 0 height 8
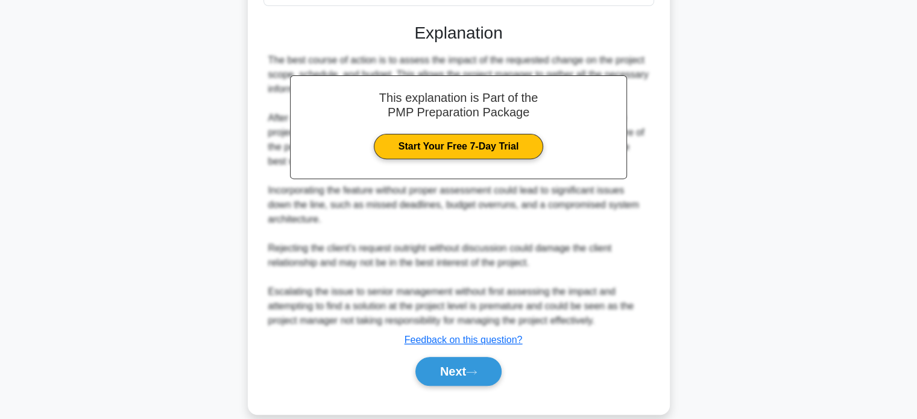
scroll to position [439, 0]
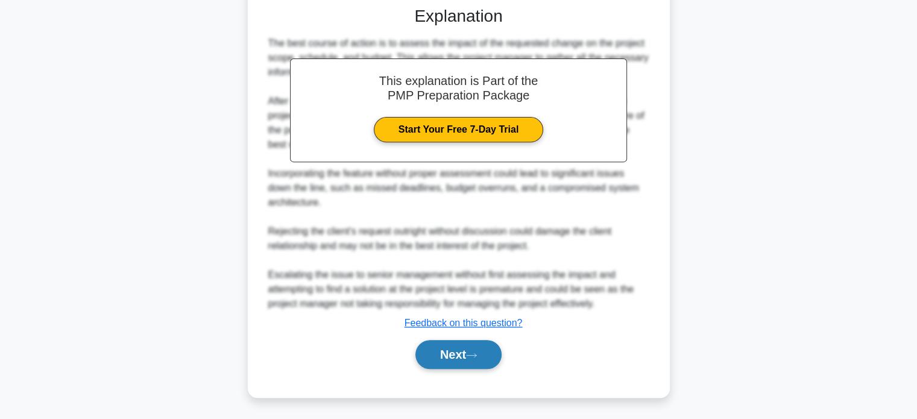
click at [474, 354] on icon at bounding box center [471, 355] width 11 height 7
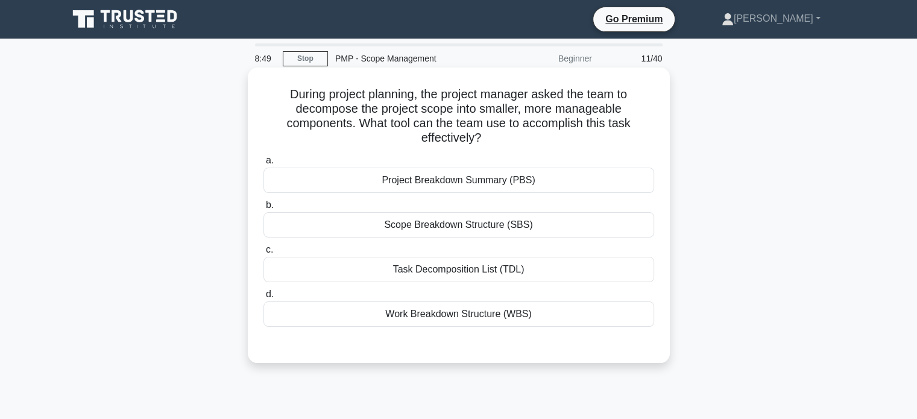
scroll to position [0, 0]
click at [436, 318] on div "Work Breakdown Structure (WBS)" at bounding box center [458, 313] width 391 height 25
click at [263, 298] on input "d. Work Breakdown Structure (WBS)" at bounding box center [263, 295] width 0 height 8
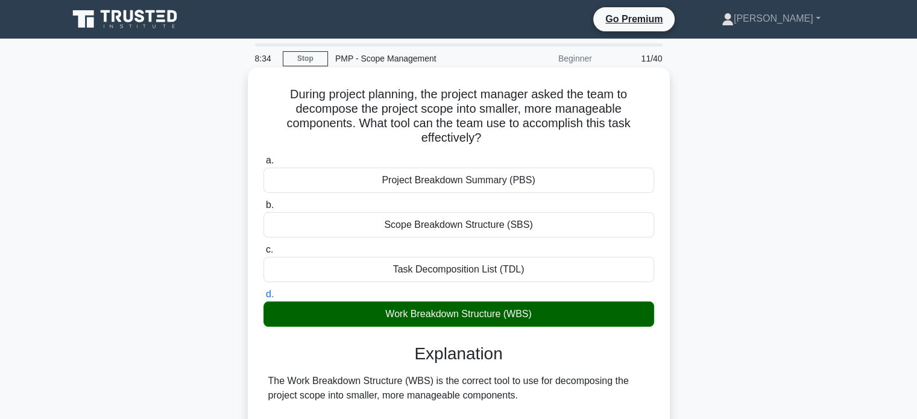
scroll to position [280, 0]
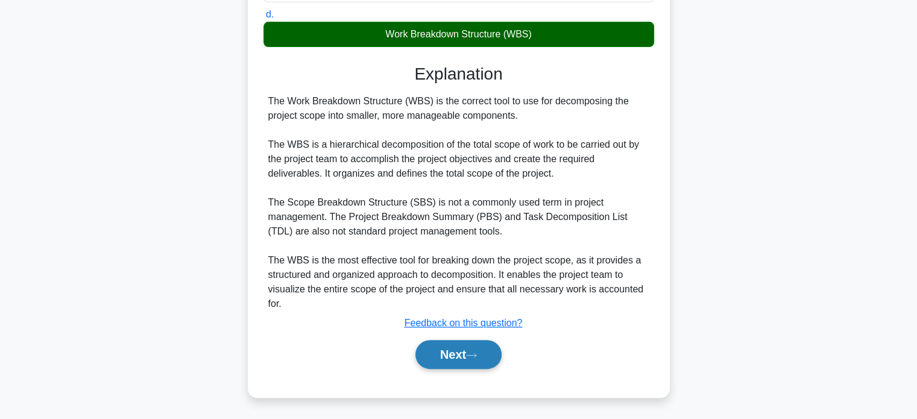
click at [444, 344] on button "Next" at bounding box center [458, 354] width 86 height 29
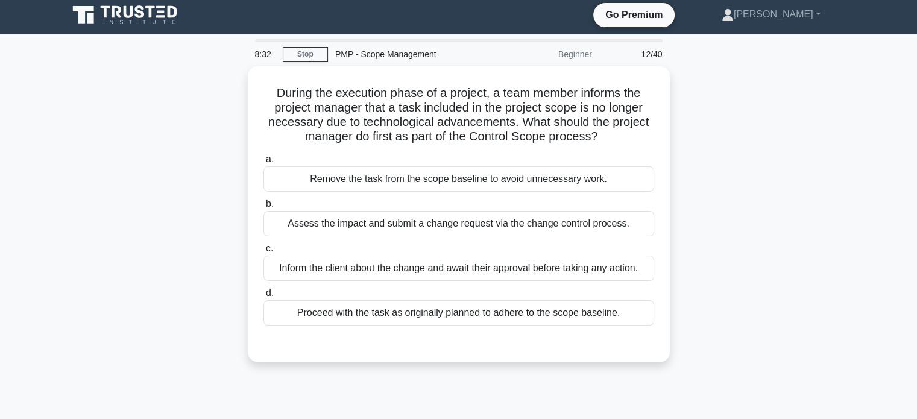
scroll to position [0, 0]
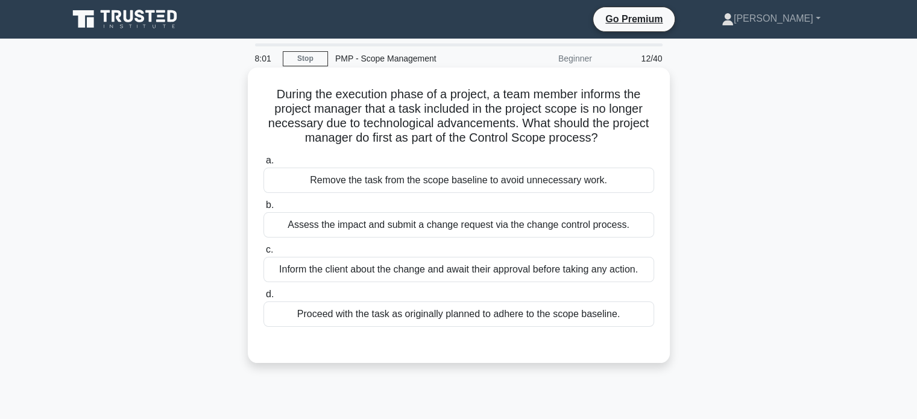
click at [364, 221] on div "Assess the impact and submit a change request via the change control process." at bounding box center [458, 224] width 391 height 25
click at [311, 228] on div "Assess the impact and submit a change request via the change control process." at bounding box center [458, 224] width 391 height 25
click at [263, 209] on input "b. Assess the impact and submit a change request via the change control process." at bounding box center [263, 205] width 0 height 8
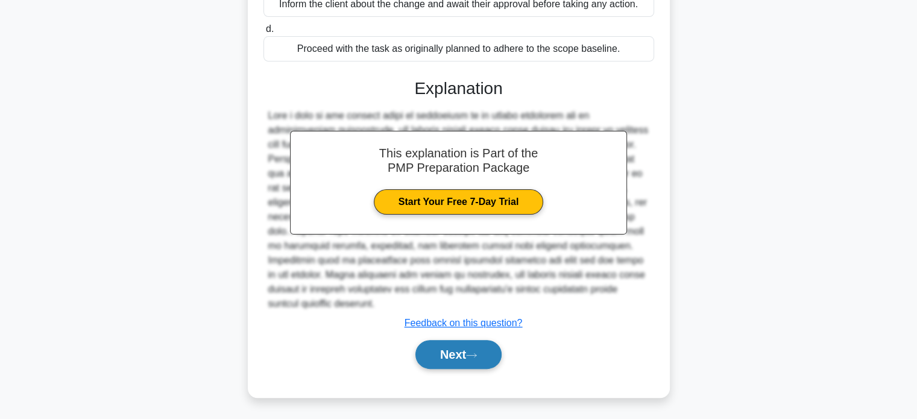
click at [439, 362] on button "Next" at bounding box center [458, 354] width 86 height 29
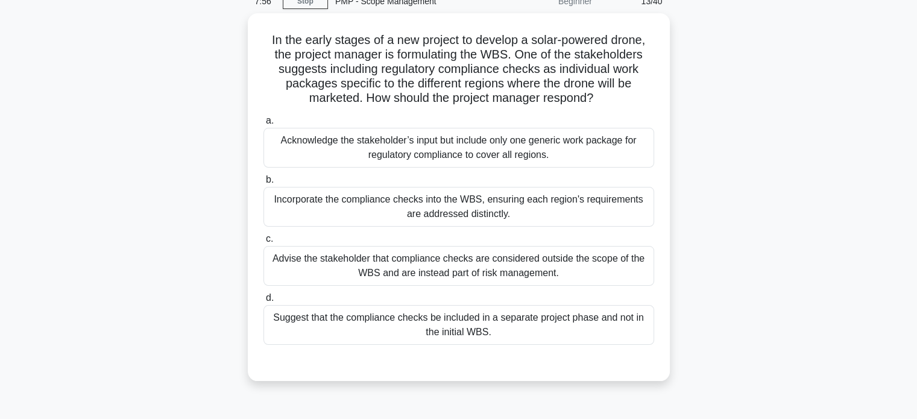
scroll to position [60, 0]
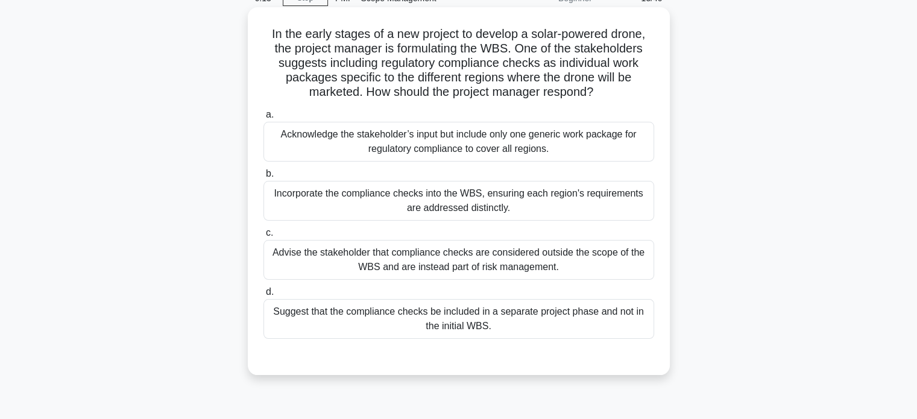
click at [521, 200] on div "Incorporate the compliance checks into the WBS, ensuring each region's requirem…" at bounding box center [458, 201] width 391 height 40
click at [263, 178] on input "b. Incorporate the compliance checks into the WBS, ensuring each region's requi…" at bounding box center [263, 174] width 0 height 8
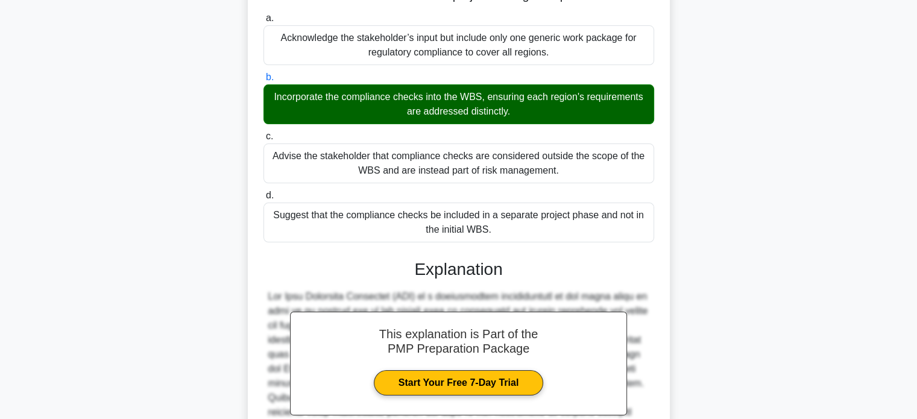
scroll to position [366, 0]
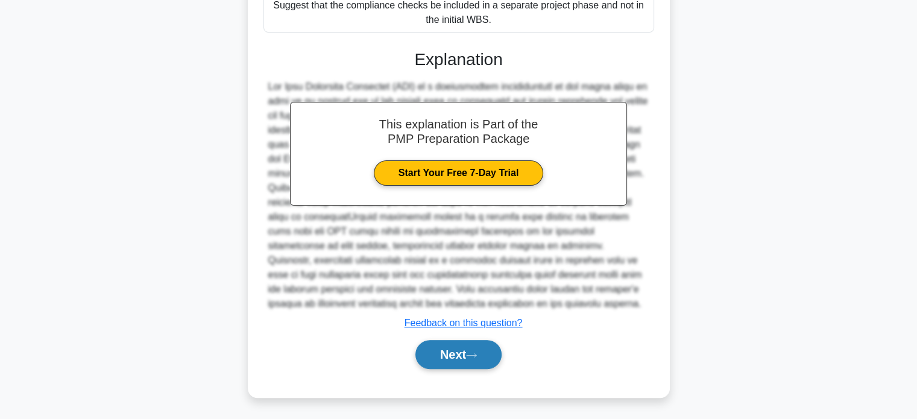
click at [460, 357] on button "Next" at bounding box center [458, 354] width 86 height 29
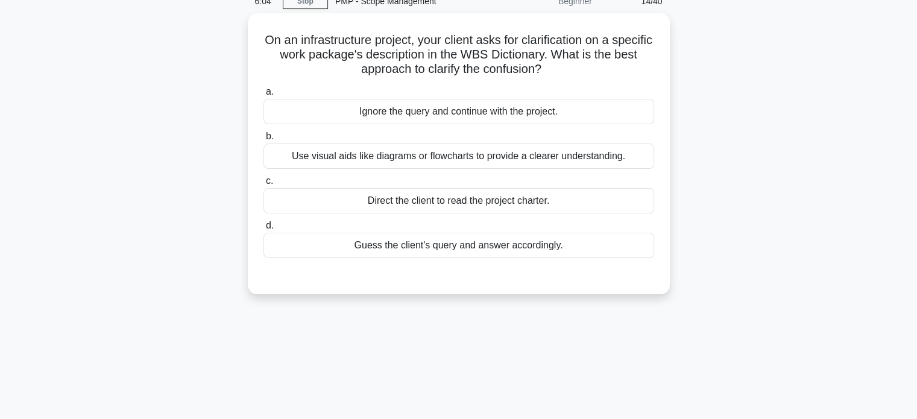
scroll to position [60, 0]
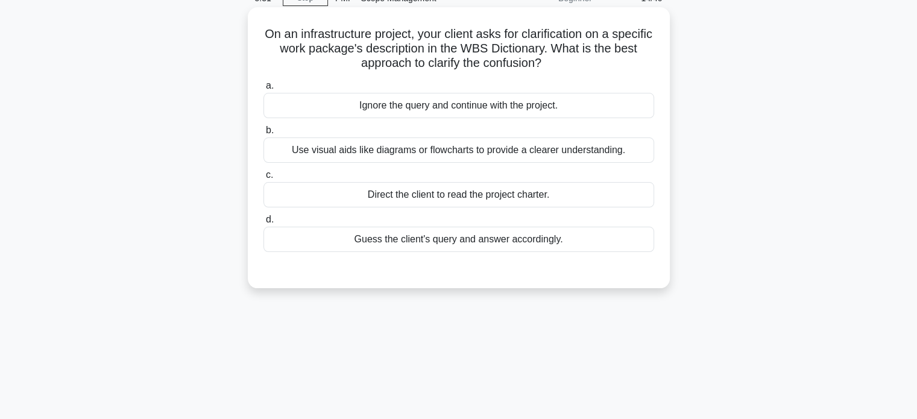
click at [450, 153] on div "Use visual aids like diagrams or flowcharts to provide a clearer understanding." at bounding box center [458, 149] width 391 height 25
click at [263, 134] on input "b. Use visual aids like diagrams or flowcharts to provide a clearer understandi…" at bounding box center [263, 131] width 0 height 8
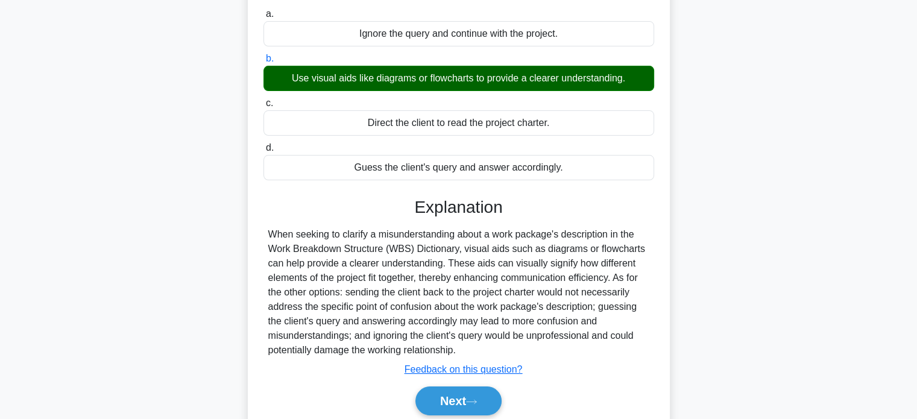
scroll to position [232, 0]
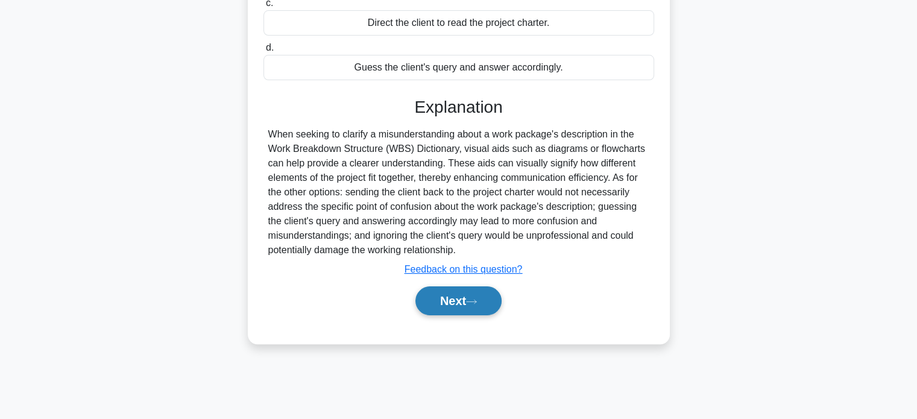
click at [453, 306] on button "Next" at bounding box center [458, 300] width 86 height 29
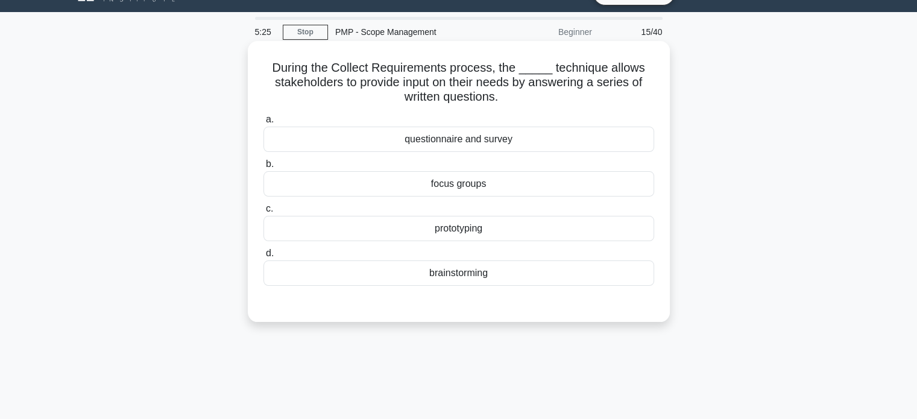
scroll to position [0, 0]
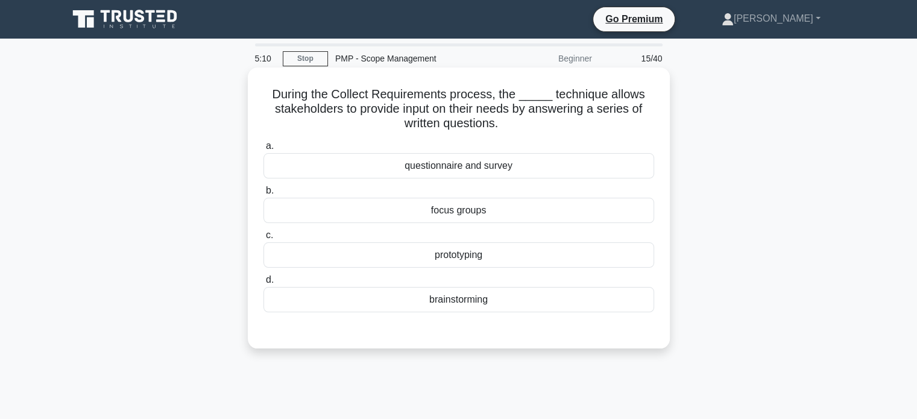
click at [468, 165] on div "questionnaire and survey" at bounding box center [458, 165] width 391 height 25
click at [263, 150] on input "a. questionnaire and survey" at bounding box center [263, 146] width 0 height 8
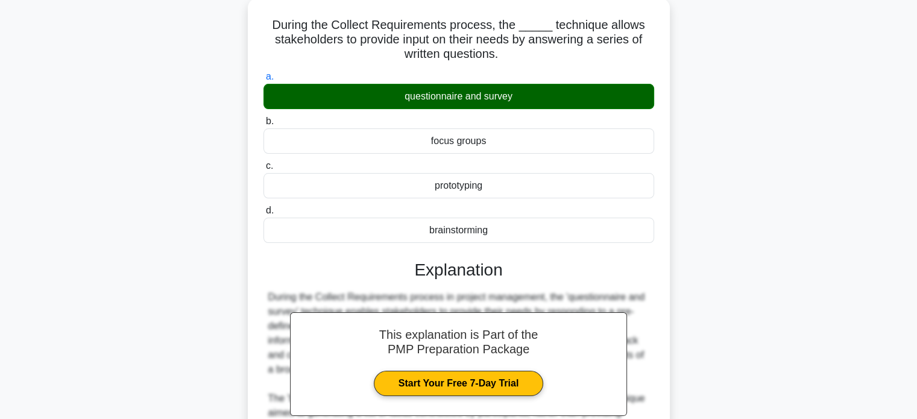
scroll to position [265, 0]
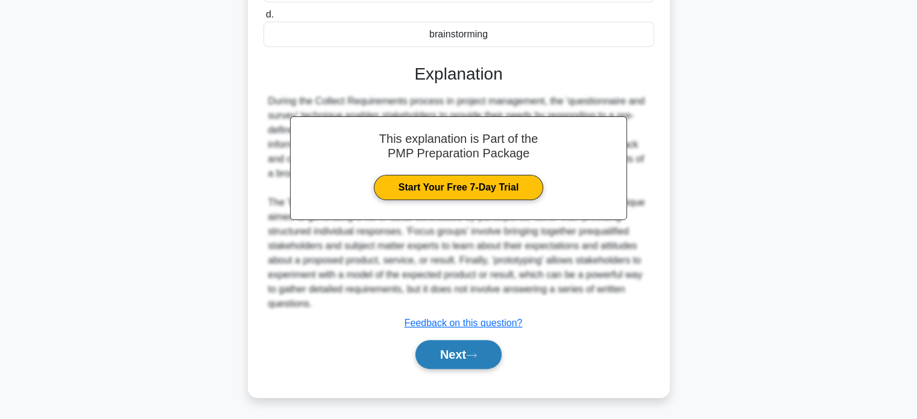
click at [453, 360] on button "Next" at bounding box center [458, 354] width 86 height 29
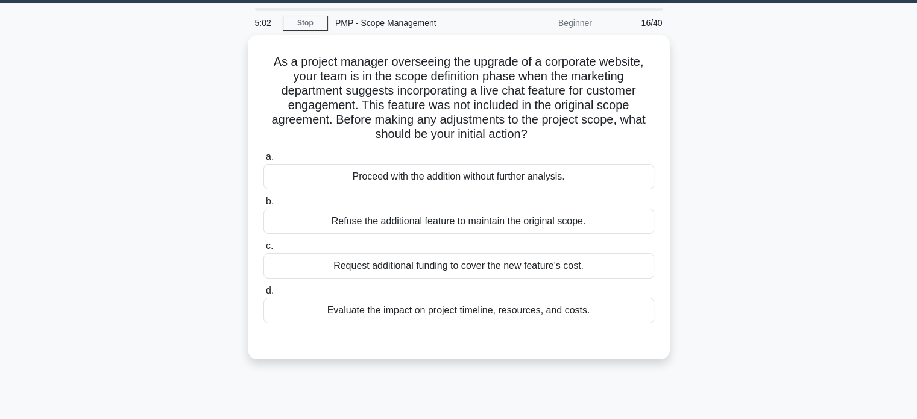
scroll to position [0, 0]
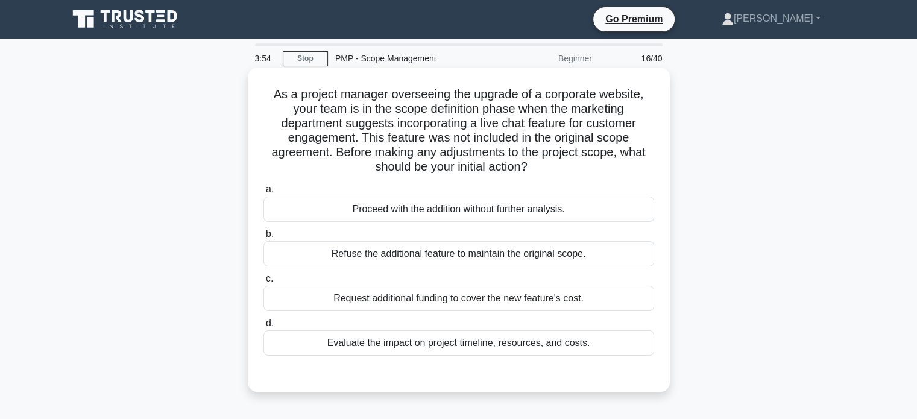
click at [432, 344] on div "Evaluate the impact on project timeline, resources, and costs." at bounding box center [458, 342] width 391 height 25
click at [263, 327] on input "d. Evaluate the impact on project timeline, resources, and costs." at bounding box center [263, 323] width 0 height 8
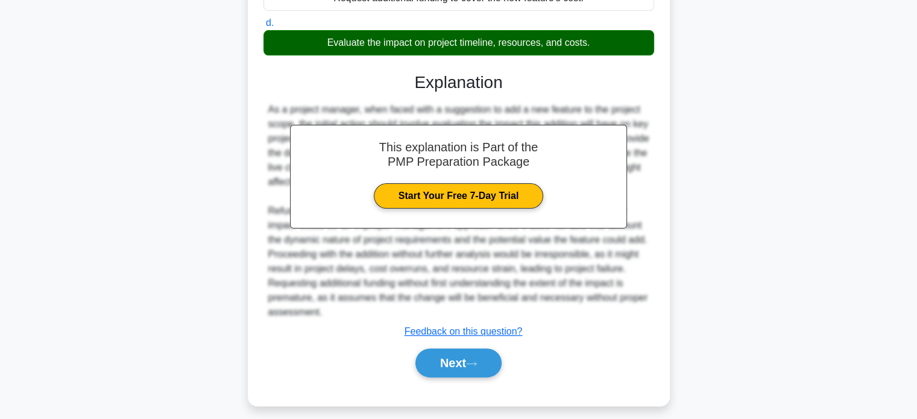
scroll to position [309, 0]
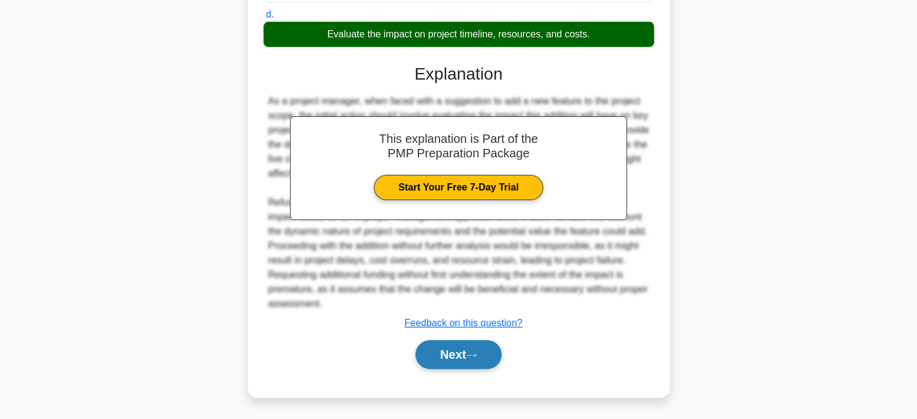
click at [443, 360] on button "Next" at bounding box center [458, 354] width 86 height 29
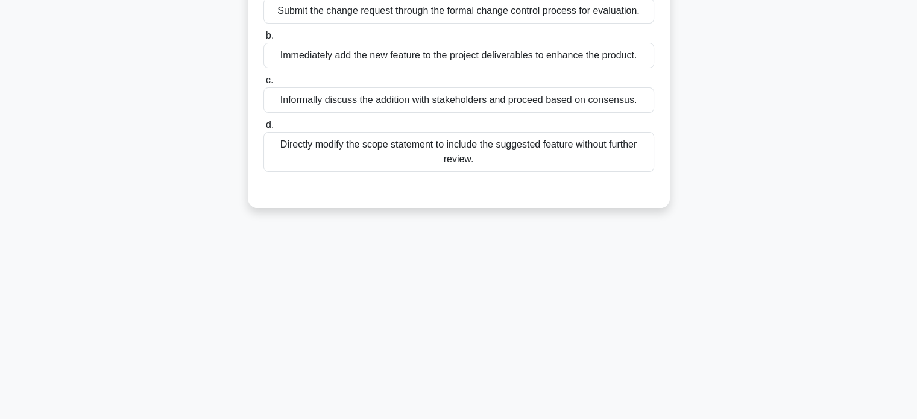
scroll to position [0, 0]
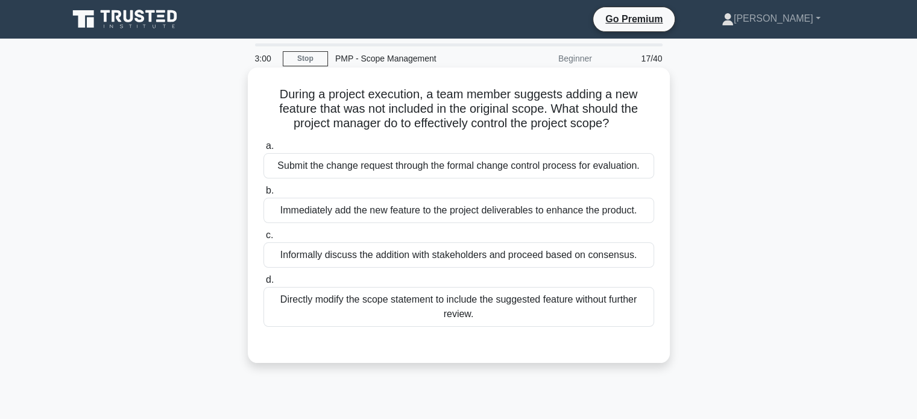
click at [514, 167] on div "Submit the change request through the formal change control process for evaluat…" at bounding box center [458, 165] width 391 height 25
click at [263, 150] on input "a. Submit the change request through the formal change control process for eval…" at bounding box center [263, 146] width 0 height 8
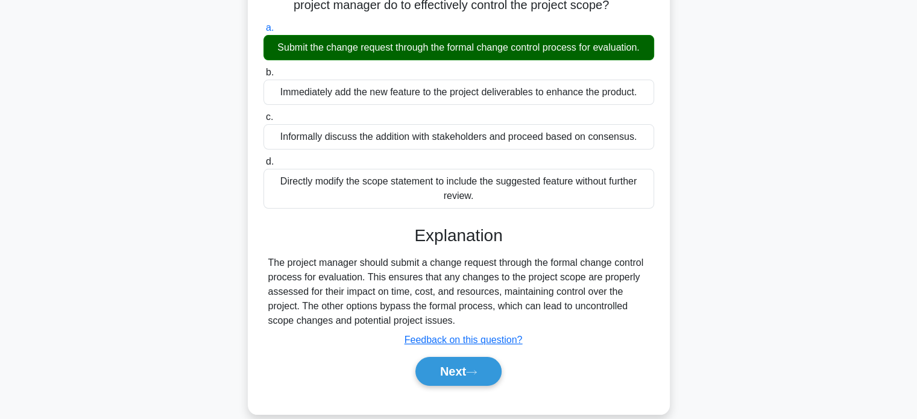
scroll to position [232, 0]
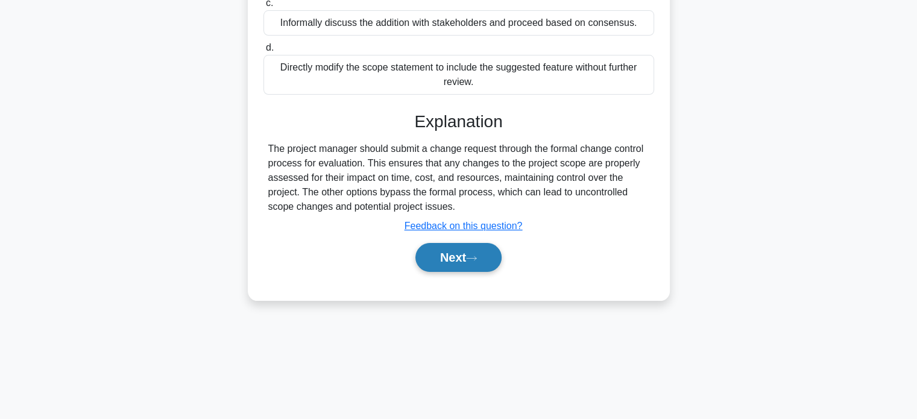
click at [471, 258] on icon at bounding box center [471, 258] width 11 height 7
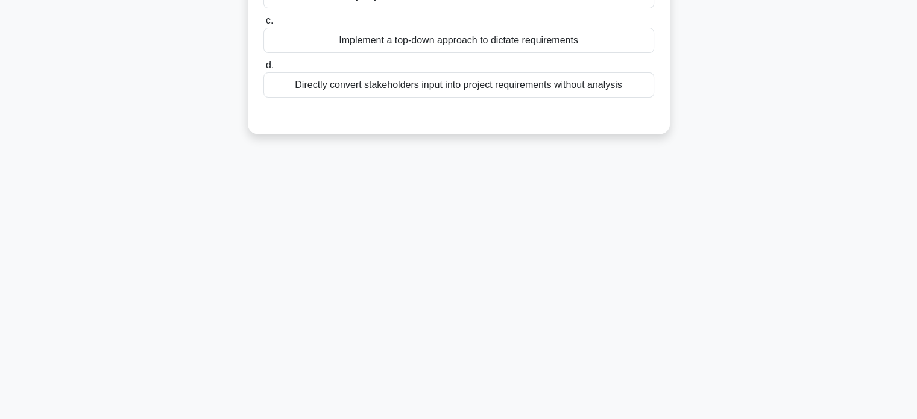
scroll to position [0, 0]
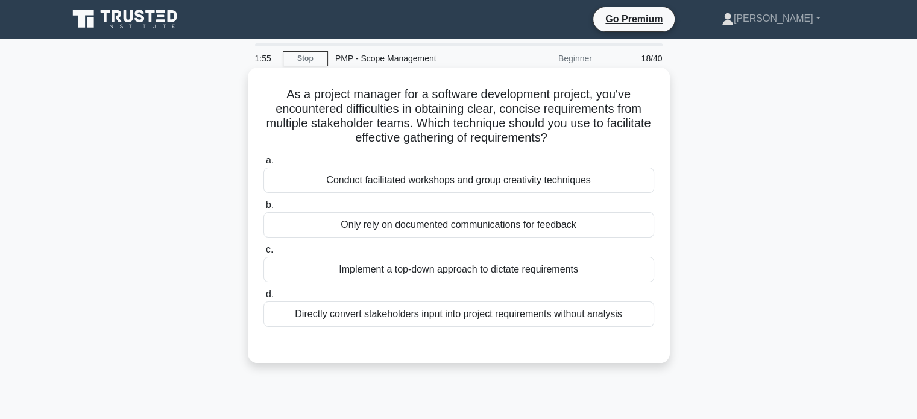
click at [498, 184] on div "Conduct facilitated workshops and group creativity techniques" at bounding box center [458, 180] width 391 height 25
click at [263, 165] on input "a. Conduct facilitated workshops and group creativity techniques" at bounding box center [263, 161] width 0 height 8
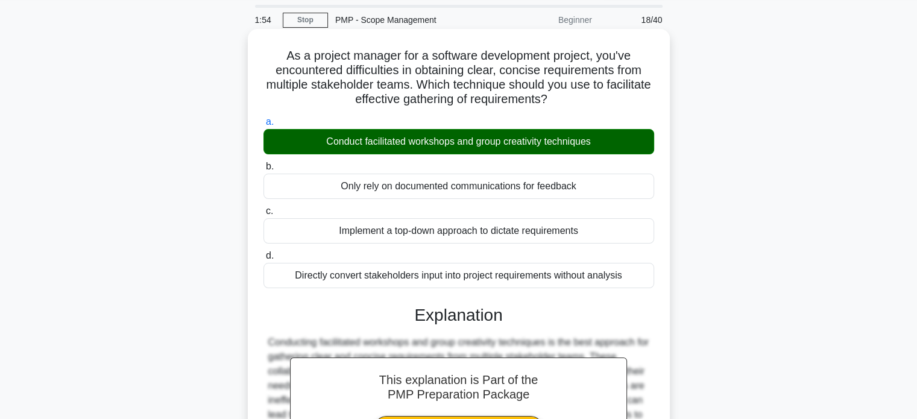
scroll to position [232, 0]
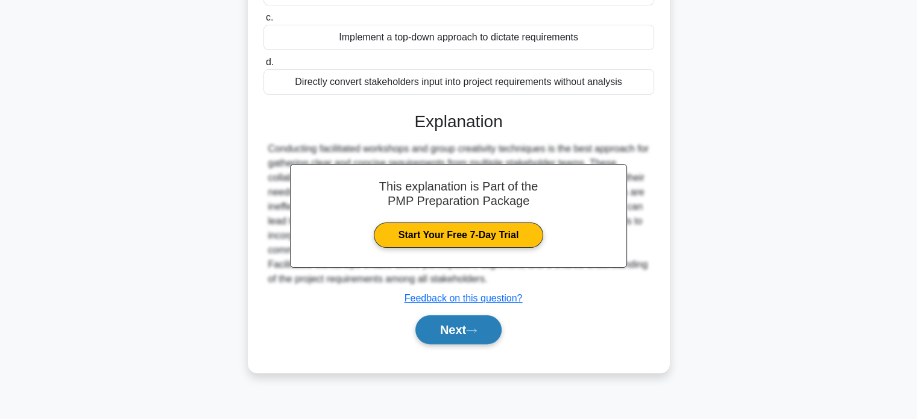
click at [473, 328] on icon at bounding box center [471, 330] width 11 height 7
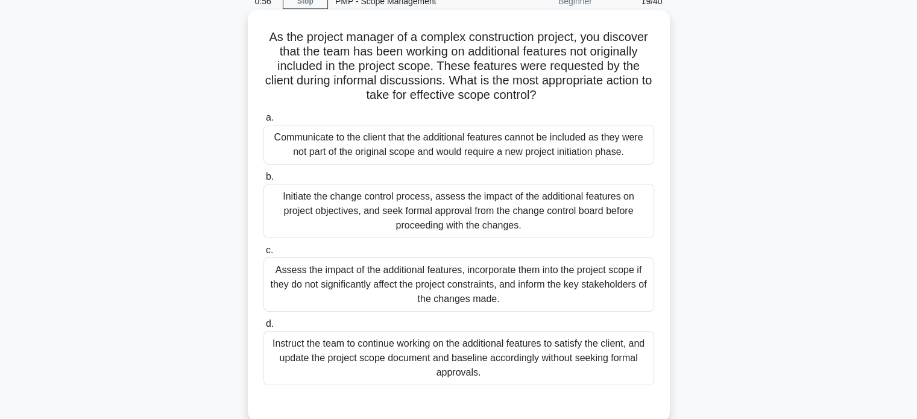
scroll to position [60, 0]
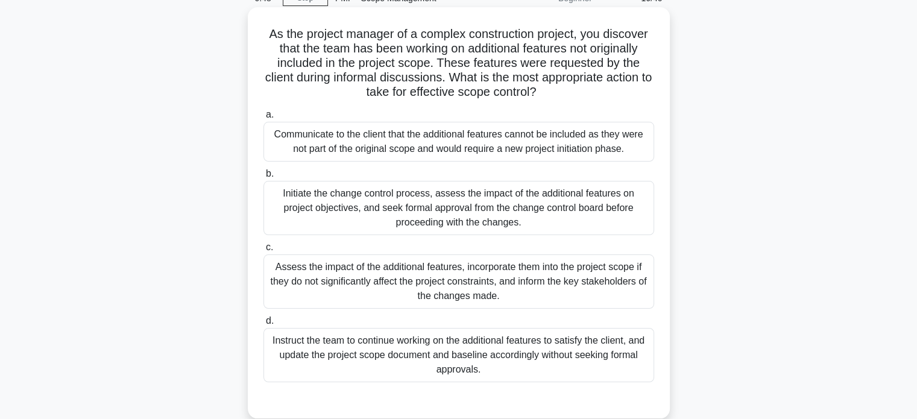
click at [400, 206] on div "Initiate the change control process, assess the impact of the additional featur…" at bounding box center [458, 208] width 391 height 54
click at [263, 178] on input "b. Initiate the change control process, assess the impact of the additional fea…" at bounding box center [263, 174] width 0 height 8
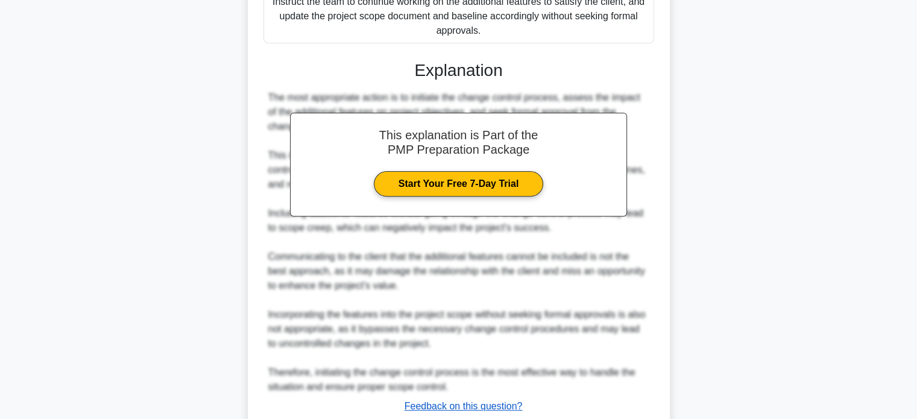
scroll to position [482, 0]
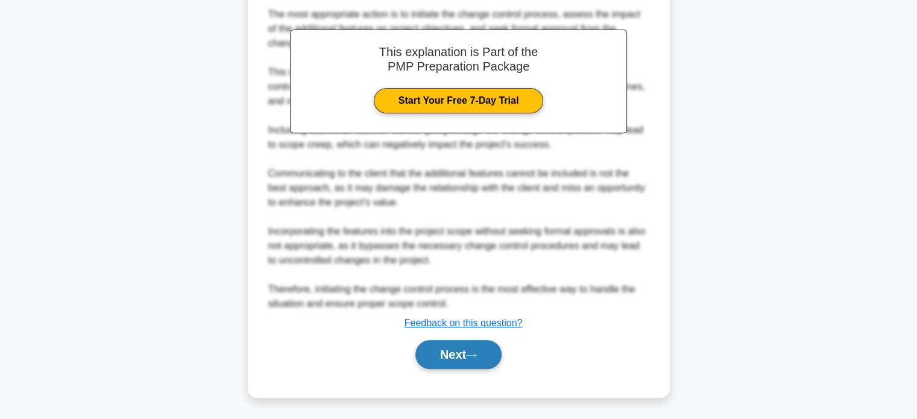
click at [447, 349] on button "Next" at bounding box center [458, 354] width 86 height 29
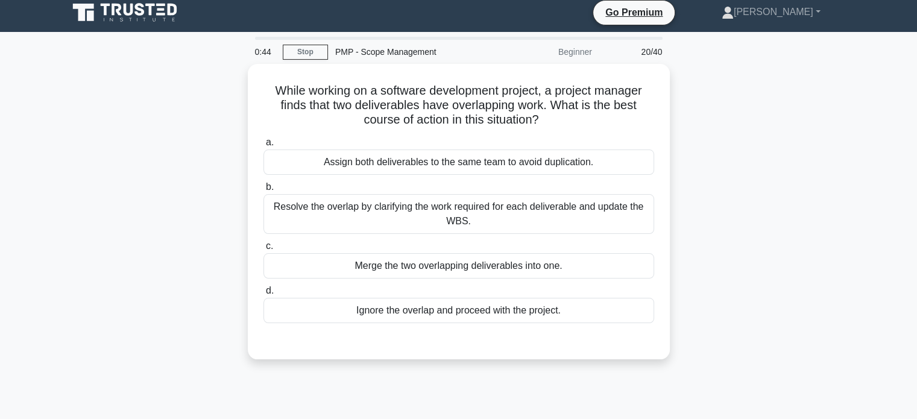
scroll to position [0, 0]
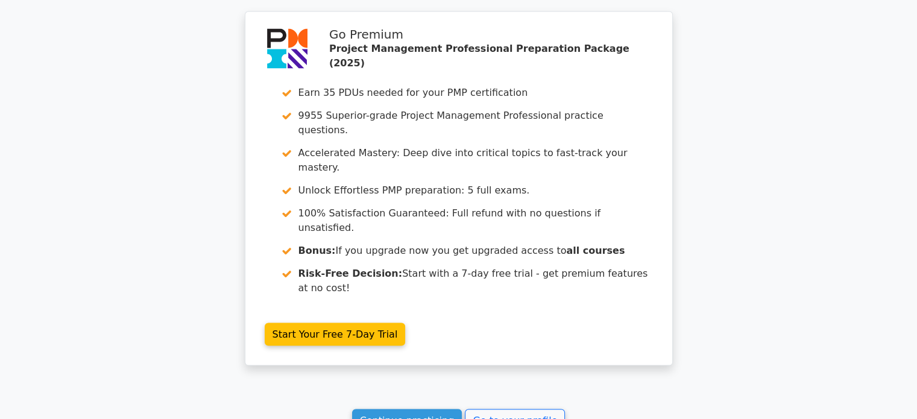
scroll to position [2394, 0]
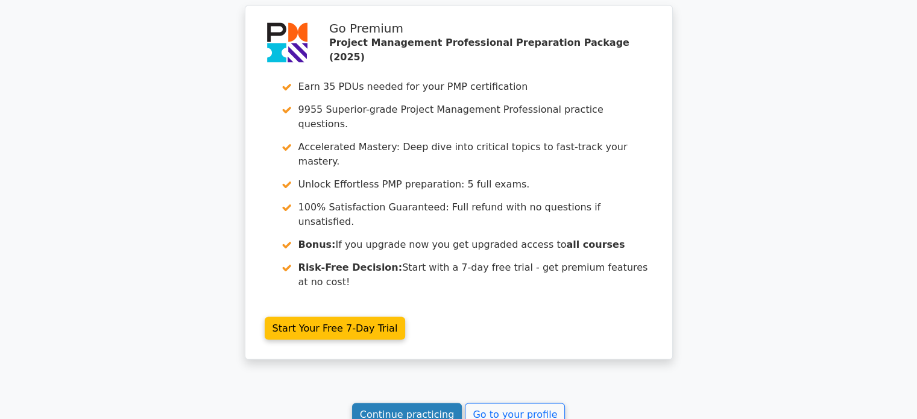
click at [432, 403] on link "Continue practicing" at bounding box center [407, 414] width 110 height 23
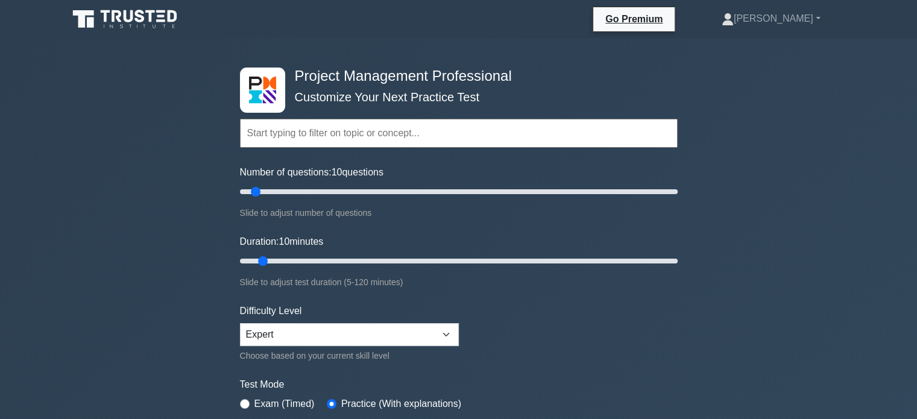
click at [322, 130] on input "text" at bounding box center [459, 133] width 438 height 29
click at [333, 125] on input "text" at bounding box center [459, 133] width 438 height 29
click at [333, 125] on input "s" at bounding box center [459, 133] width 438 height 29
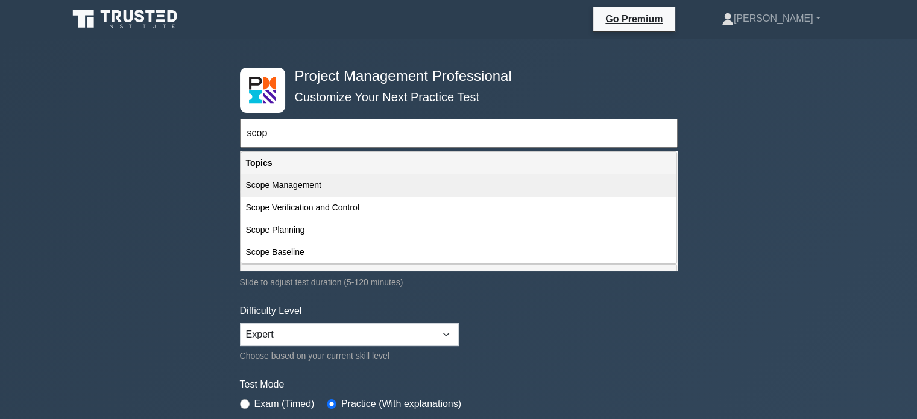
click at [344, 187] on div "Scope Management" at bounding box center [458, 185] width 435 height 22
type input "Scope Management"
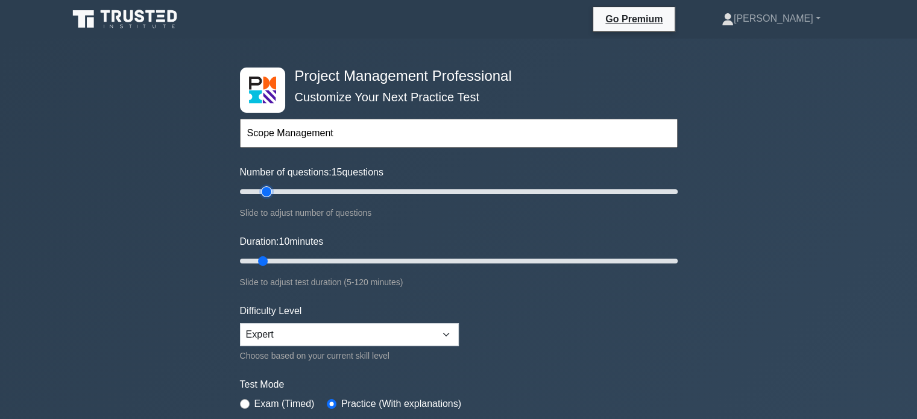
drag, startPoint x: 251, startPoint y: 192, endPoint x: 262, endPoint y: 190, distance: 11.0
type input "15"
click at [262, 190] on input "Number of questions: 15 questions" at bounding box center [459, 191] width 438 height 14
drag, startPoint x: 267, startPoint y: 189, endPoint x: 274, endPoint y: 189, distance: 7.2
type input "20"
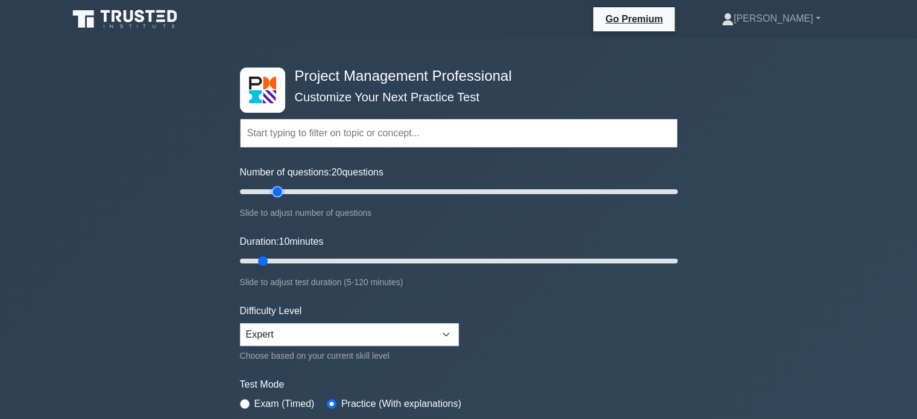
click at [274, 189] on input "Number of questions: 20 questions" at bounding box center [459, 191] width 438 height 14
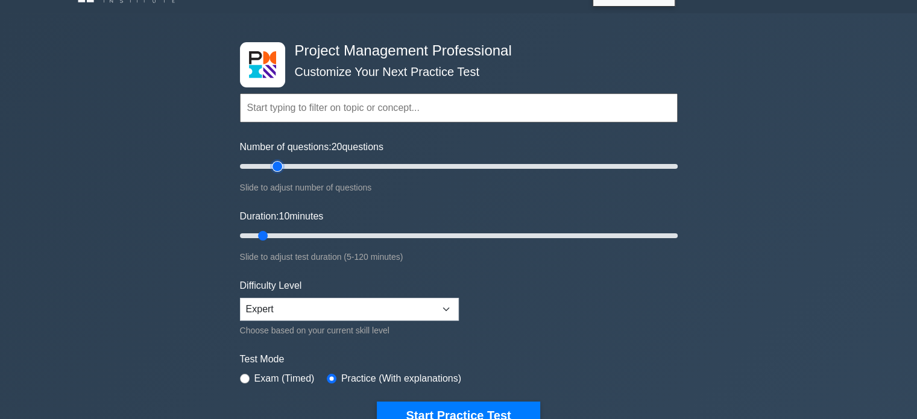
scroll to position [60, 0]
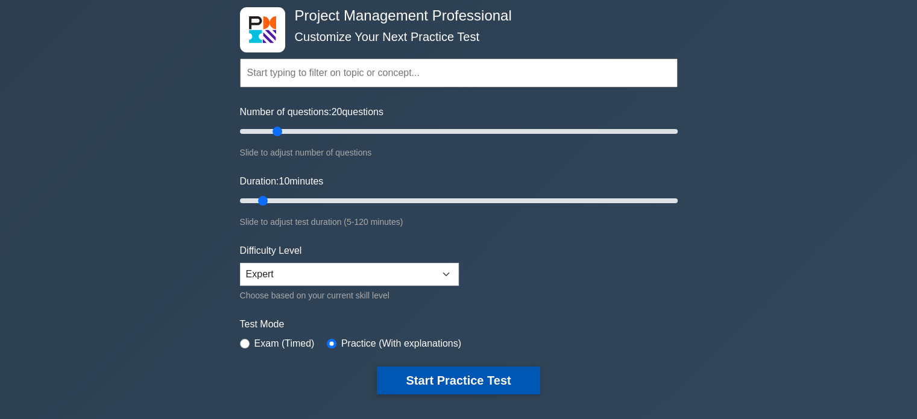
click at [451, 383] on button "Start Practice Test" at bounding box center [458, 380] width 163 height 28
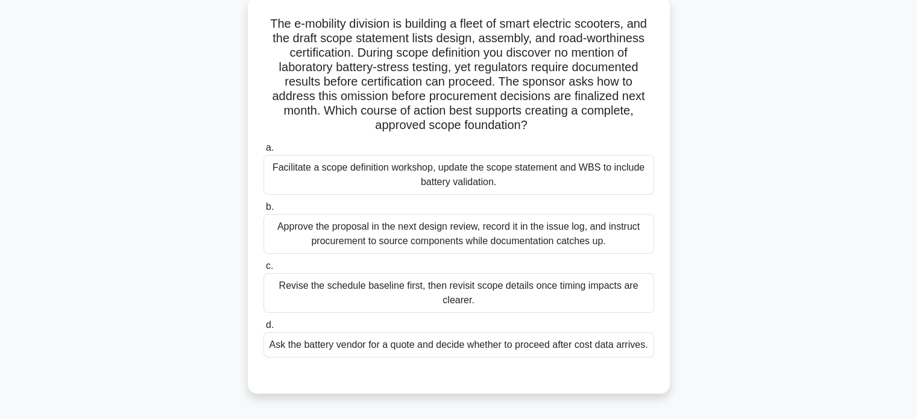
scroll to position [121, 0]
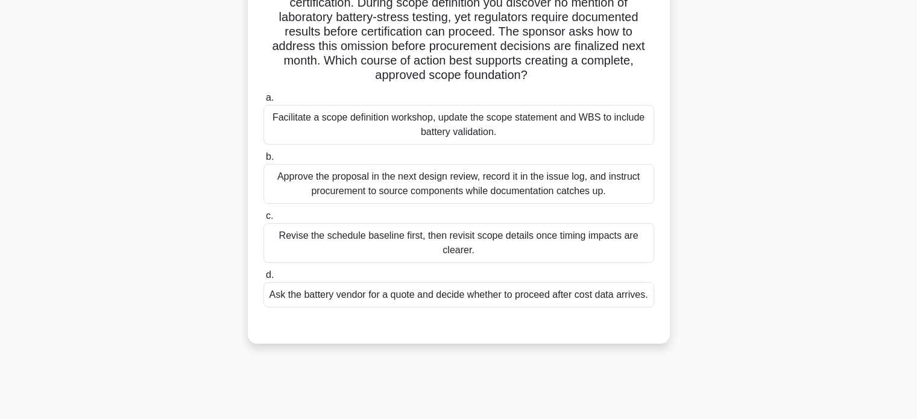
click at [404, 120] on div "Facilitate a scope definition workshop, update the scope statement and WBS to i…" at bounding box center [458, 125] width 391 height 40
click at [263, 102] on input "a. Facilitate a scope definition workshop, update the scope statement and WBS t…" at bounding box center [263, 98] width 0 height 8
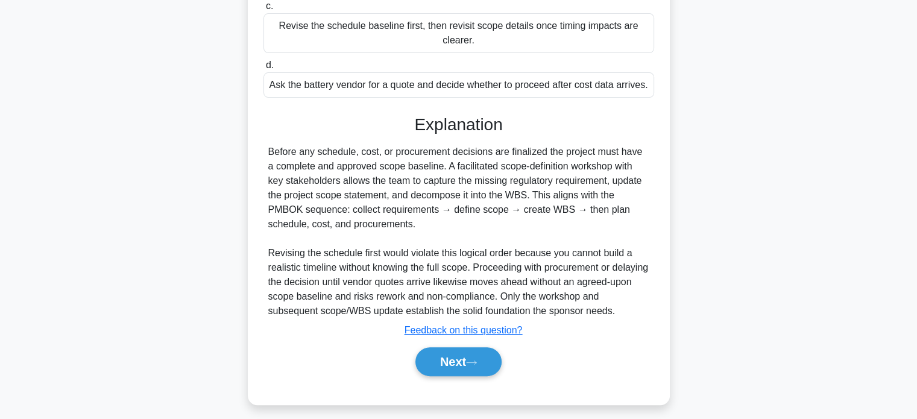
scroll to position [338, 0]
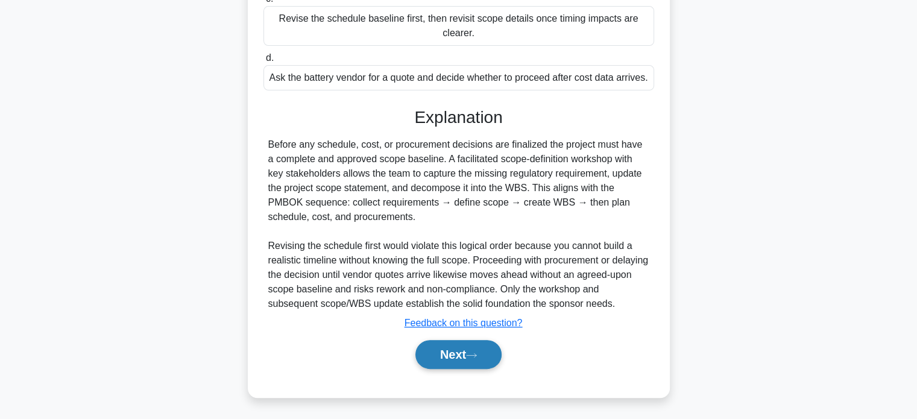
click at [456, 354] on button "Next" at bounding box center [458, 354] width 86 height 29
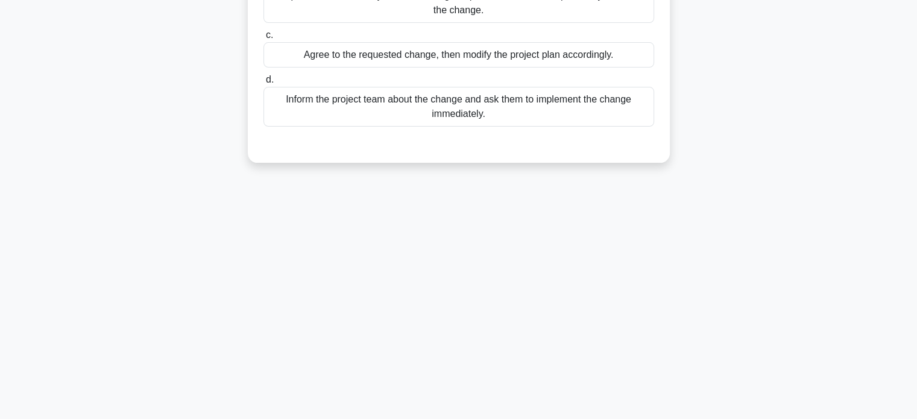
scroll to position [0, 0]
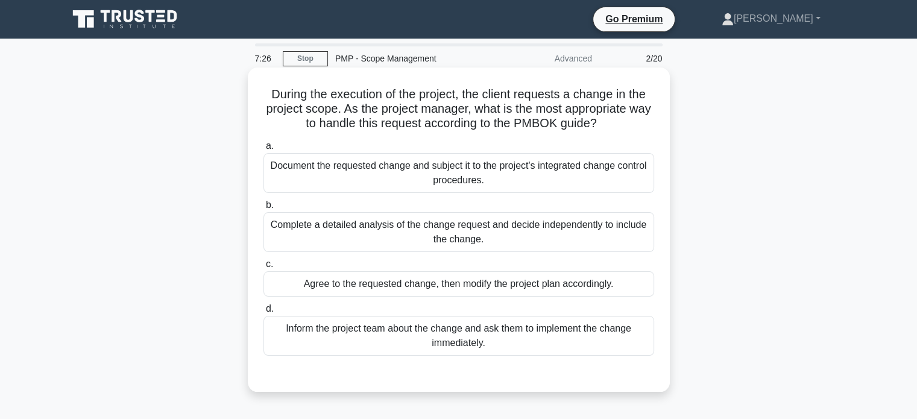
click at [494, 169] on div "Document the requested change and subject it to the project's integrated change…" at bounding box center [458, 173] width 391 height 40
click at [263, 150] on input "a. Document the requested change and subject it to the project's integrated cha…" at bounding box center [263, 146] width 0 height 8
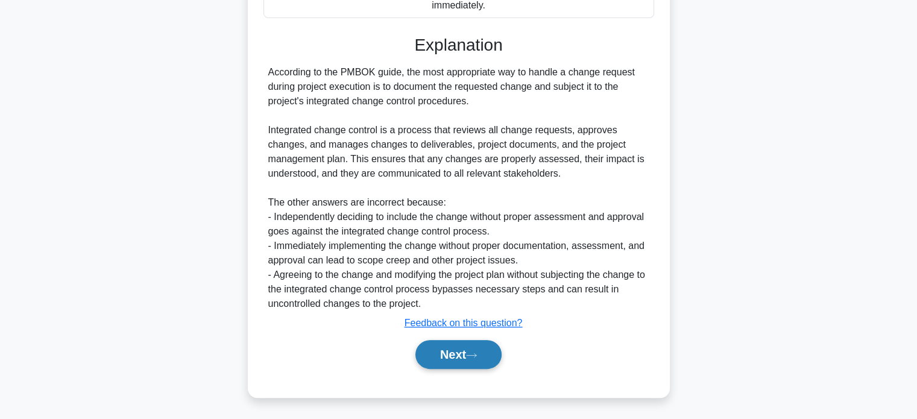
click at [456, 359] on button "Next" at bounding box center [458, 354] width 86 height 29
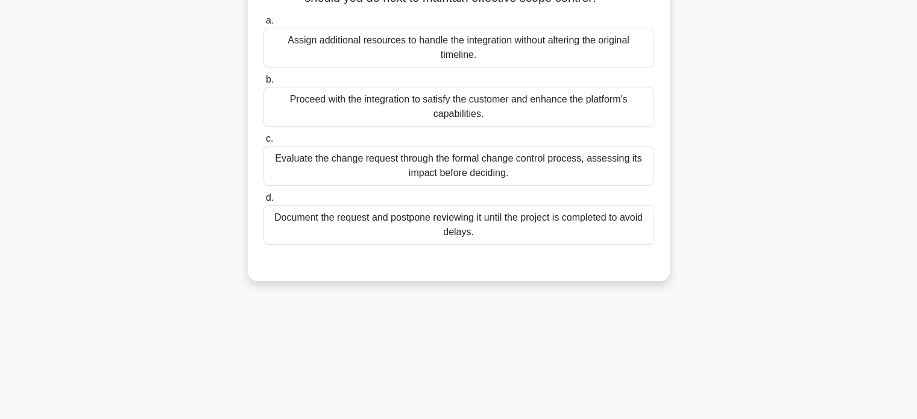
scroll to position [181, 0]
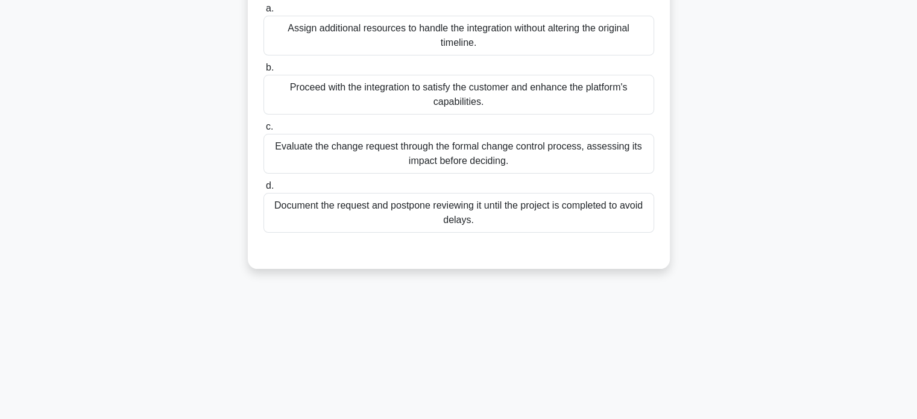
click at [453, 168] on div "Evaluate the change request through the formal change control process, assessin…" at bounding box center [458, 154] width 391 height 40
click at [263, 131] on input "c. Evaluate the change request through the formal change control process, asses…" at bounding box center [263, 127] width 0 height 8
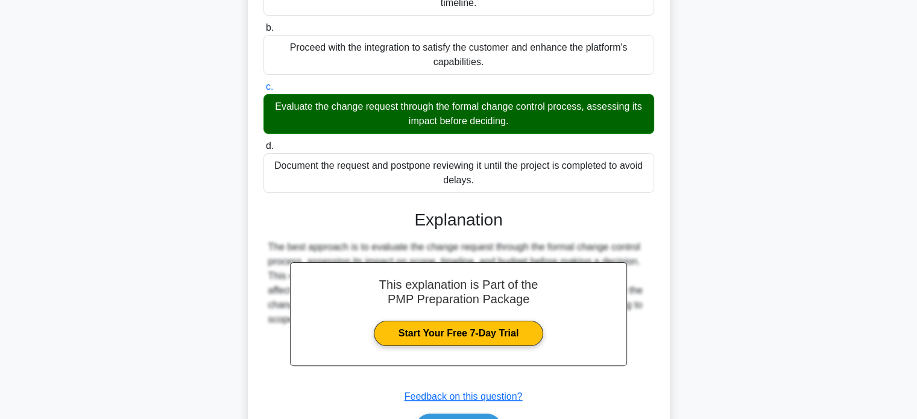
scroll to position [309, 0]
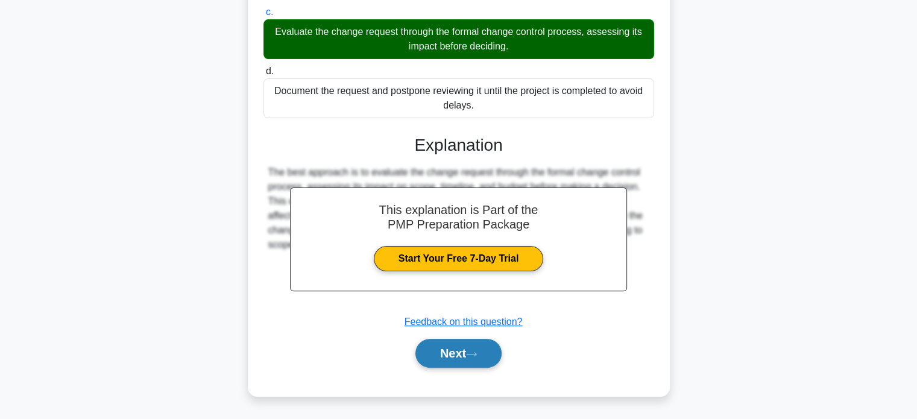
click at [470, 348] on button "Next" at bounding box center [458, 353] width 86 height 29
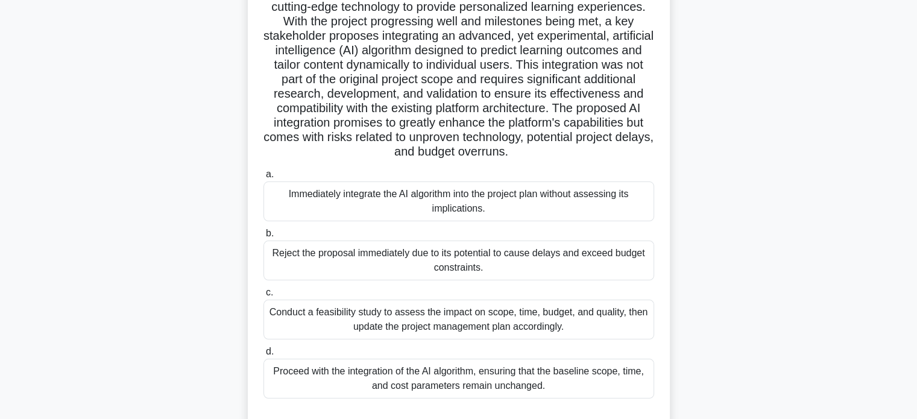
scroll to position [232, 0]
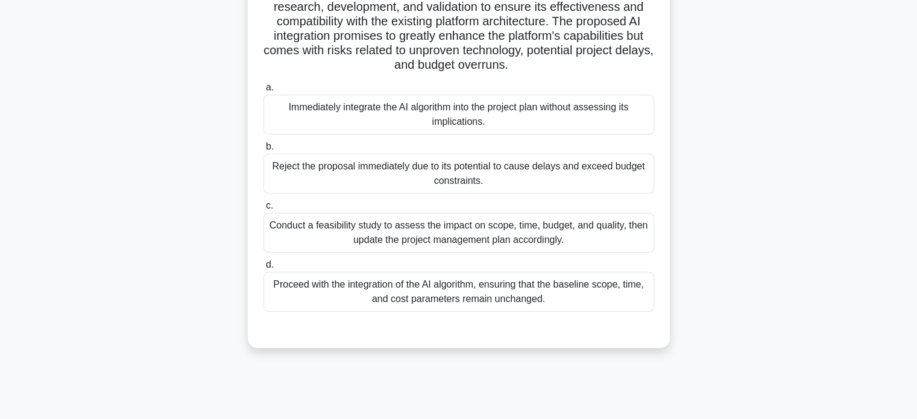
click at [497, 237] on div "Conduct a feasibility study to assess the impact on scope, time, budget, and qu…" at bounding box center [458, 233] width 391 height 40
click at [263, 210] on input "c. Conduct a feasibility study to assess the impact on scope, time, budget, and…" at bounding box center [263, 206] width 0 height 8
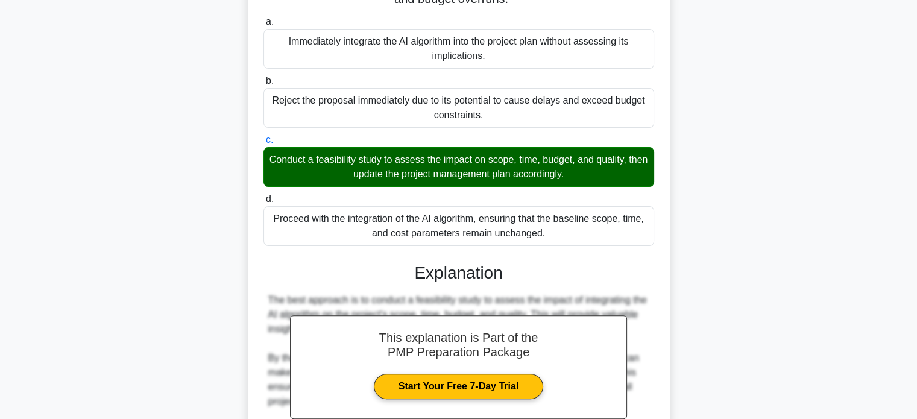
scroll to position [583, 0]
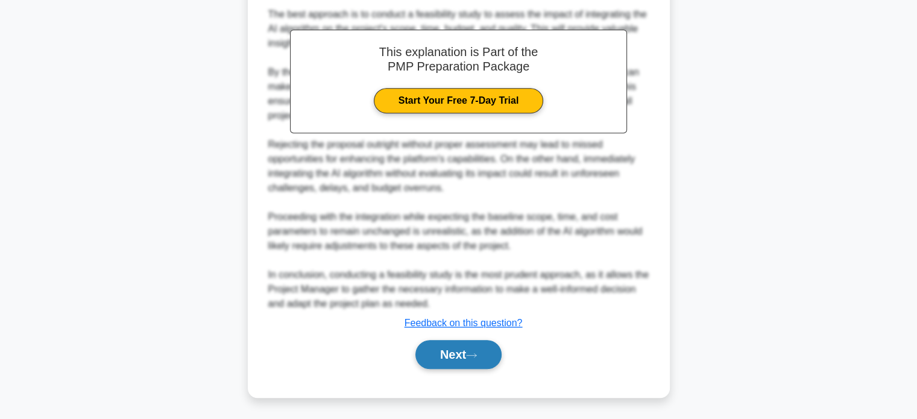
click at [444, 347] on button "Next" at bounding box center [458, 354] width 86 height 29
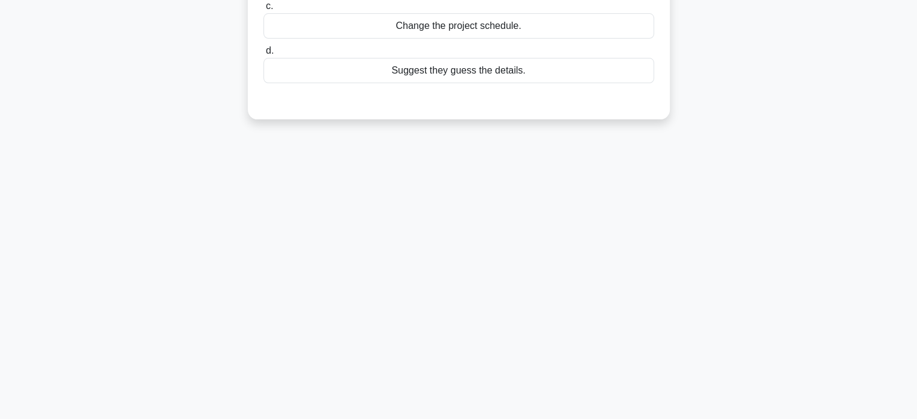
scroll to position [0, 0]
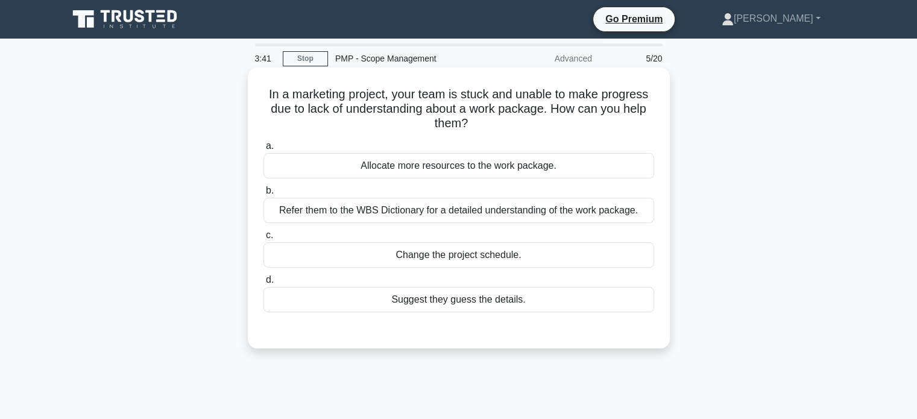
click at [449, 210] on div "Refer them to the WBS Dictionary for a detailed understanding of the work packa…" at bounding box center [458, 210] width 391 height 25
click at [263, 195] on input "b. Refer them to the WBS Dictionary for a detailed understanding of the work pa…" at bounding box center [263, 191] width 0 height 8
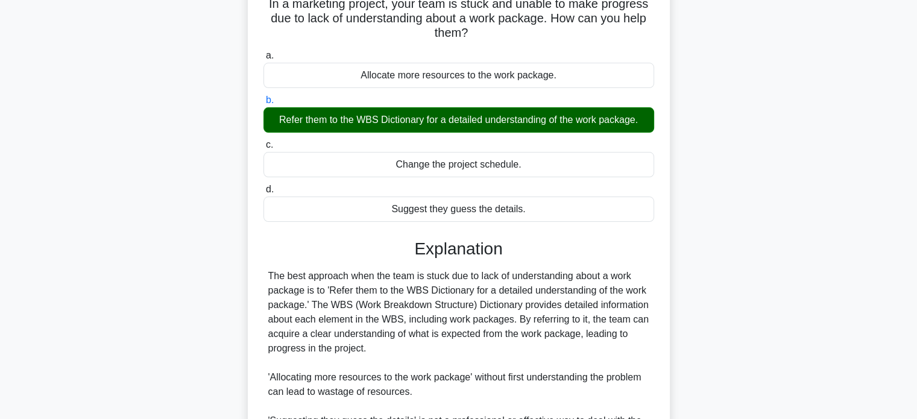
scroll to position [265, 0]
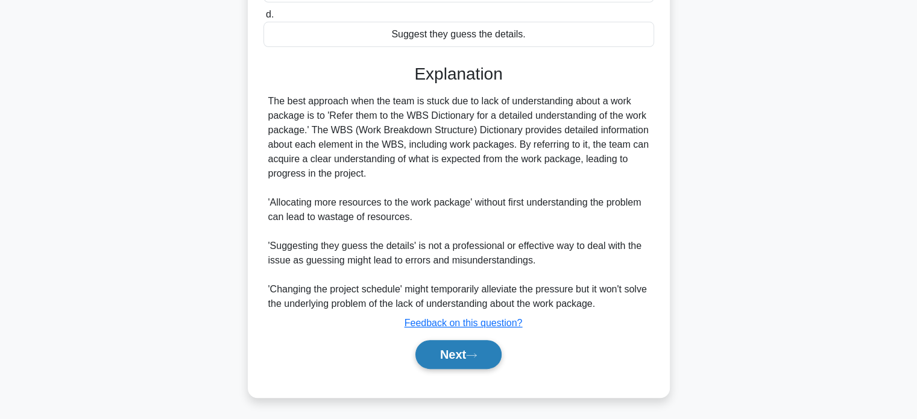
click at [460, 356] on button "Next" at bounding box center [458, 354] width 86 height 29
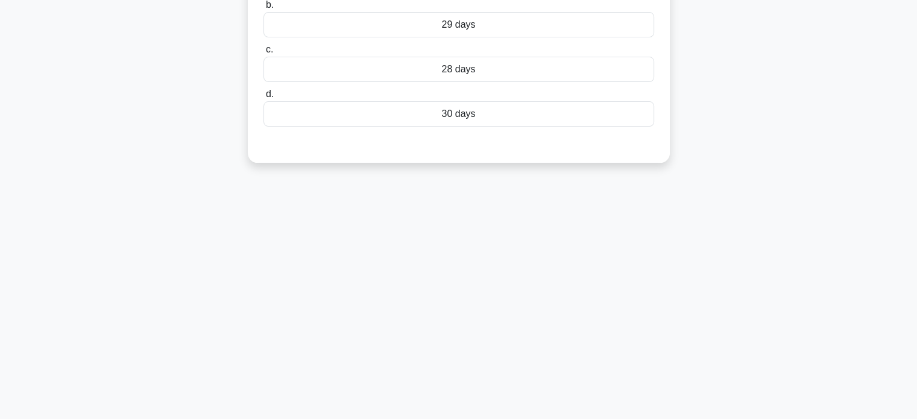
scroll to position [0, 0]
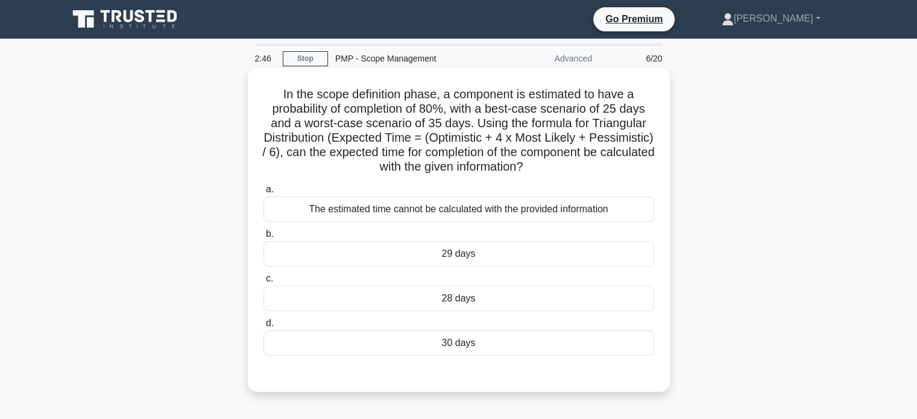
click at [463, 209] on div "The estimated time cannot be calculated with the provided information" at bounding box center [458, 208] width 391 height 25
click at [263, 193] on input "a. The estimated time cannot be calculated with the provided information" at bounding box center [263, 190] width 0 height 8
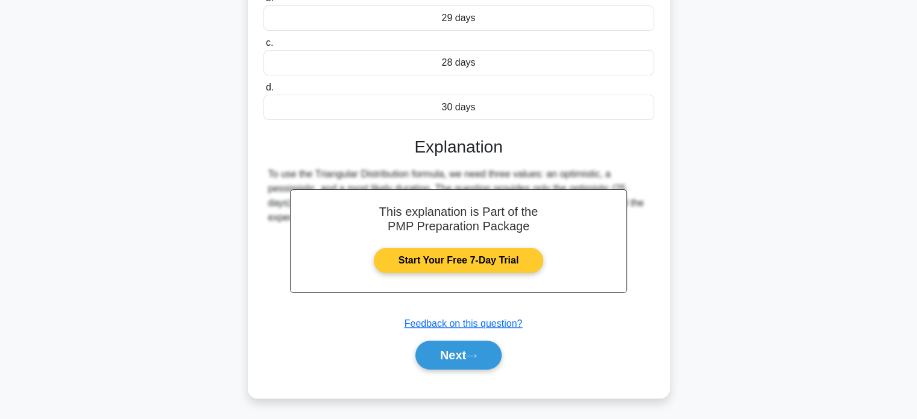
scroll to position [236, 0]
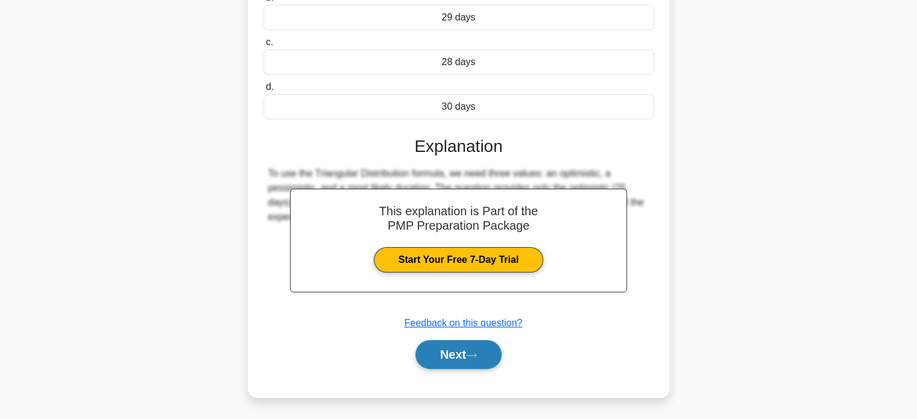
click at [465, 354] on button "Next" at bounding box center [458, 354] width 86 height 29
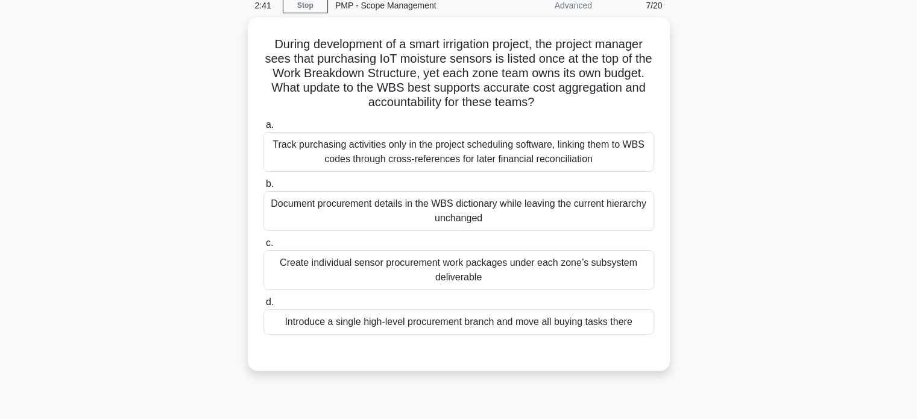
scroll to position [60, 0]
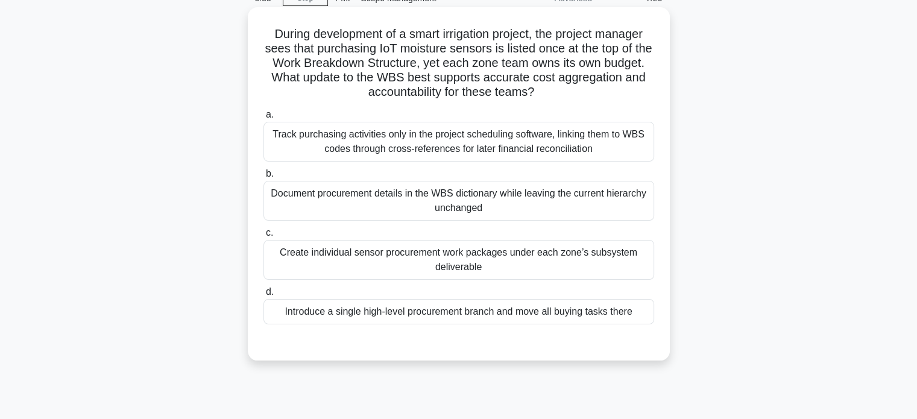
click at [470, 204] on div "Document procurement details in the WBS dictionary while leaving the current hi…" at bounding box center [458, 201] width 391 height 40
click at [263, 178] on input "b. Document procurement details in the WBS dictionary while leaving the current…" at bounding box center [263, 174] width 0 height 8
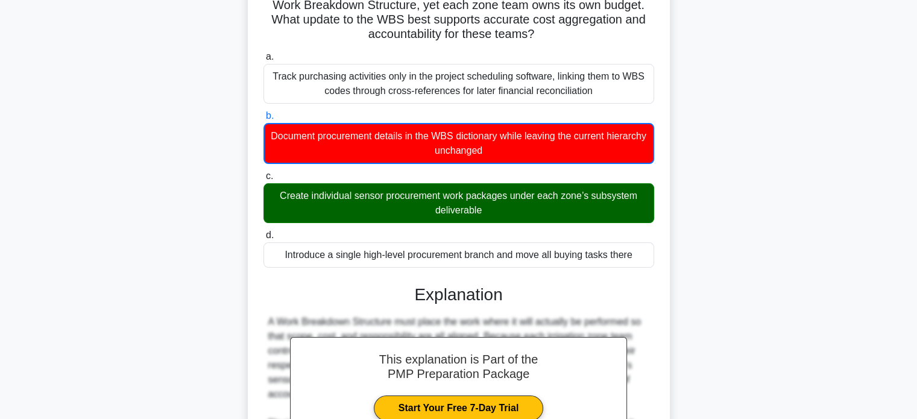
scroll to position [121, 0]
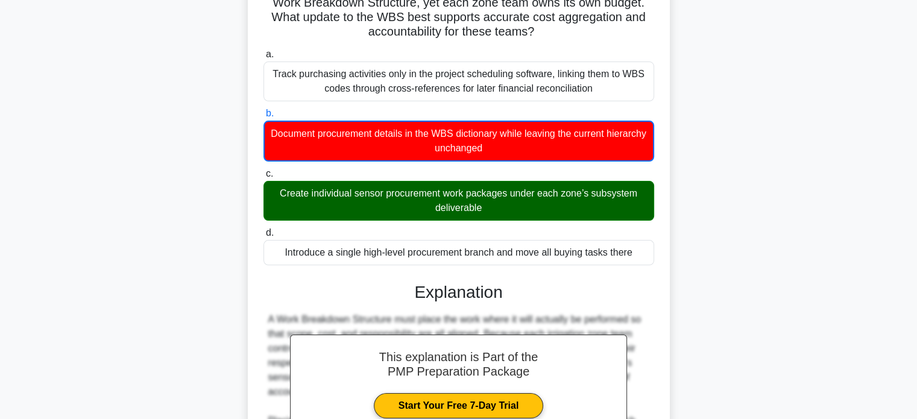
click at [480, 199] on div "Create individual sensor procurement work packages under each zone’s subsystem …" at bounding box center [458, 201] width 391 height 40
click at [263, 178] on input "c. Create individual sensor procurement work packages under each zone’s subsyst…" at bounding box center [263, 174] width 0 height 8
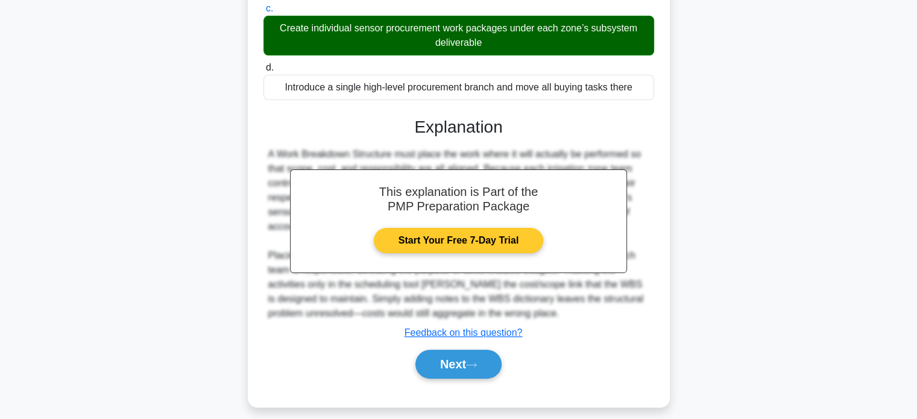
scroll to position [294, 0]
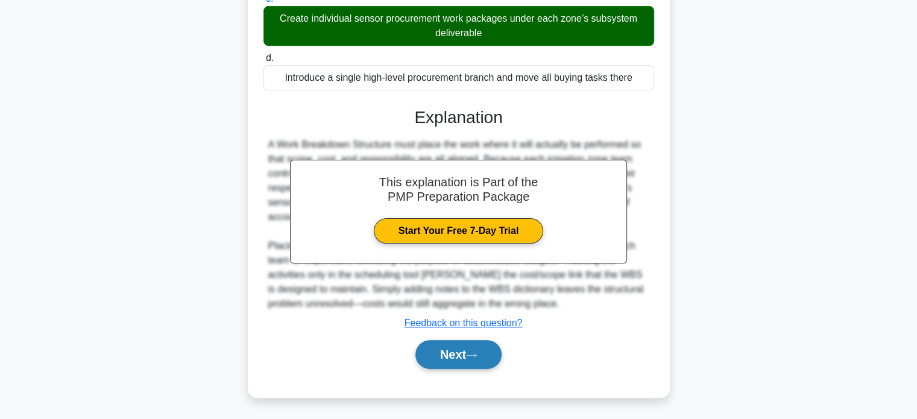
click at [445, 350] on button "Next" at bounding box center [458, 354] width 86 height 29
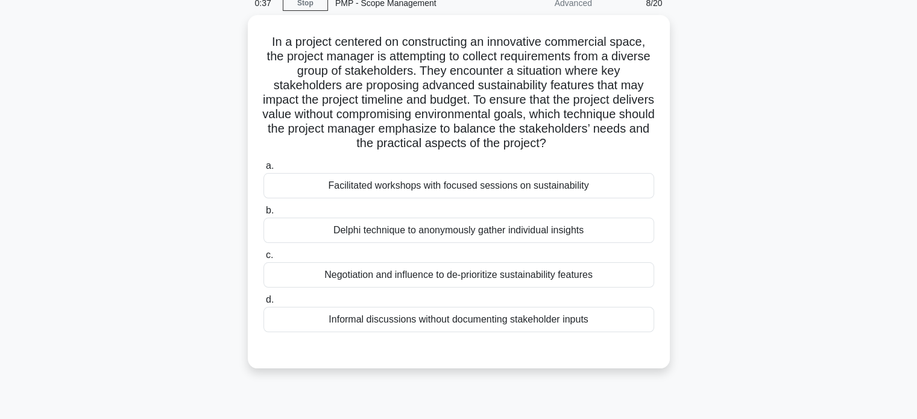
scroll to position [60, 0]
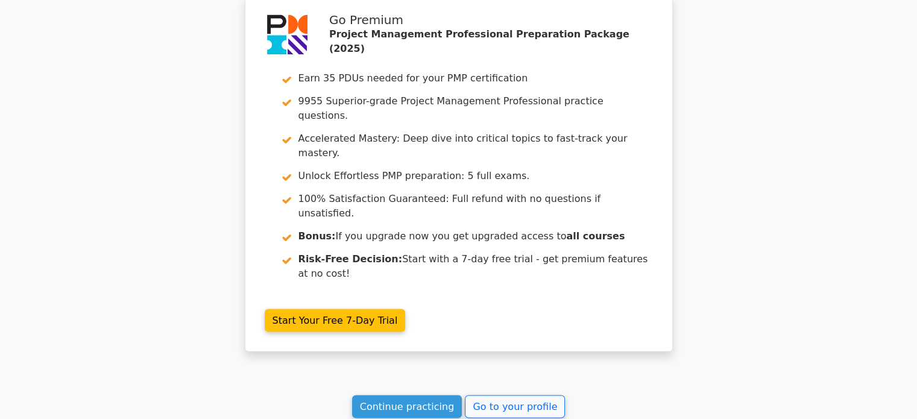
scroll to position [1995, 0]
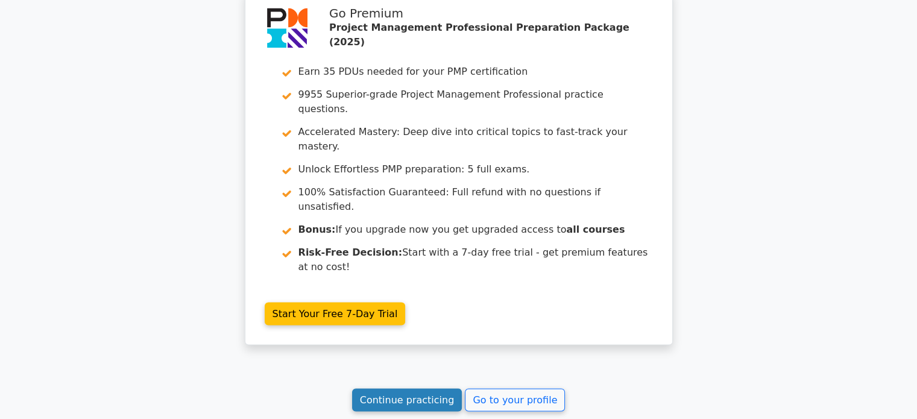
click at [389, 388] on link "Continue practicing" at bounding box center [407, 399] width 110 height 23
